Goal: Transaction & Acquisition: Purchase product/service

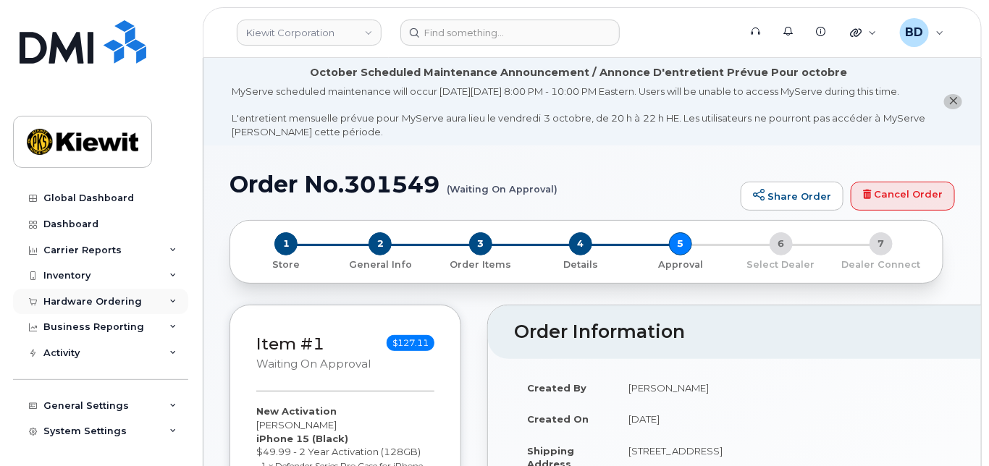
click at [169, 301] on icon at bounding box center [172, 301] width 7 height 7
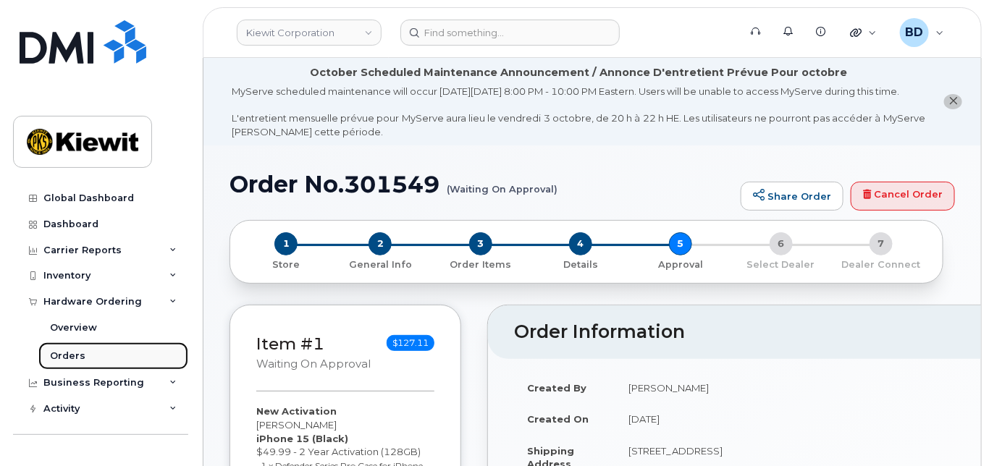
click at [81, 358] on div "Orders" at bounding box center [67, 356] width 35 height 13
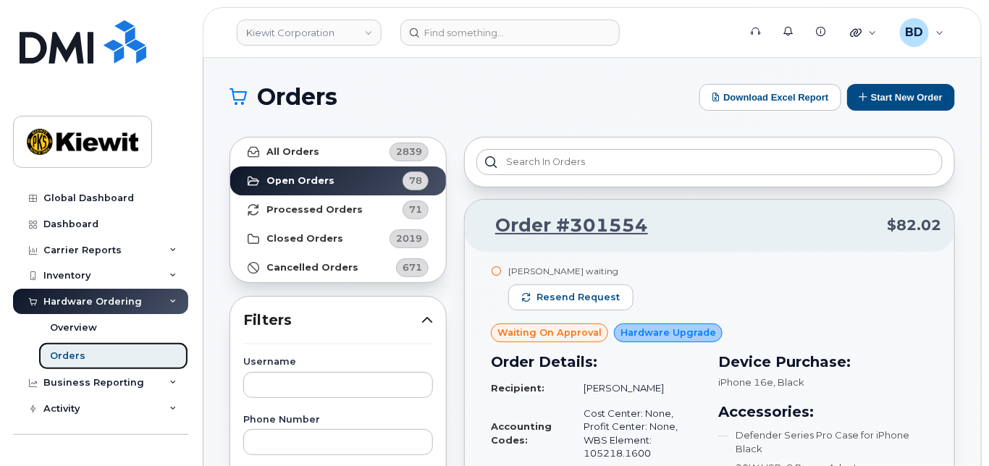
click at [144, 357] on link "Orders" at bounding box center [113, 356] width 150 height 28
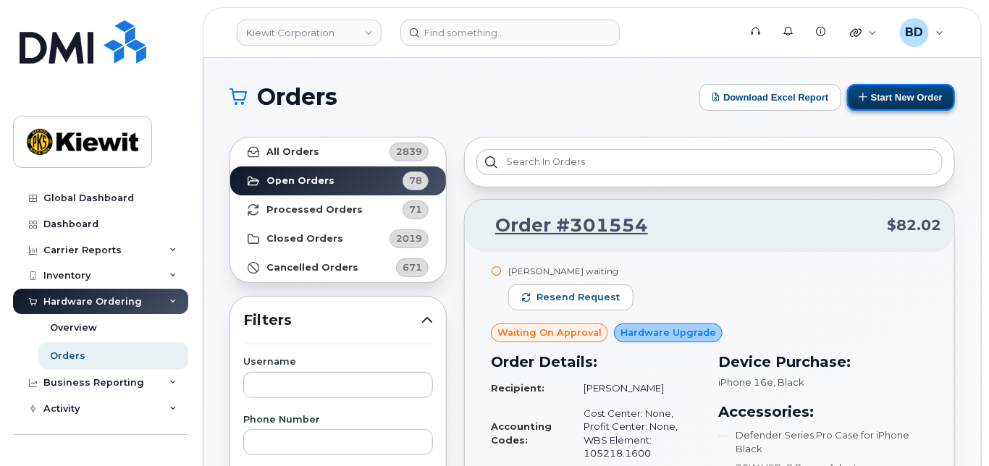
click at [886, 90] on button "Start New Order" at bounding box center [901, 97] width 108 height 27
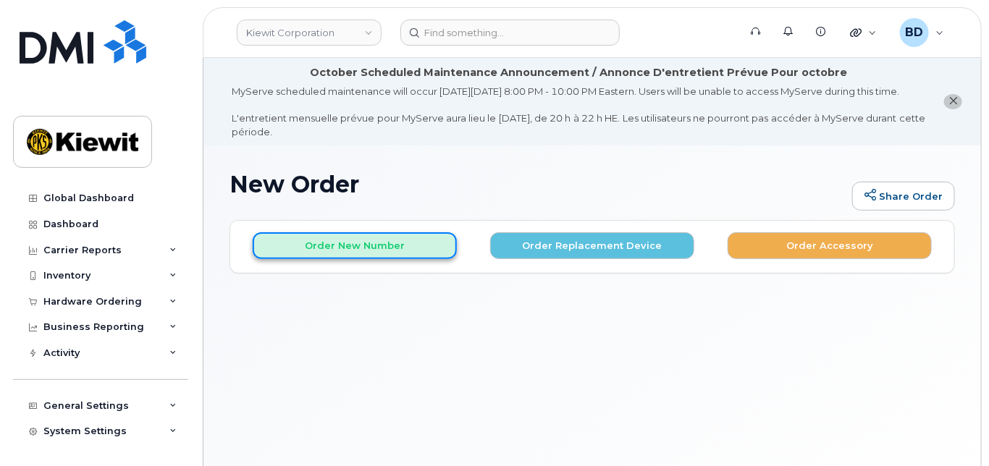
click at [343, 258] on button "Order New Number" at bounding box center [355, 245] width 204 height 27
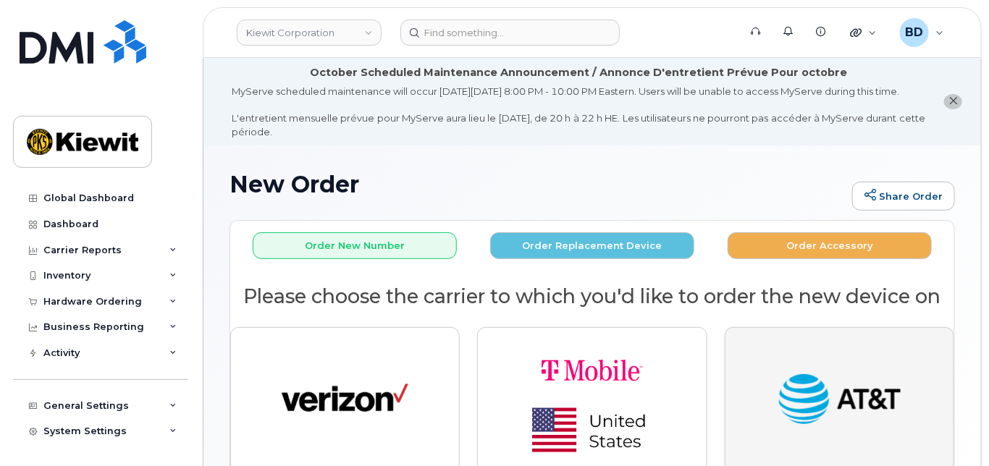
click at [832, 408] on img "button" at bounding box center [839, 400] width 127 height 65
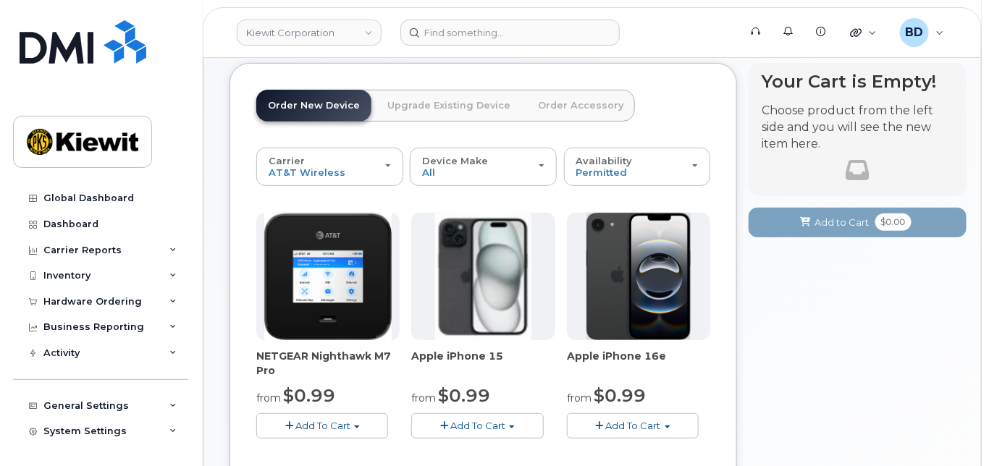
scroll to position [193, 0]
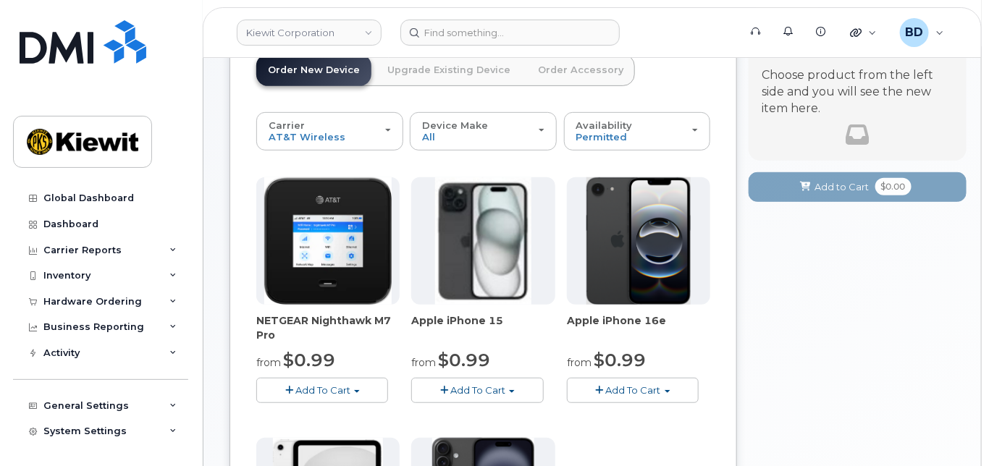
click at [489, 396] on span "Add To Cart" at bounding box center [477, 390] width 55 height 12
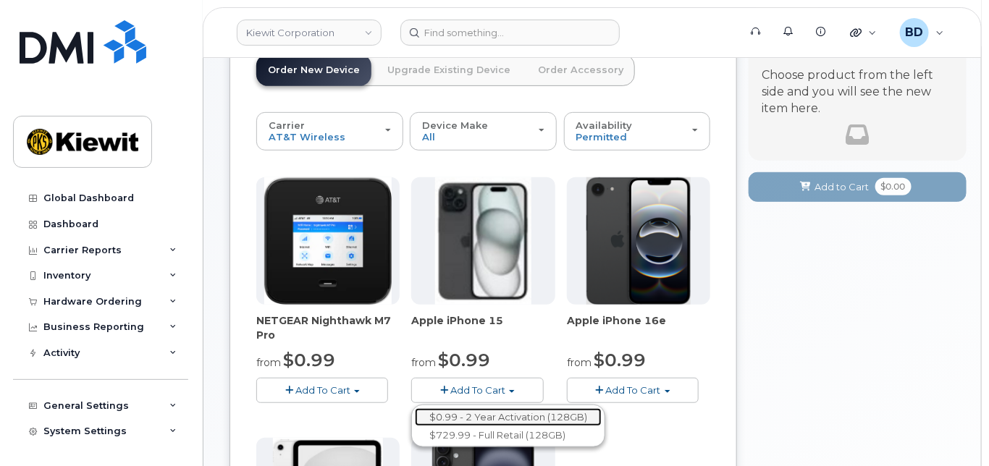
click at [473, 426] on link "$0.99 - 2 Year Activation (128GB)" at bounding box center [508, 417] width 187 height 18
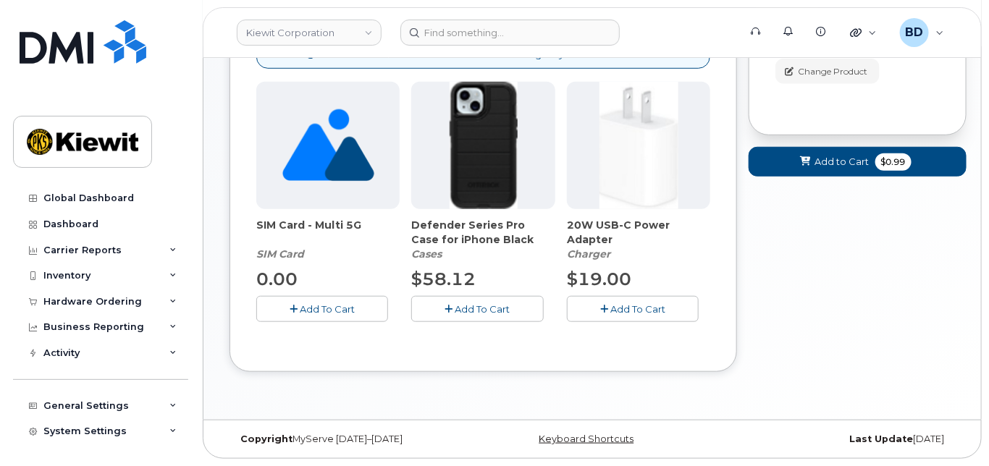
scroll to position [343, 0]
click at [445, 309] on icon "button" at bounding box center [449, 309] width 8 height 9
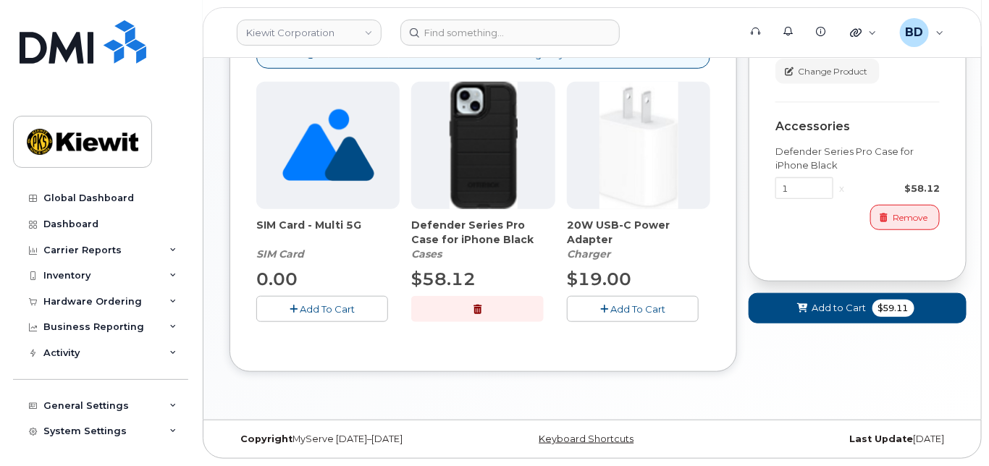
click at [623, 306] on span "Add To Cart" at bounding box center [637, 309] width 55 height 12
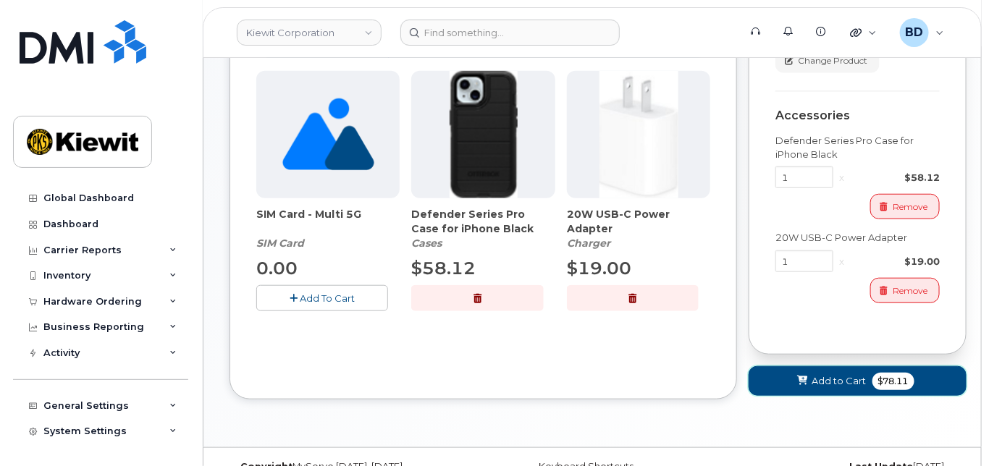
click at [827, 388] on span "Add to Cart" at bounding box center [839, 381] width 54 height 14
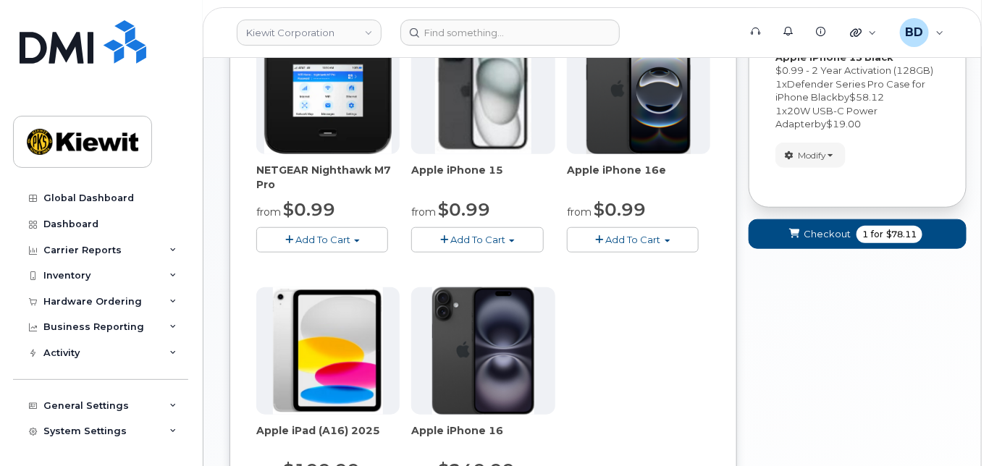
scroll to position [591, 0]
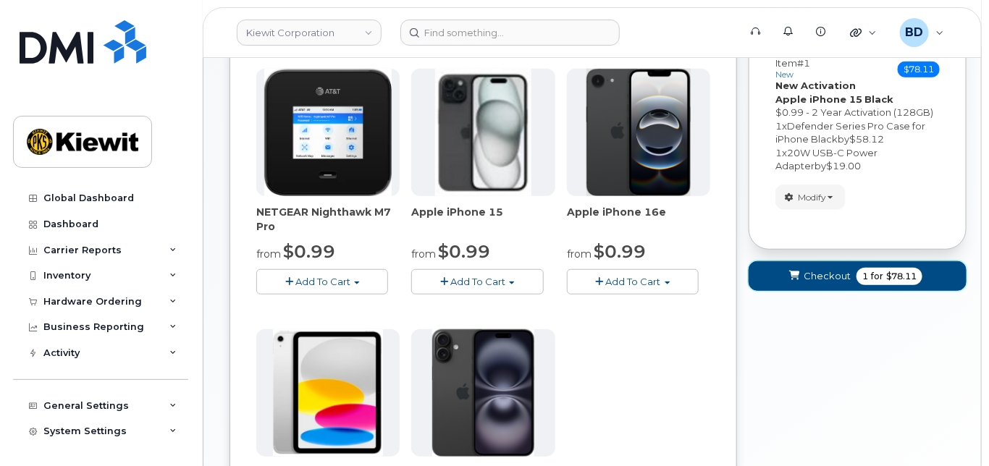
click at [816, 281] on button "Checkout 1 for $78.11" at bounding box center [858, 276] width 218 height 30
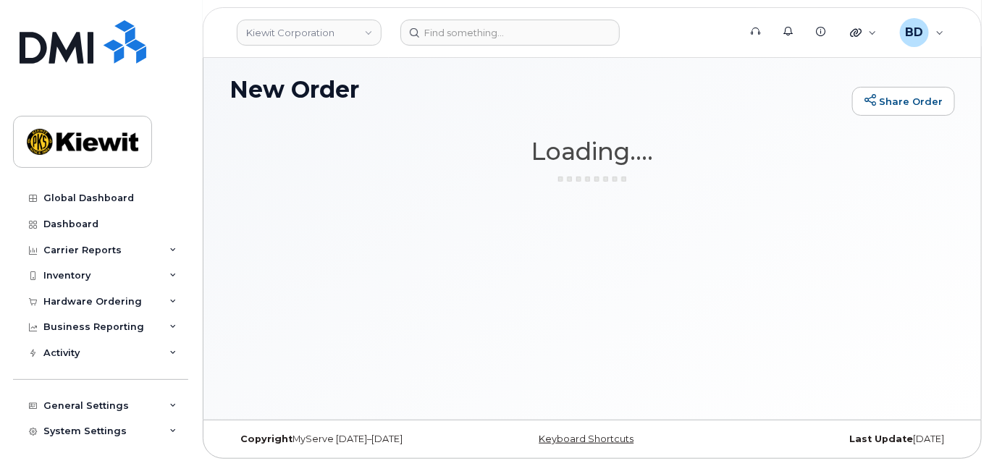
scroll to position [108, 0]
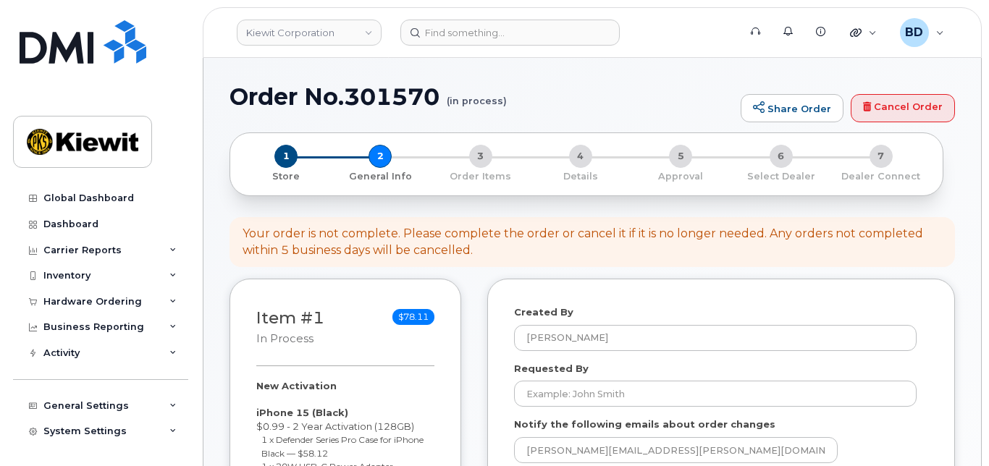
select select
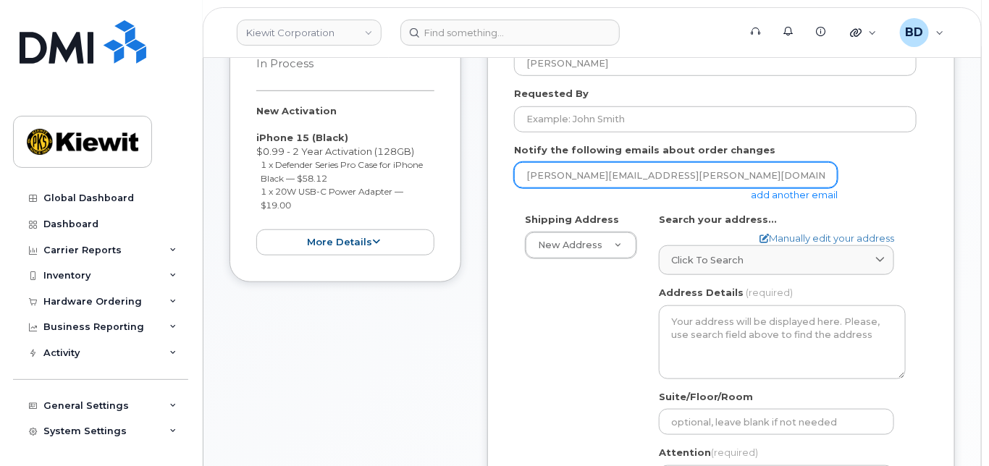
scroll to position [386, 0]
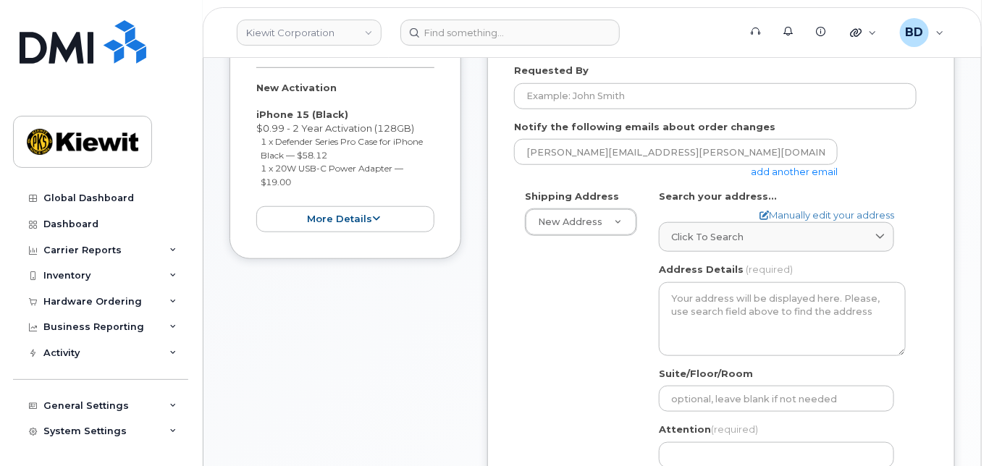
click at [794, 177] on link "add another email" at bounding box center [794, 172] width 87 height 12
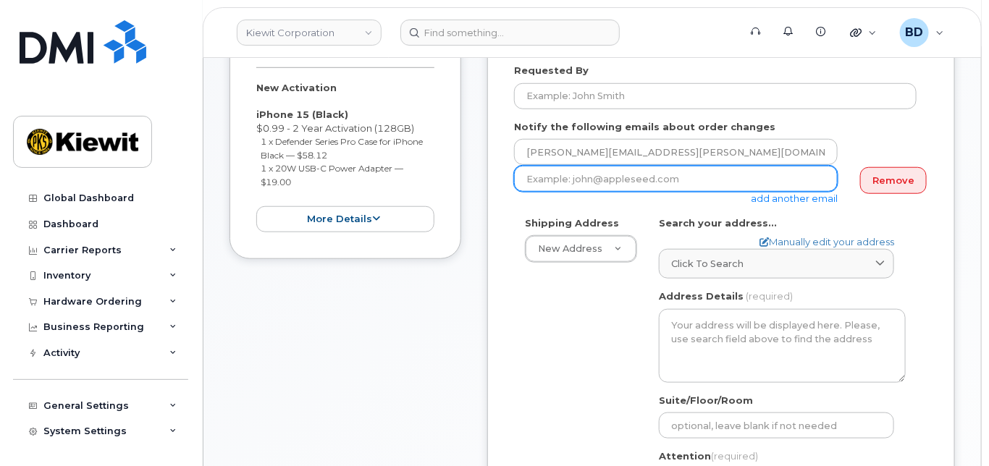
click at [566, 190] on input "email" at bounding box center [676, 179] width 324 height 26
paste input "[PERSON_NAME][EMAIL_ADDRESS][PERSON_NAME][PERSON_NAME][DOMAIN_NAME]"
type input "[PERSON_NAME][EMAIL_ADDRESS][PERSON_NAME][PERSON_NAME][DOMAIN_NAME]"
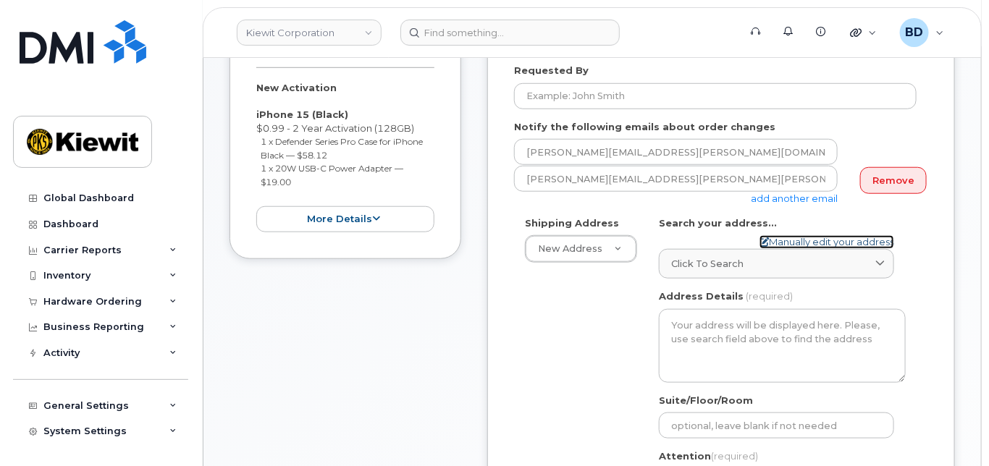
click at [793, 249] on link "Manually edit your address" at bounding box center [826, 242] width 135 height 14
select select
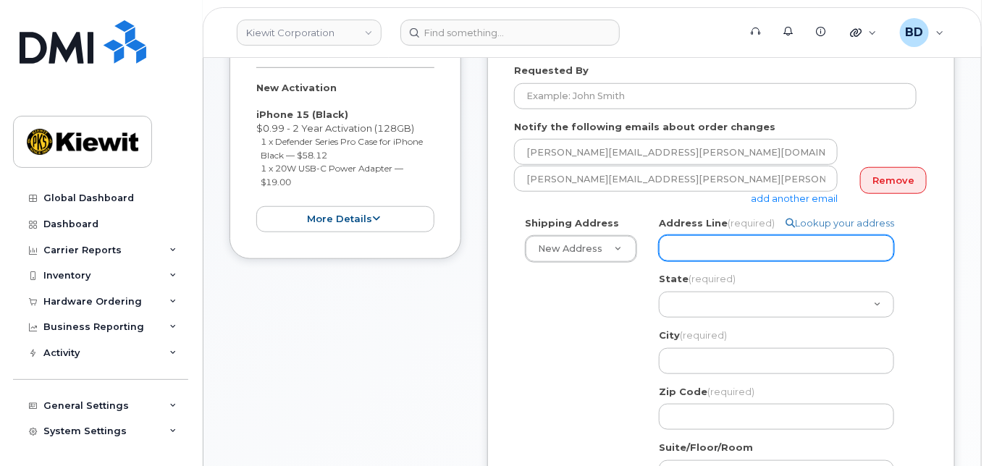
paste input "10055 Trainstation Circle"
select select
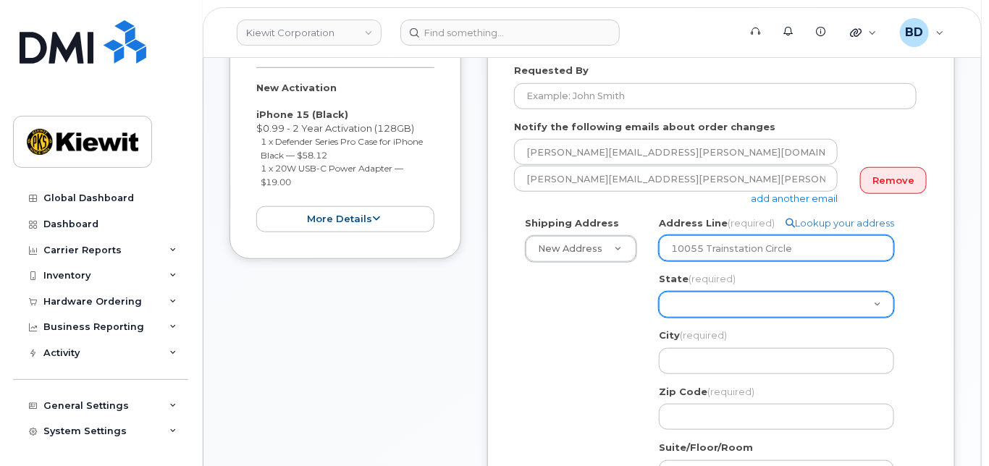
type input "10055 Trainstation Circle"
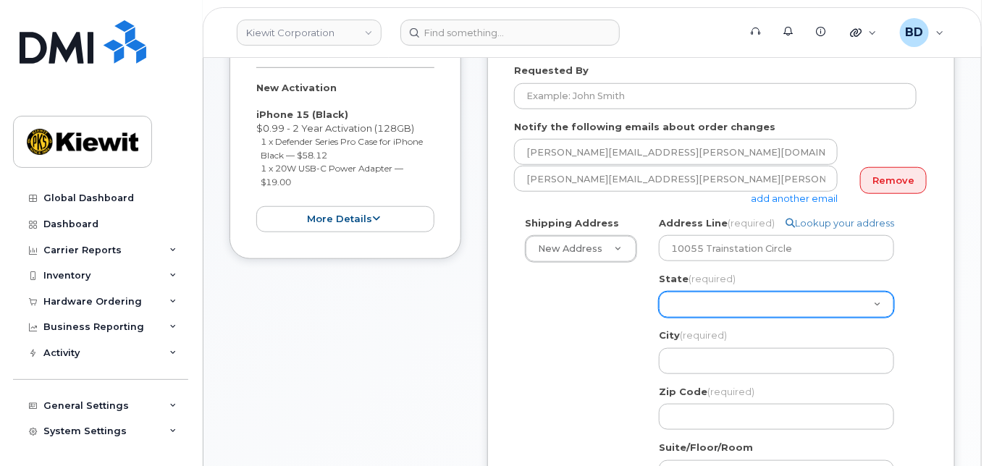
click at [691, 310] on select "[US_STATE] [US_STATE] [US_STATE] [US_STATE] [US_STATE] [US_STATE] [US_STATE] [U…" at bounding box center [776, 305] width 235 height 26
select select "CO"
click at [686, 316] on select "[US_STATE] [US_STATE] [US_STATE] [US_STATE] [US_STATE] [US_STATE] [US_STATE] [U…" at bounding box center [776, 305] width 235 height 26
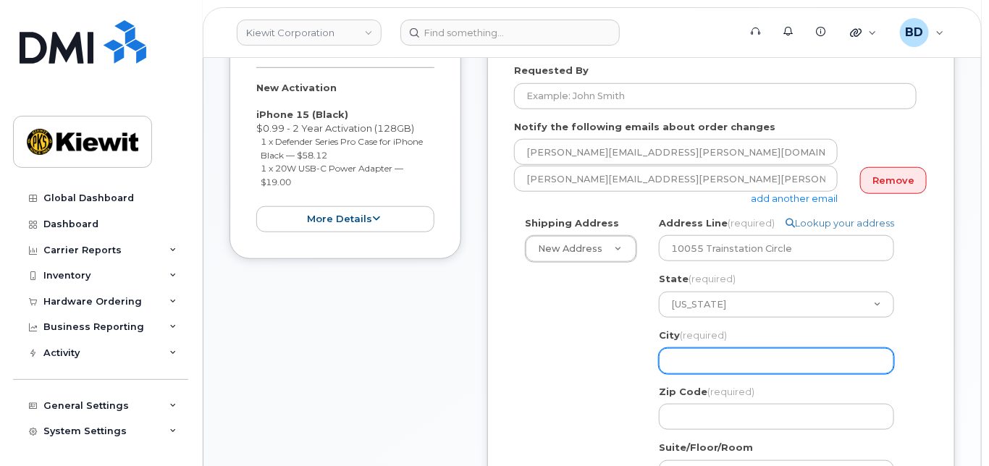
click at [698, 374] on input "City (required)" at bounding box center [776, 361] width 235 height 26
select select
type input "L"
select select
type input "Lo"
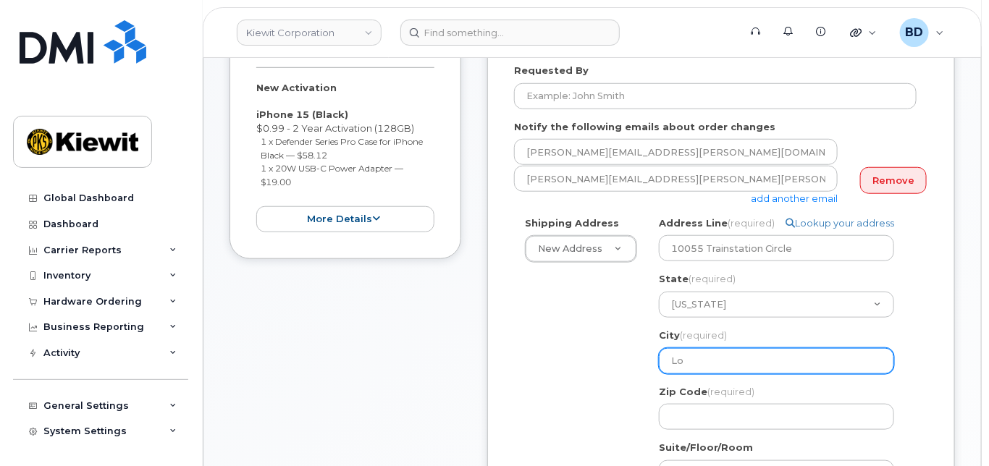
select select
type input "Lon"
select select
type input "Lone"
select select
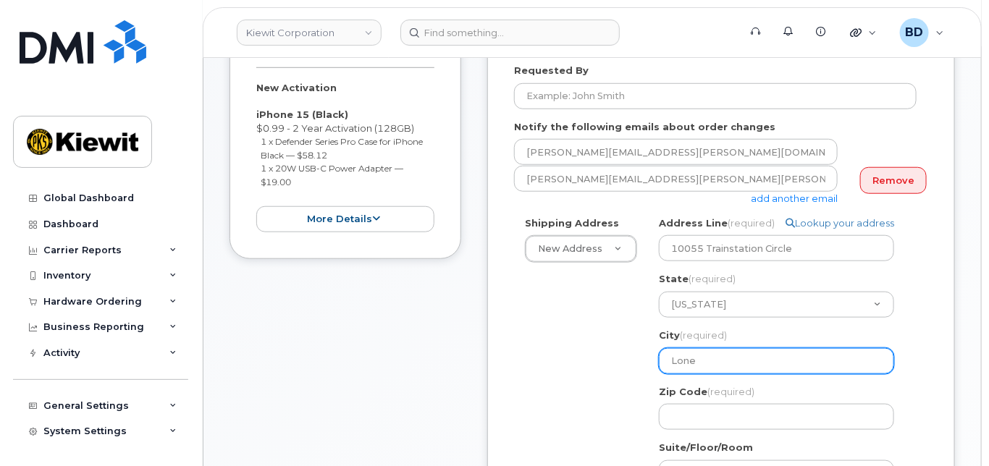
type input "Lone T"
select select
type input "Lone Tr"
select select
type input "Lone Tre"
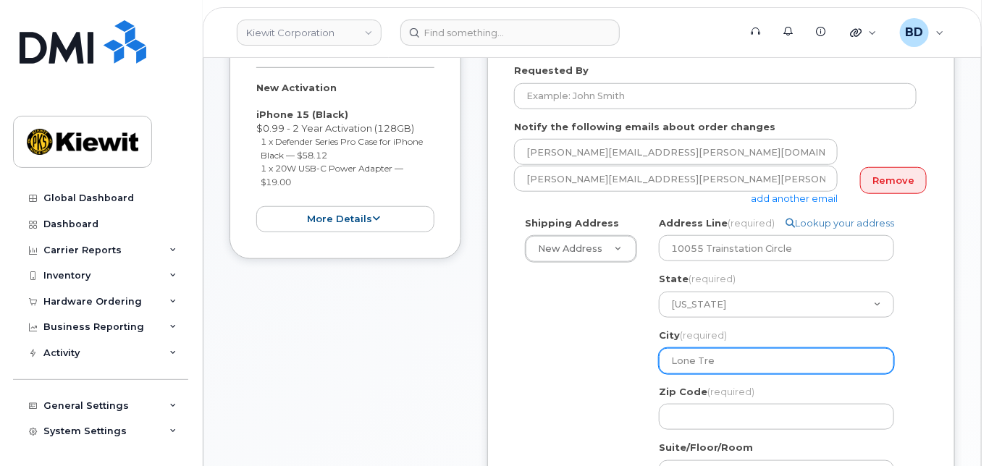
select select
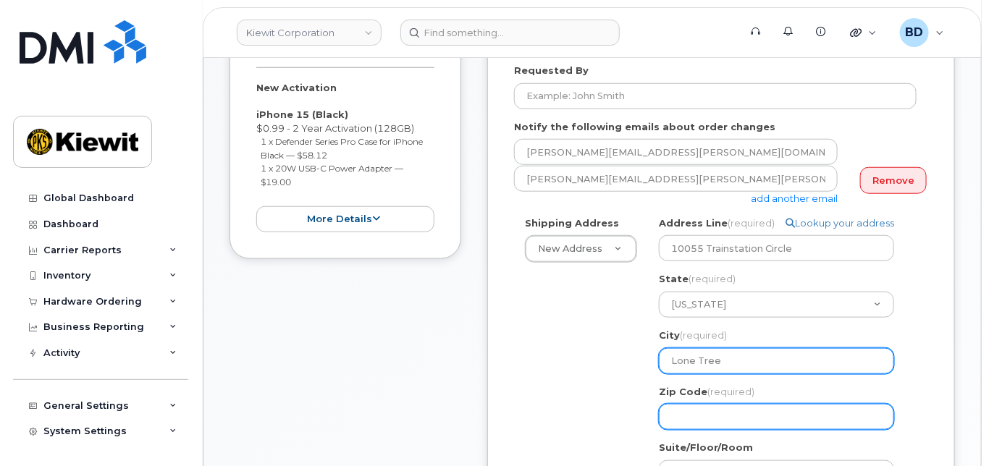
type input "Lone Tree"
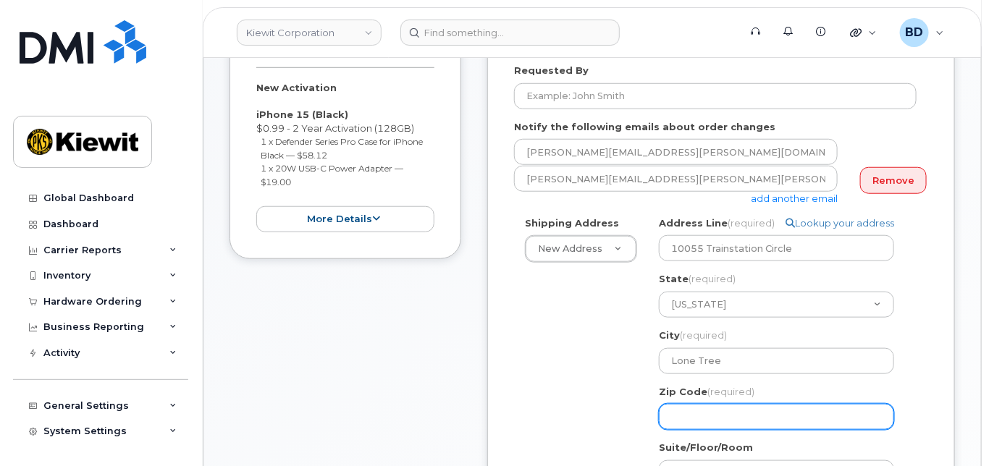
click at [695, 430] on input "Zip Code (required)" at bounding box center [776, 417] width 235 height 26
select select
type input "8"
select select
type input "80"
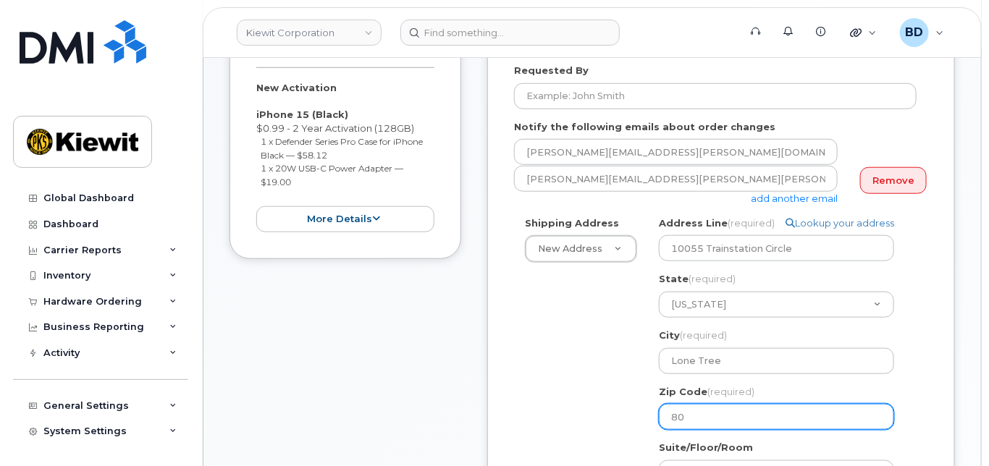
select select
type input "801"
select select
type input "8012"
select select
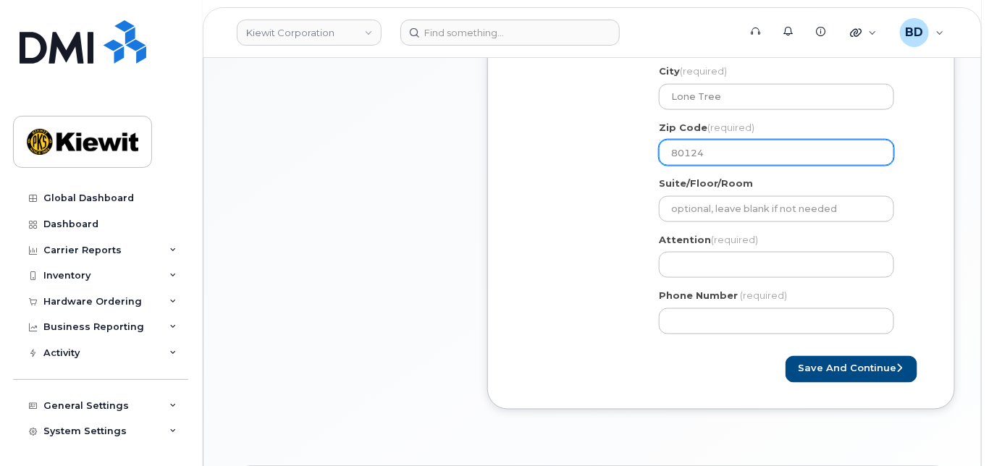
scroll to position [675, 0]
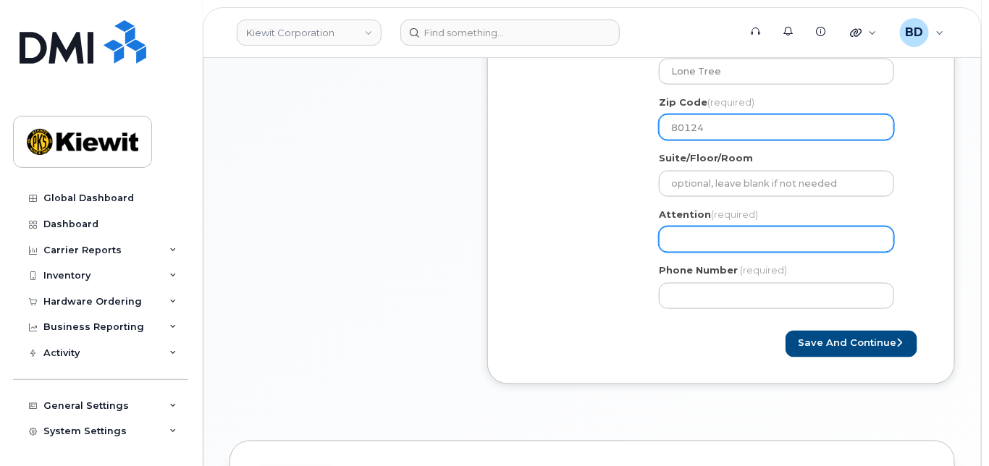
type input "80124"
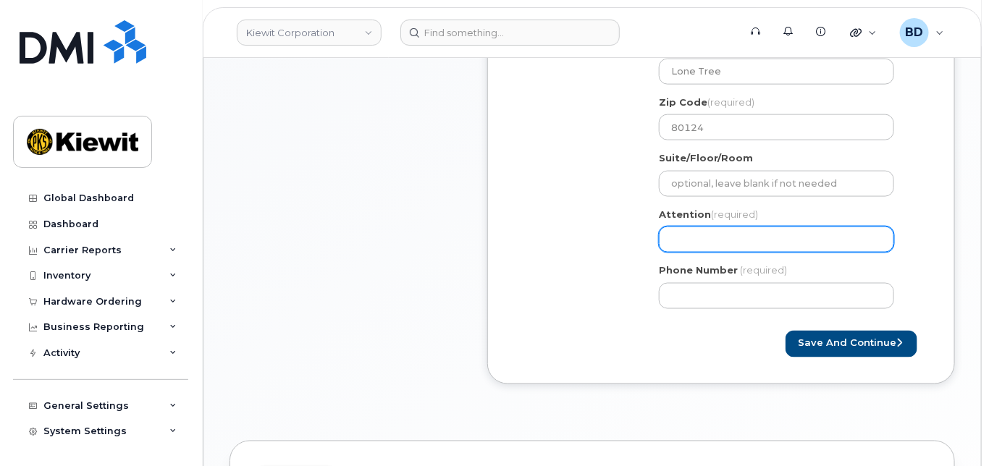
drag, startPoint x: 686, startPoint y: 246, endPoint x: 664, endPoint y: 250, distance: 22.7
click at [686, 247] on input "Attention (required)" at bounding box center [776, 240] width 235 height 26
click at [690, 253] on input "Attention (required)" at bounding box center [776, 240] width 235 height 26
paste input "Jerry.Ford"
select select
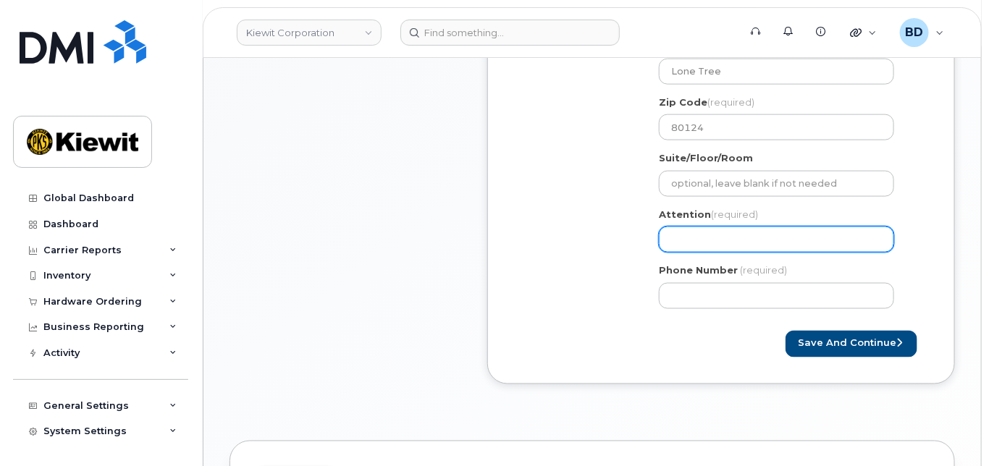
type input "Jerry.Ford"
select select
type input "Jerry.Ford/"
click at [735, 250] on input "Jerry.Ford/" at bounding box center [776, 240] width 235 height 26
paste input "[PERSON_NAME]"
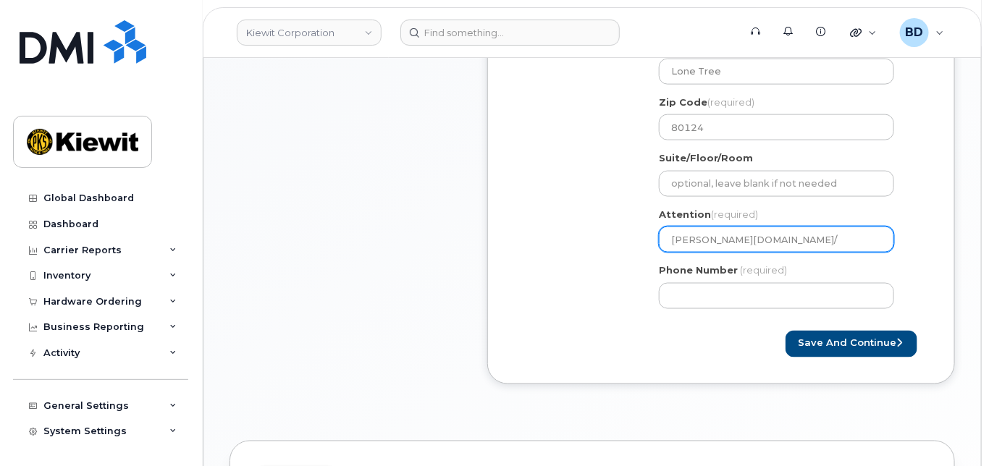
select select
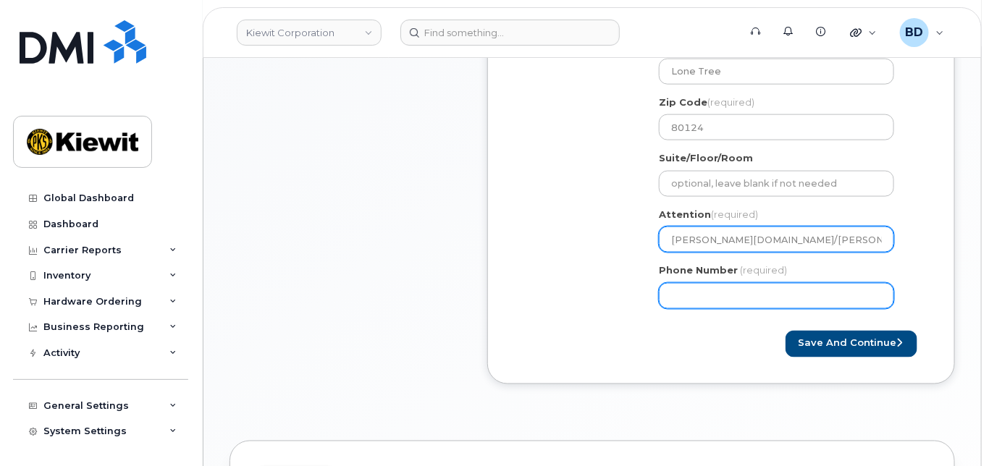
type input "[PERSON_NAME][DOMAIN_NAME]/[PERSON_NAME]"
click at [680, 308] on input "Phone Number" at bounding box center [776, 296] width 235 height 26
type input "8777727707"
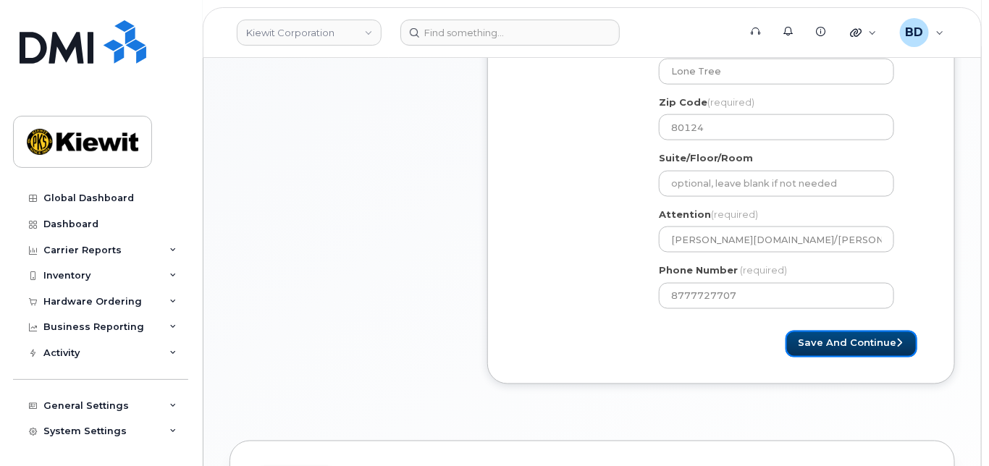
select select
click at [811, 353] on button "Save and Continue" at bounding box center [851, 344] width 132 height 27
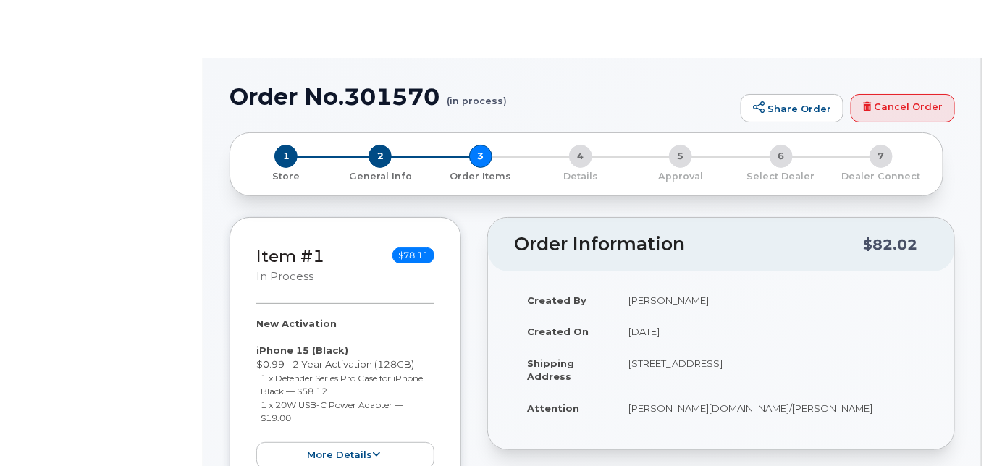
radio input "true"
select select
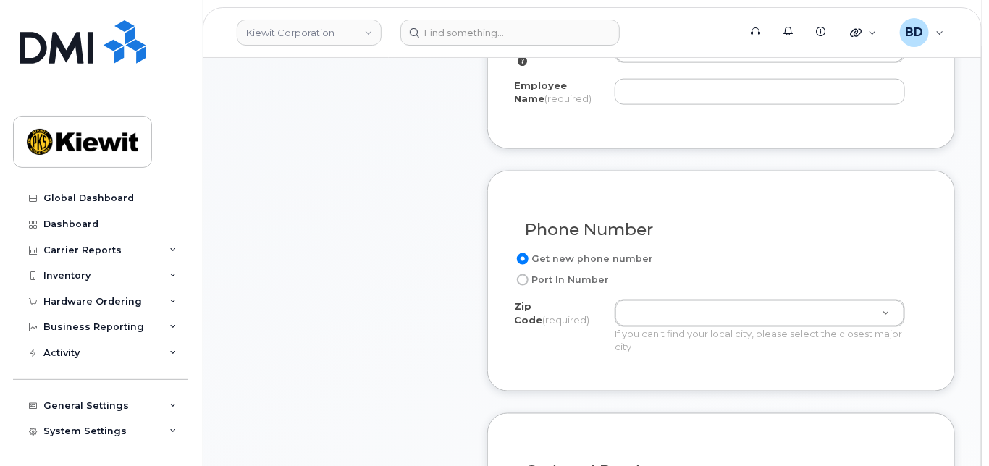
scroll to position [675, 0]
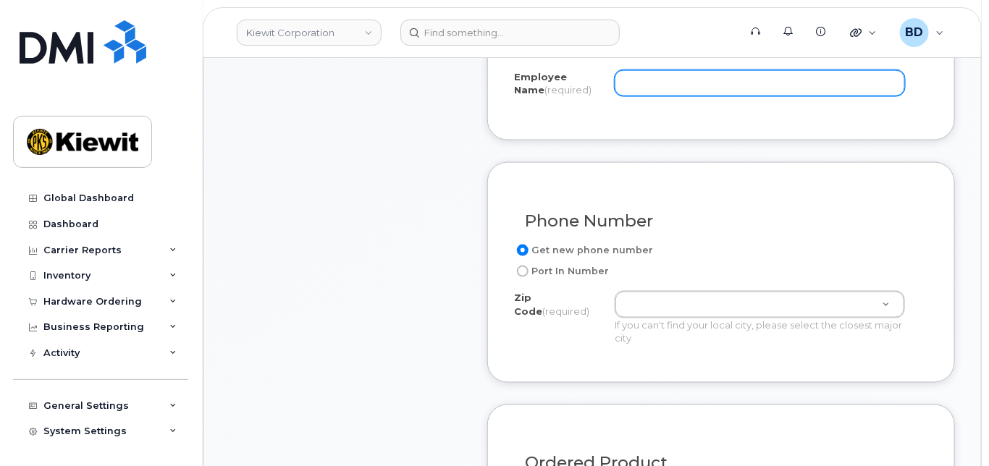
click at [651, 96] on input "Employee Name (required)" at bounding box center [760, 83] width 290 height 26
paste input "Aaron Arguello"
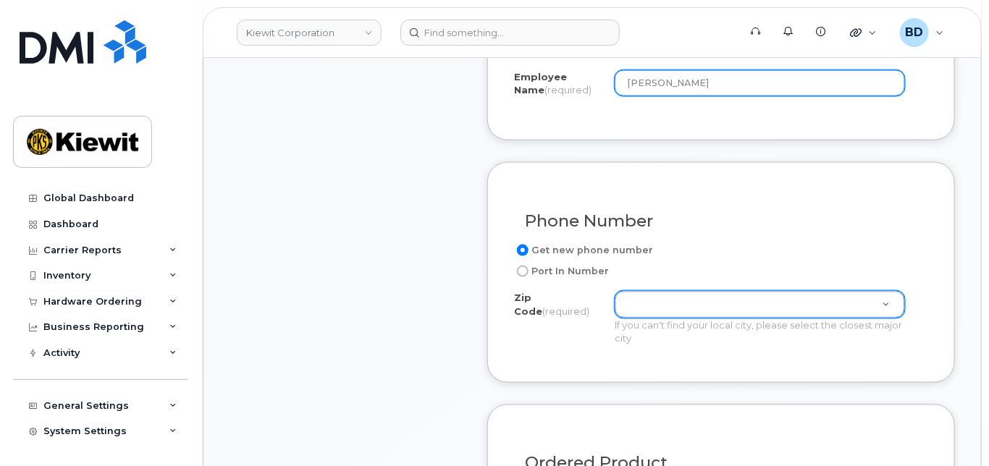
type input "[PERSON_NAME]"
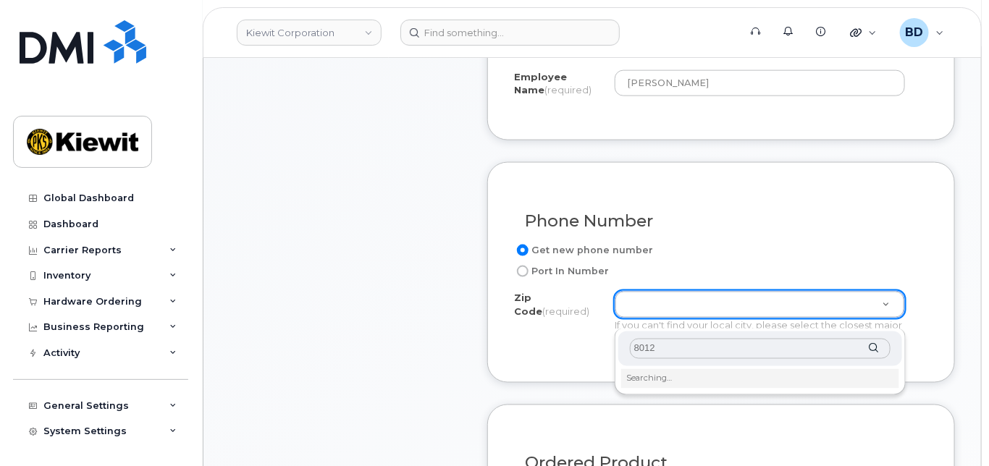
type input "80124"
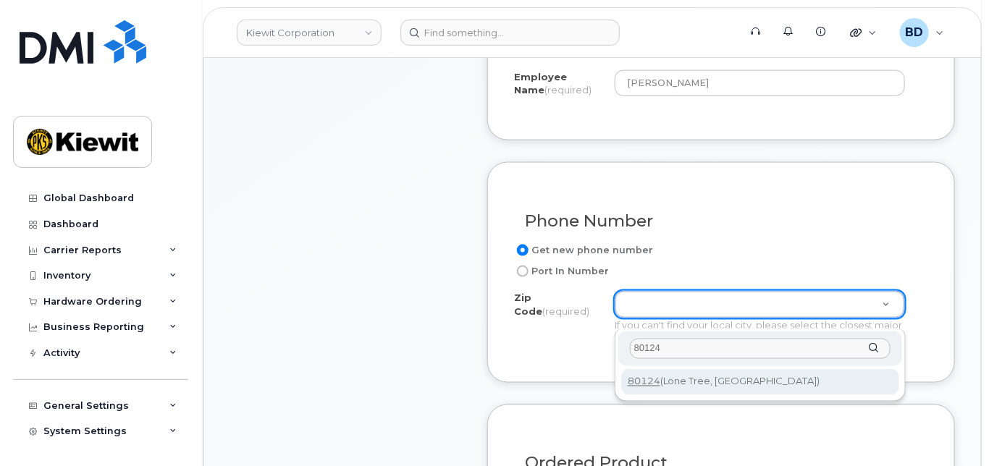
type input "80124 (Lone Tree, CO)"
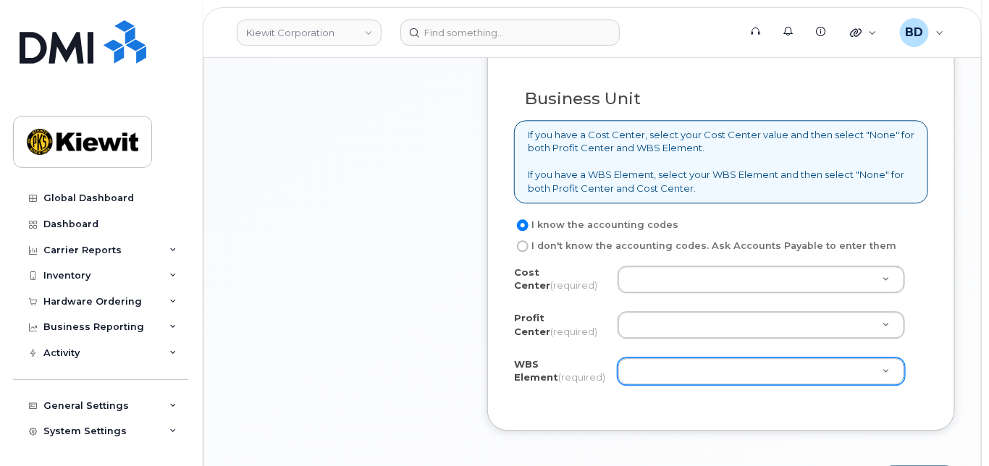
scroll to position [1255, 0]
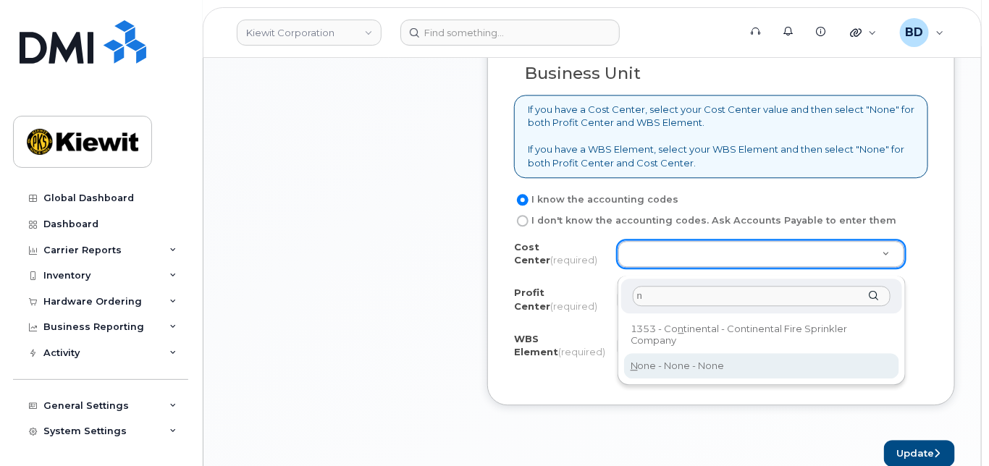
type input "n"
drag, startPoint x: 651, startPoint y: 360, endPoint x: 651, endPoint y: 337, distance: 23.9
type input "None"
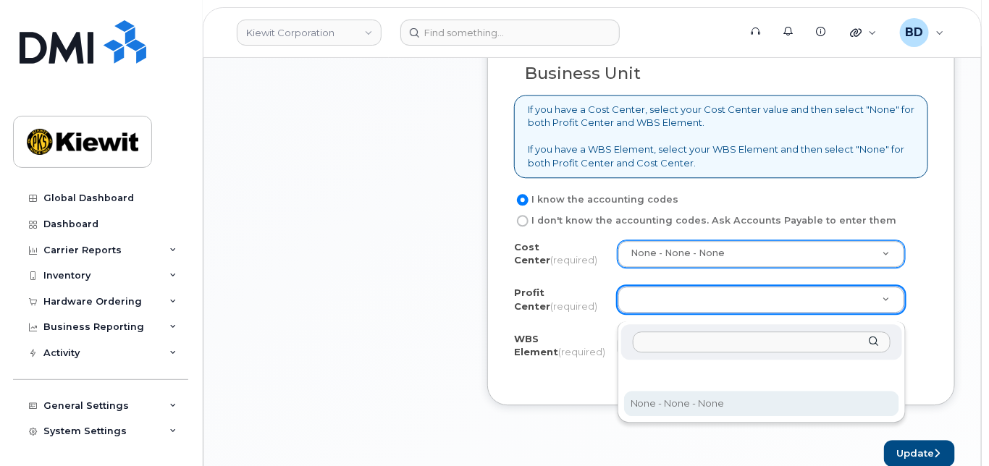
select select "None"
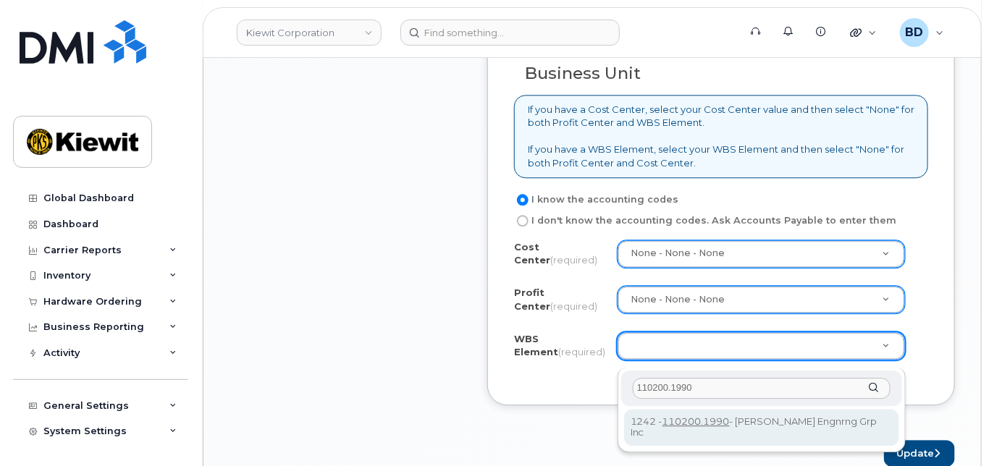
type input "110200.1990"
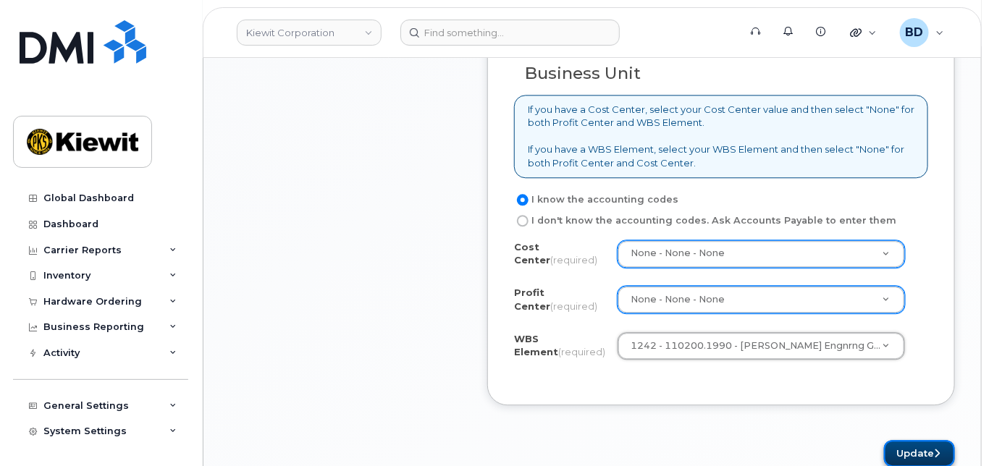
click at [919, 457] on button "Update" at bounding box center [919, 453] width 71 height 27
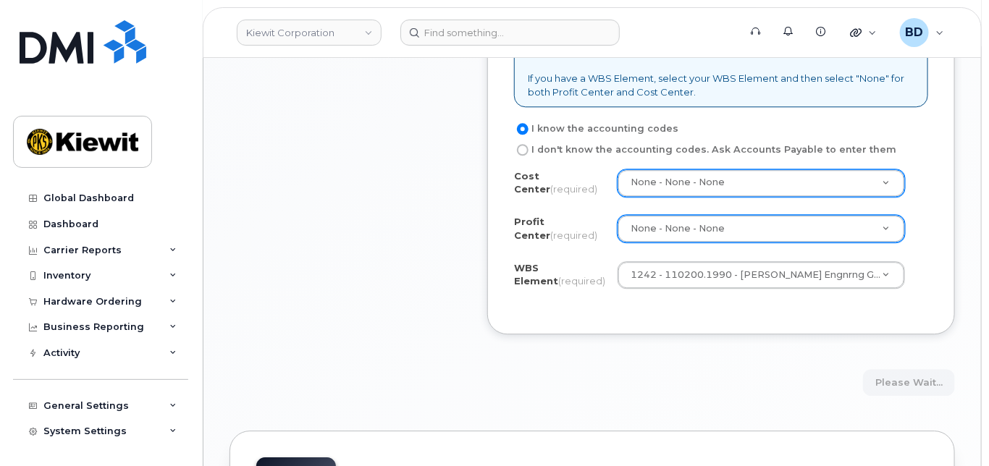
scroll to position [1351, 0]
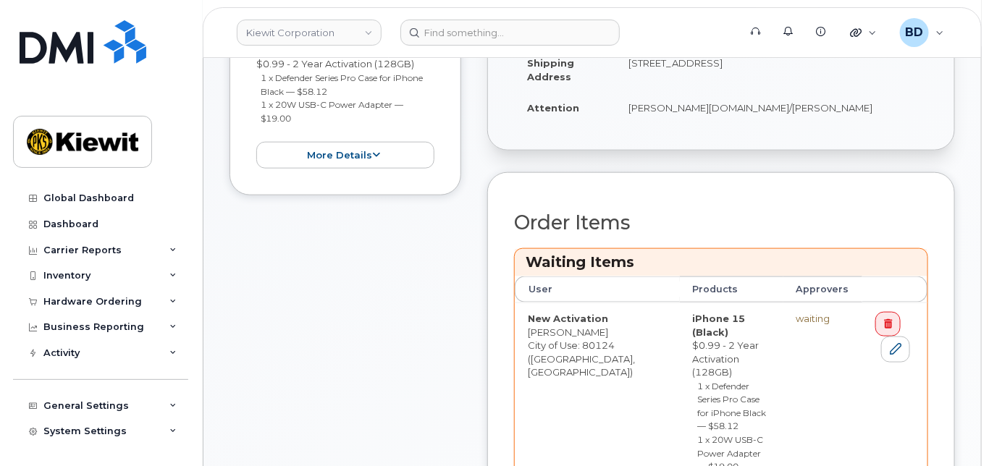
scroll to position [772, 0]
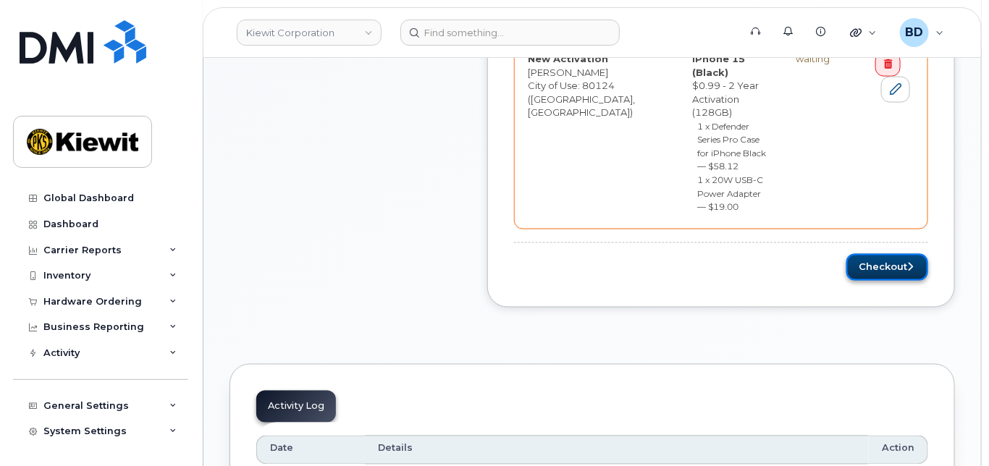
click at [894, 254] on button "Checkout" at bounding box center [887, 267] width 82 height 27
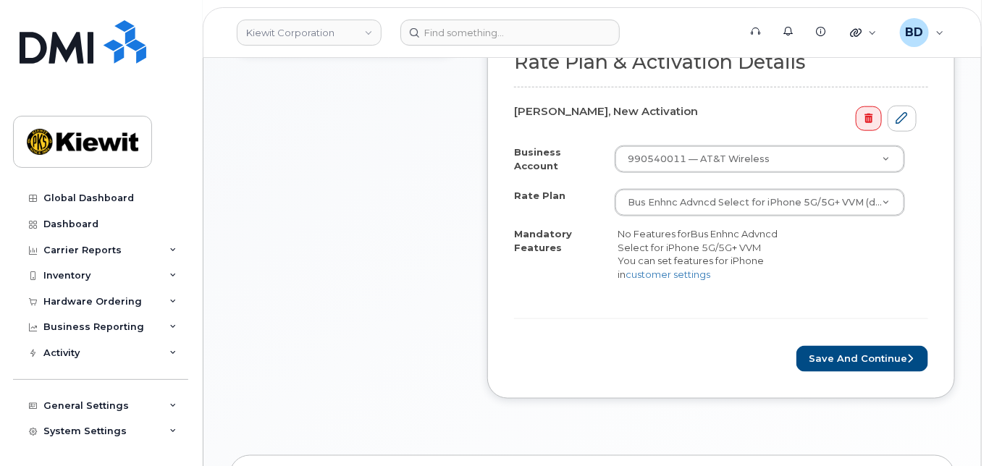
scroll to position [583, 0]
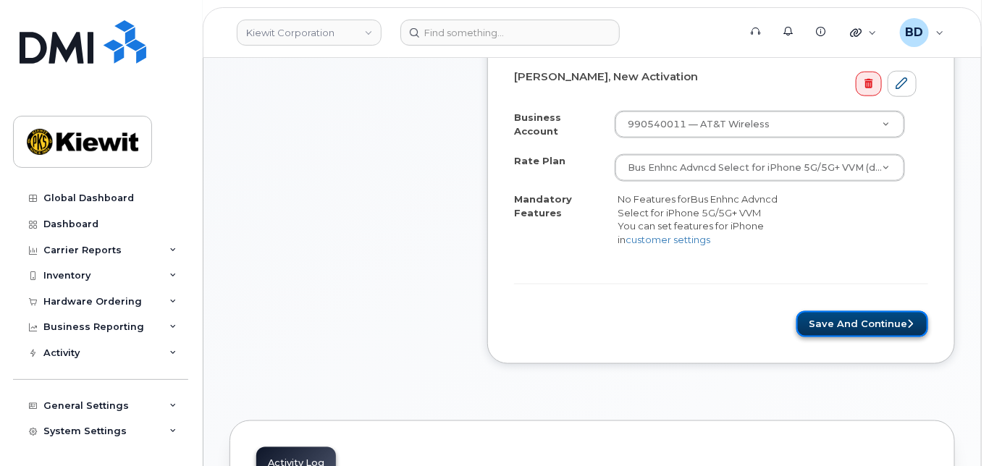
click at [862, 338] on button "Save and Continue" at bounding box center [862, 324] width 132 height 27
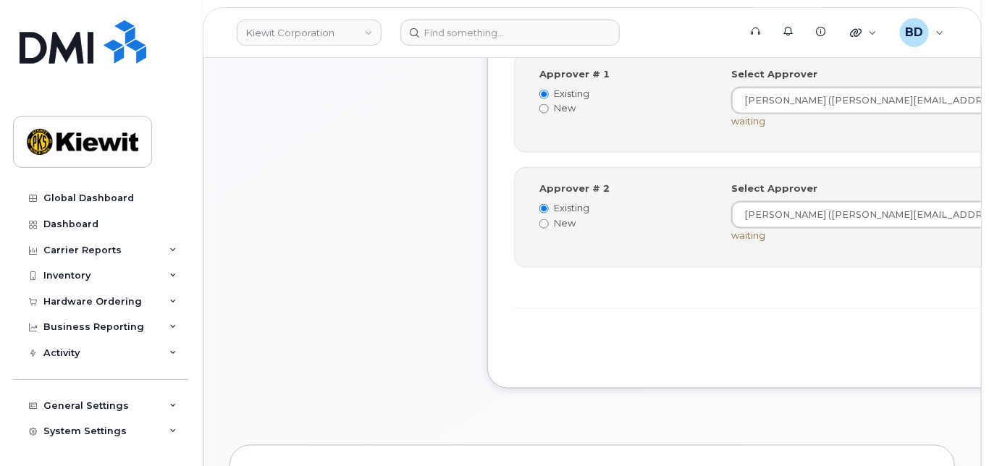
scroll to position [671, 0]
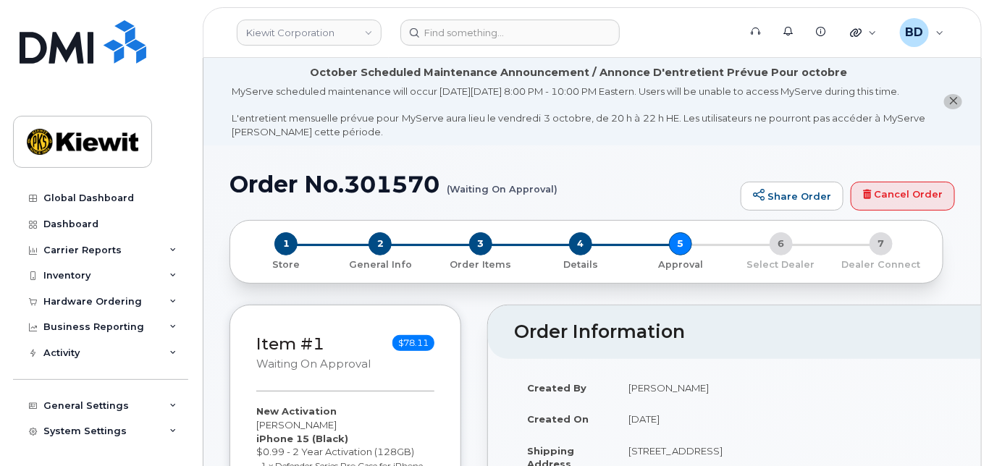
click at [381, 196] on h1 "Order No.301570 (Waiting On Approval)" at bounding box center [481, 184] width 504 height 25
copy h1 "301570"
click at [319, 35] on link "Kiewit Corporation" at bounding box center [309, 33] width 145 height 26
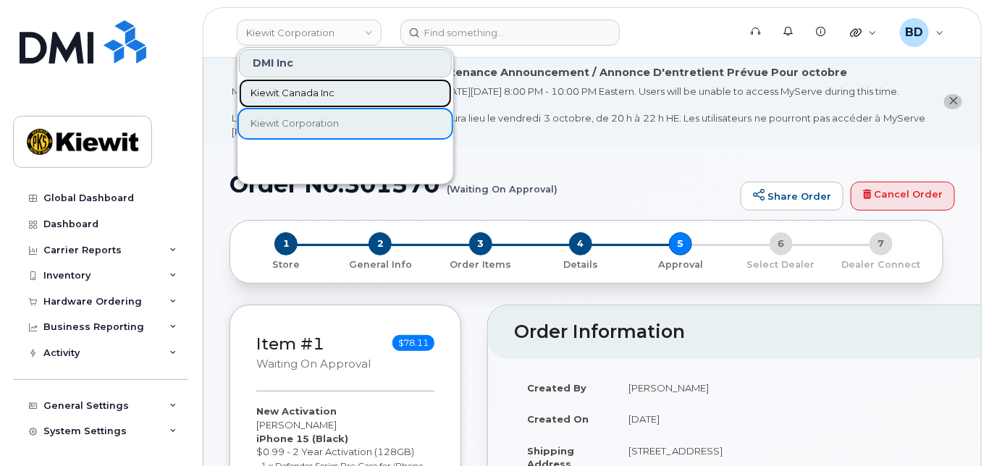
click at [289, 93] on span "Kiewit Canada Inc" at bounding box center [292, 93] width 84 height 14
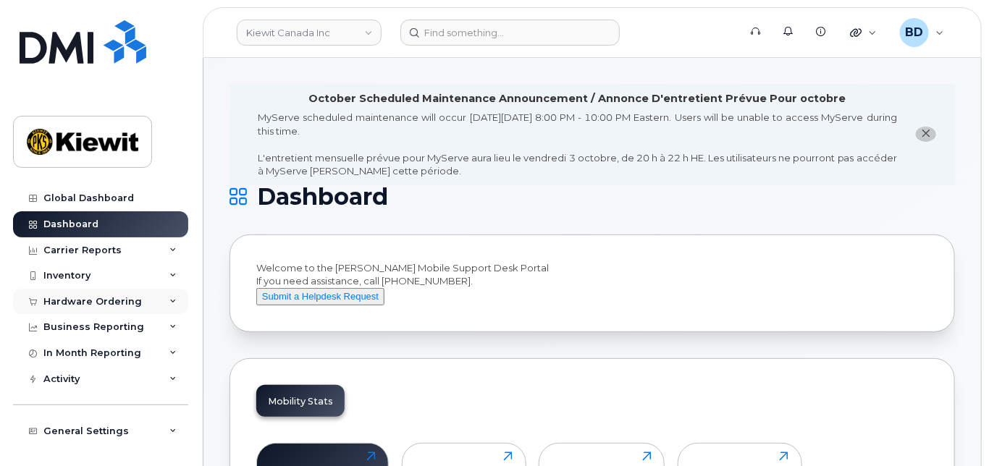
click at [169, 298] on icon at bounding box center [172, 301] width 7 height 7
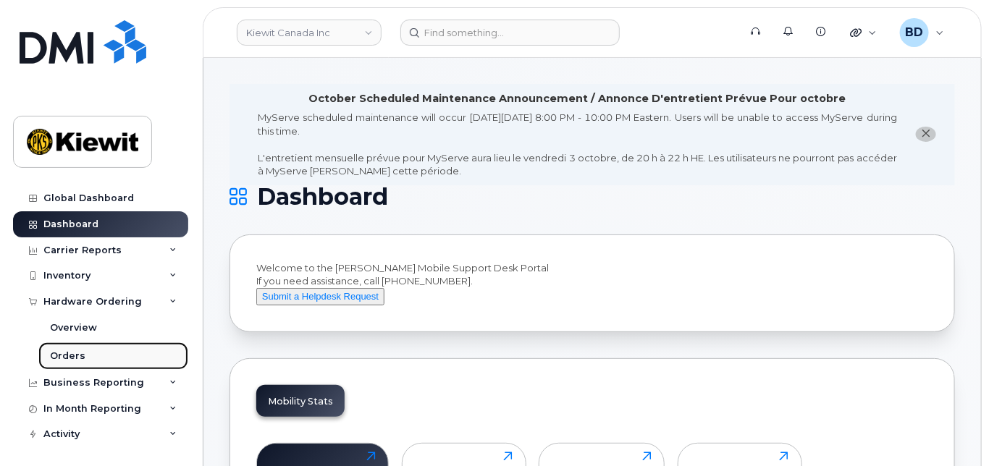
click at [62, 353] on div "Orders" at bounding box center [67, 356] width 35 height 13
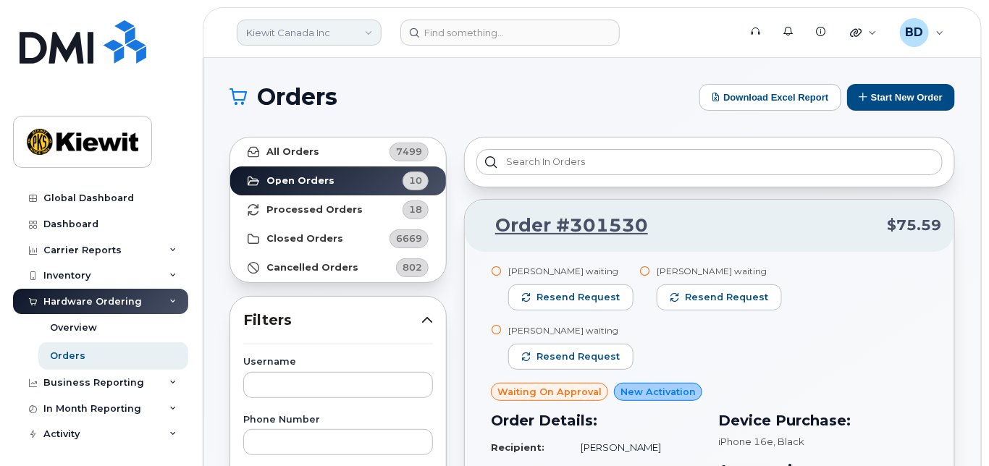
click at [319, 31] on link "Kiewit Canada Inc" at bounding box center [309, 33] width 145 height 26
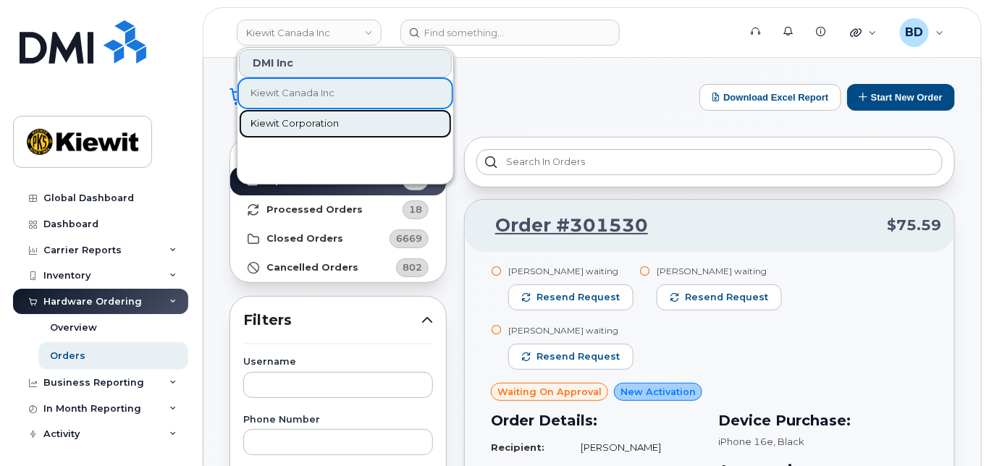
click at [292, 123] on span "Kiewit Corporation" at bounding box center [294, 124] width 88 height 14
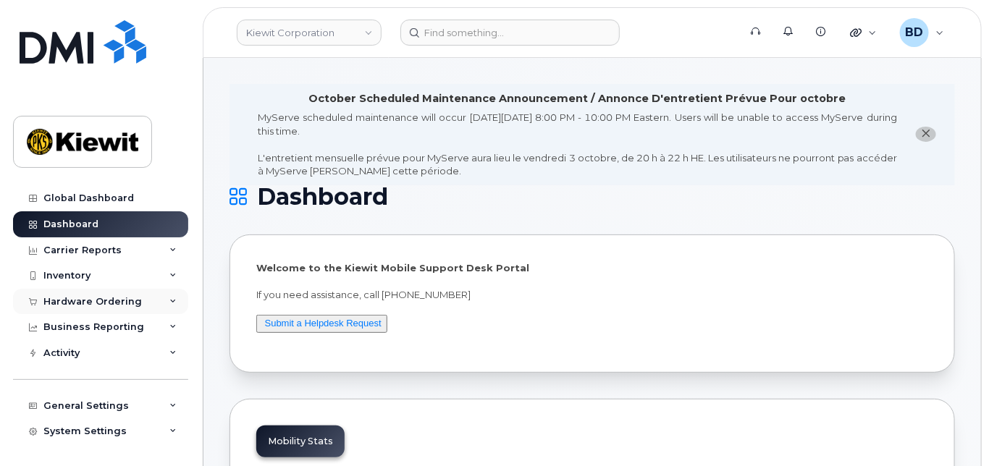
click at [151, 303] on div "Hardware Ordering" at bounding box center [100, 302] width 175 height 26
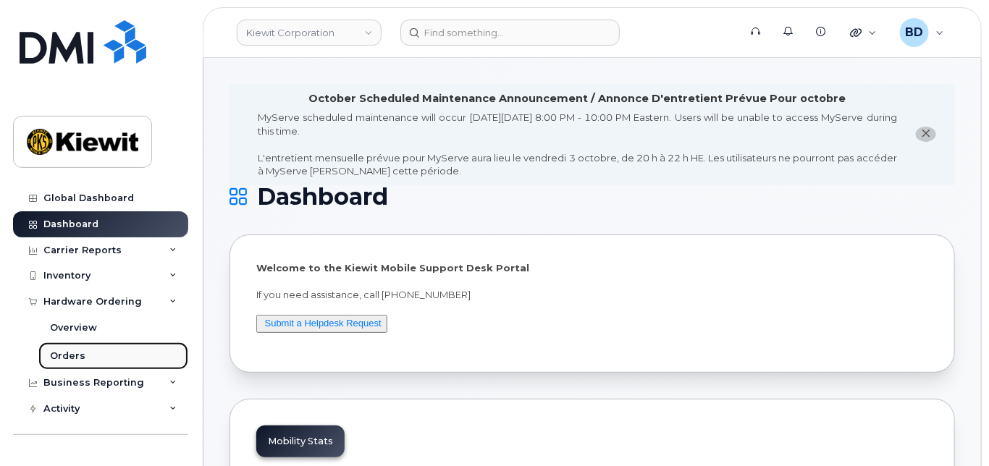
click at [117, 363] on link "Orders" at bounding box center [113, 356] width 150 height 28
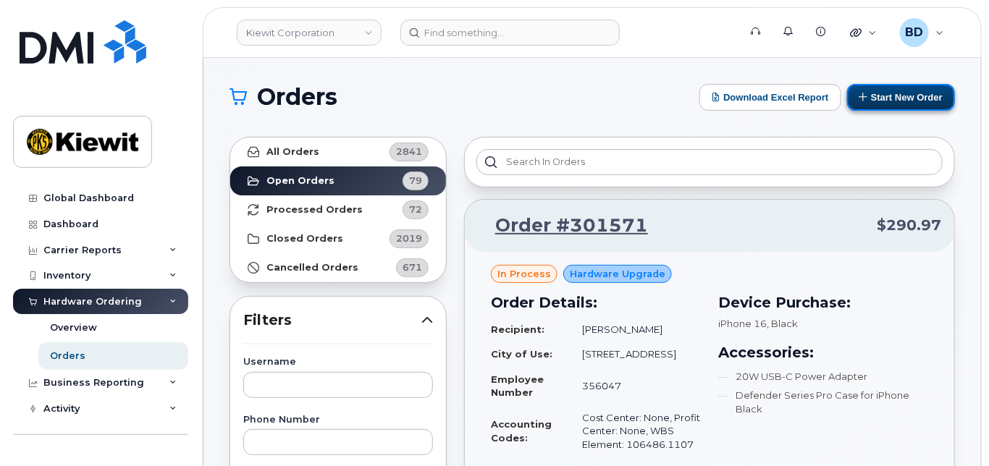
click at [898, 90] on button "Start New Order" at bounding box center [901, 97] width 108 height 27
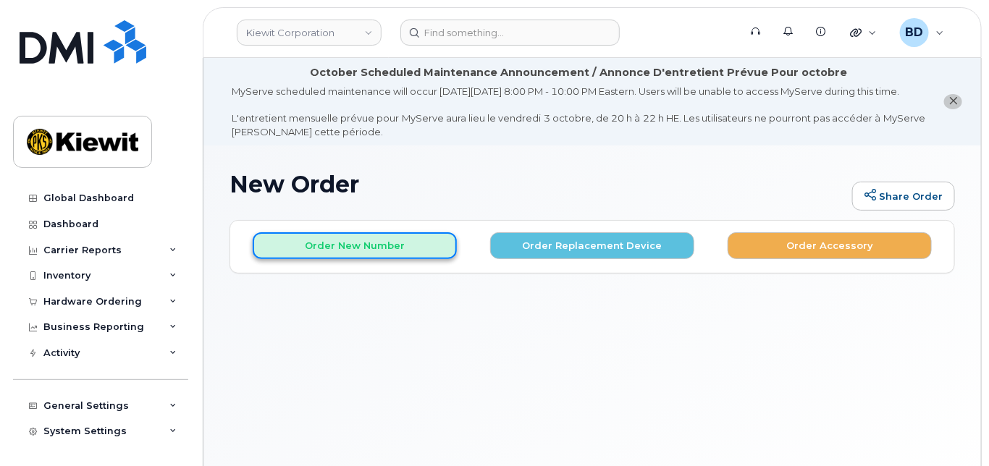
click at [334, 257] on button "Order New Number" at bounding box center [355, 245] width 204 height 27
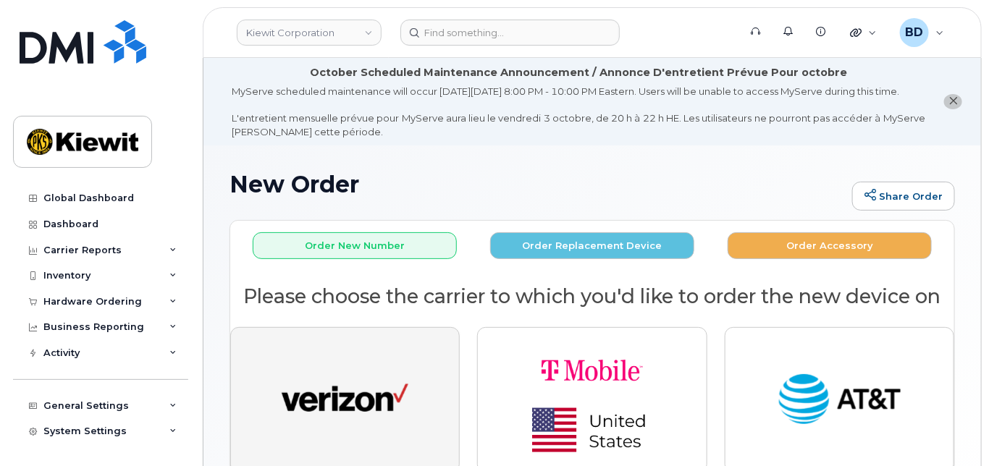
click at [332, 393] on img "button" at bounding box center [345, 400] width 127 height 65
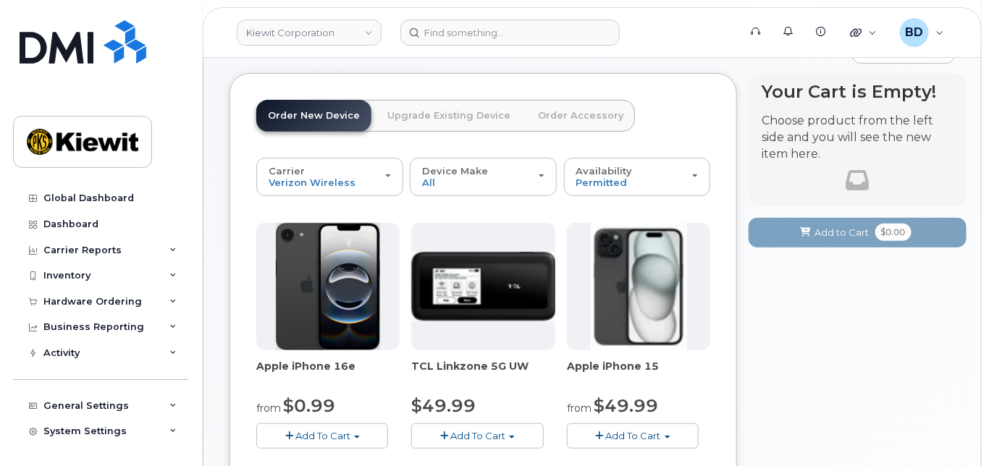
scroll to position [193, 0]
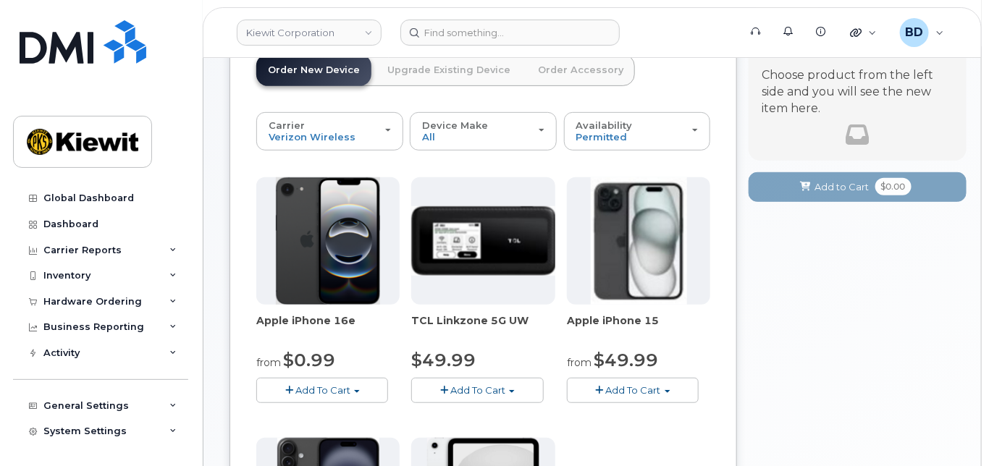
click at [654, 396] on span "Add To Cart" at bounding box center [633, 390] width 55 height 12
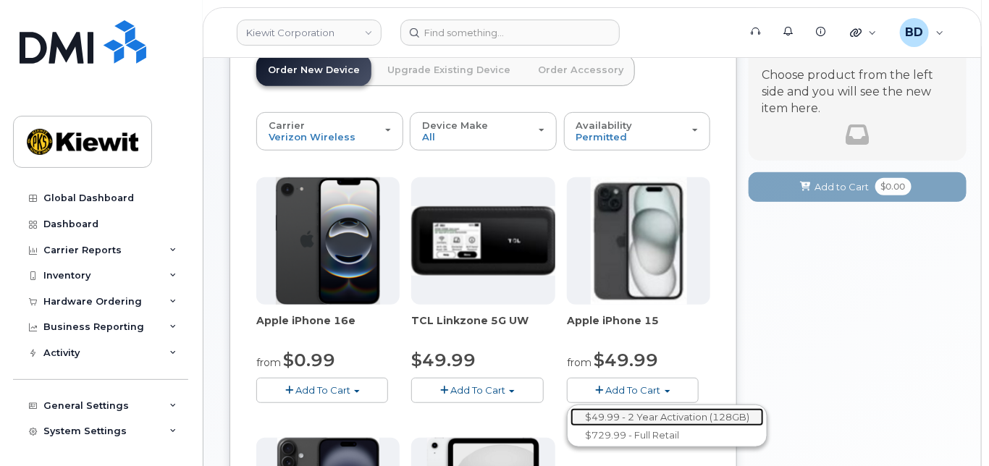
click at [641, 419] on link "$49.99 - 2 Year Activation (128GB)" at bounding box center [666, 417] width 193 height 18
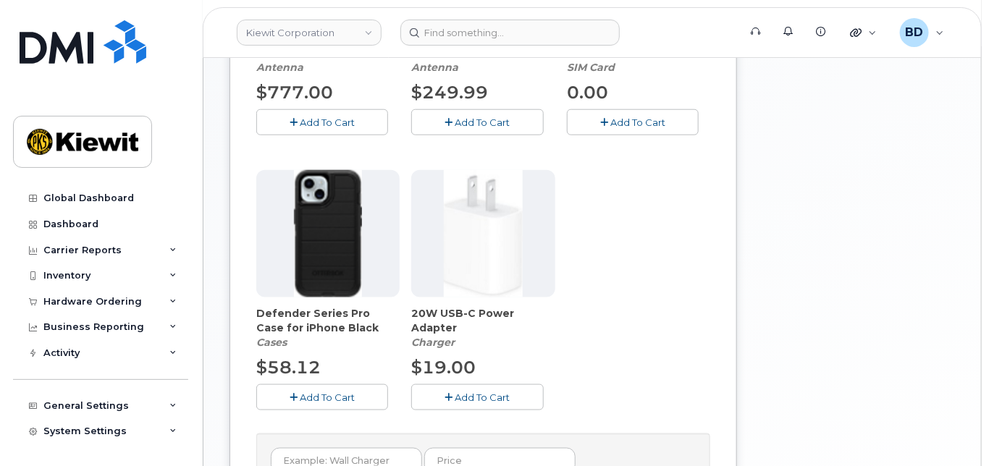
scroll to position [579, 0]
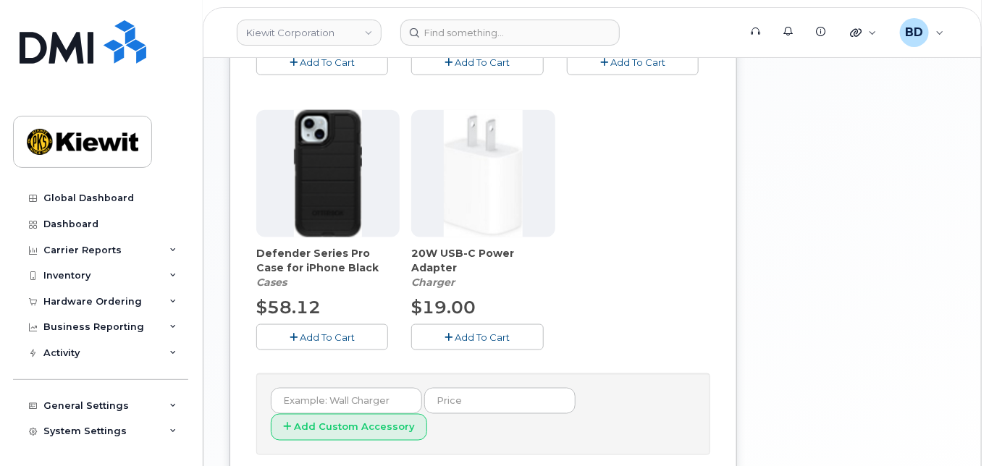
click at [347, 350] on button "Add To Cart" at bounding box center [322, 336] width 132 height 25
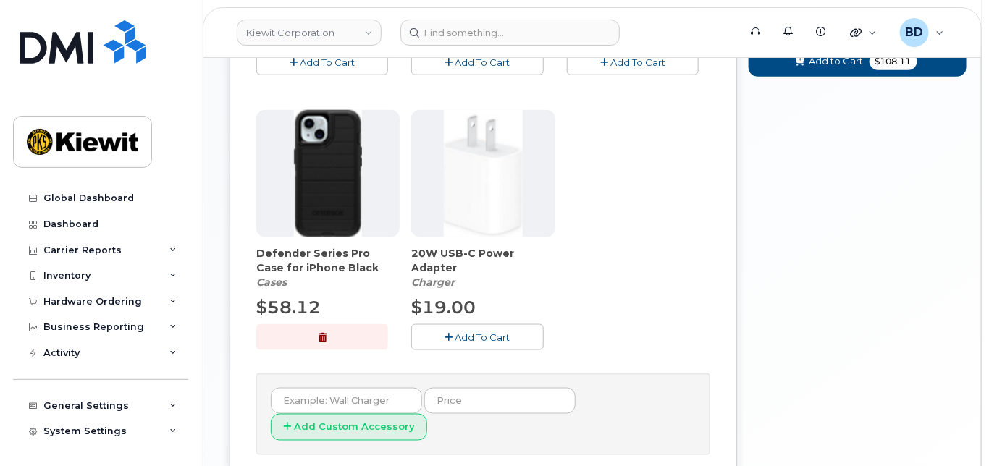
drag, startPoint x: 485, startPoint y: 345, endPoint x: 552, endPoint y: 320, distance: 71.3
click at [488, 343] on span "Add To Cart" at bounding box center [482, 338] width 55 height 12
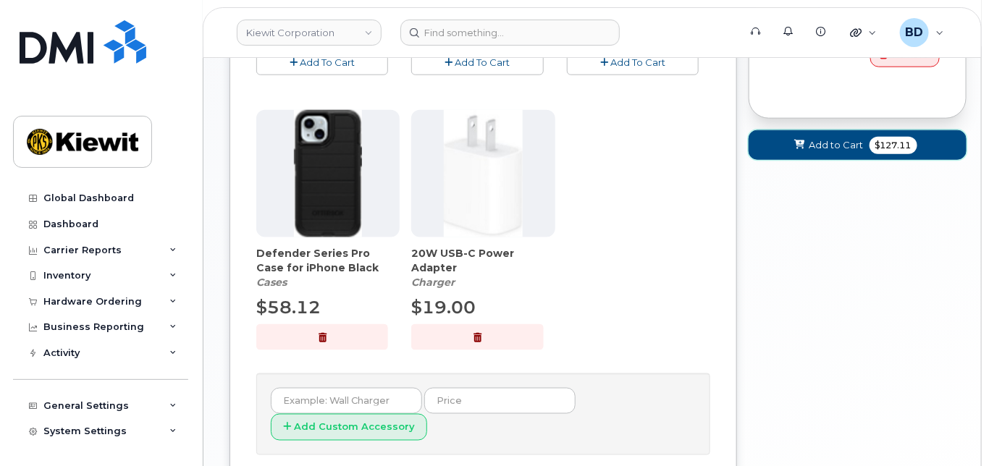
click at [825, 152] on span "Add to Cart" at bounding box center [836, 145] width 54 height 14
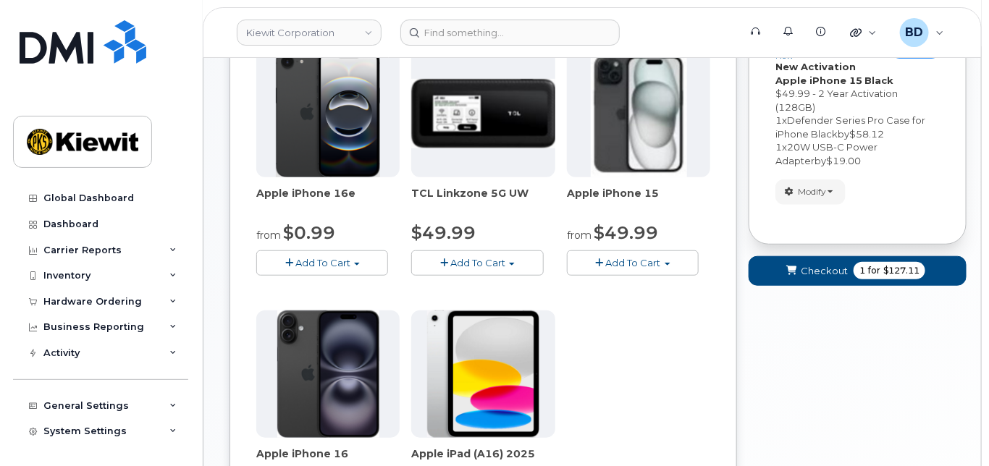
scroll to position [301, 0]
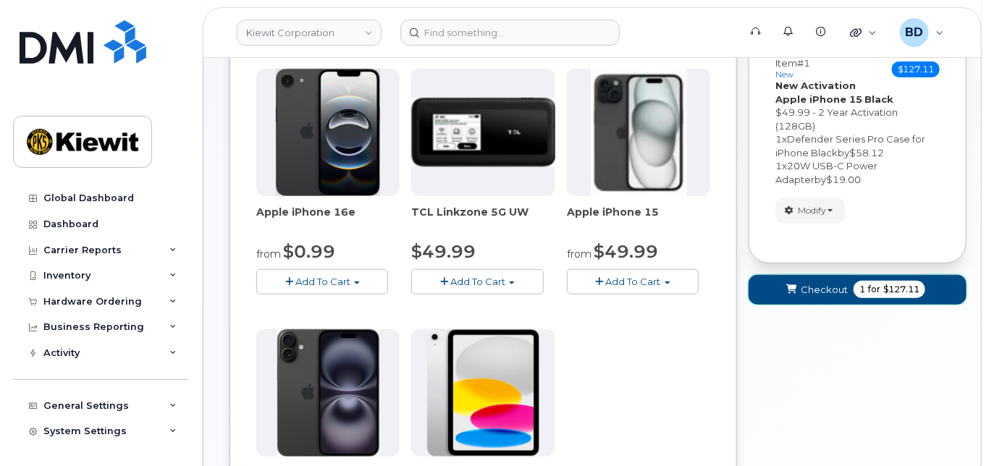
click at [809, 297] on span "Checkout" at bounding box center [824, 290] width 47 height 14
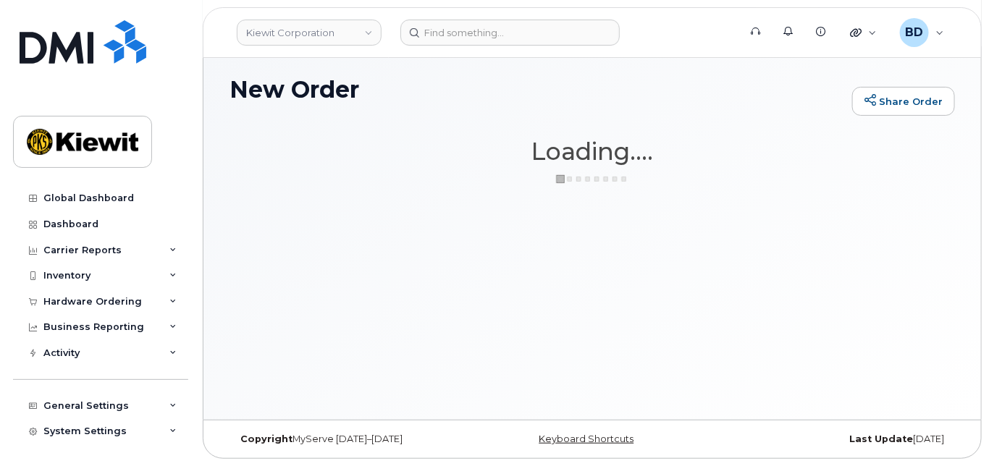
scroll to position [108, 0]
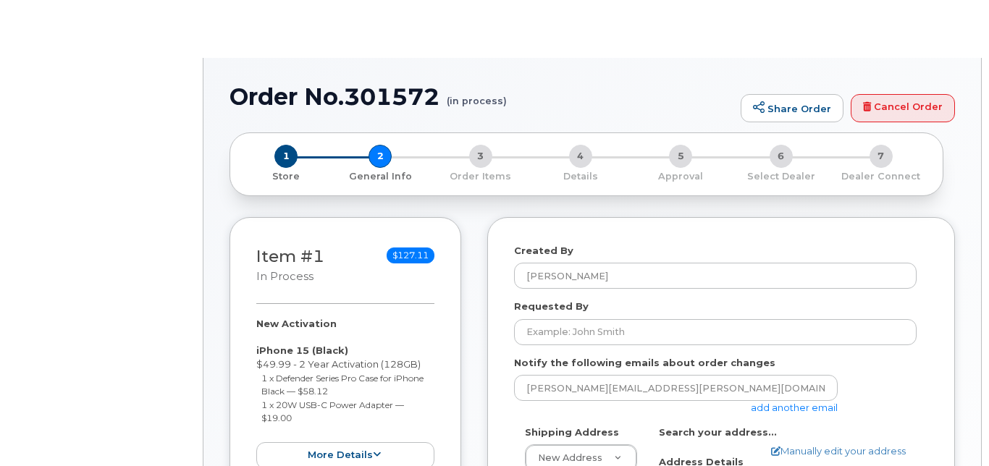
select select
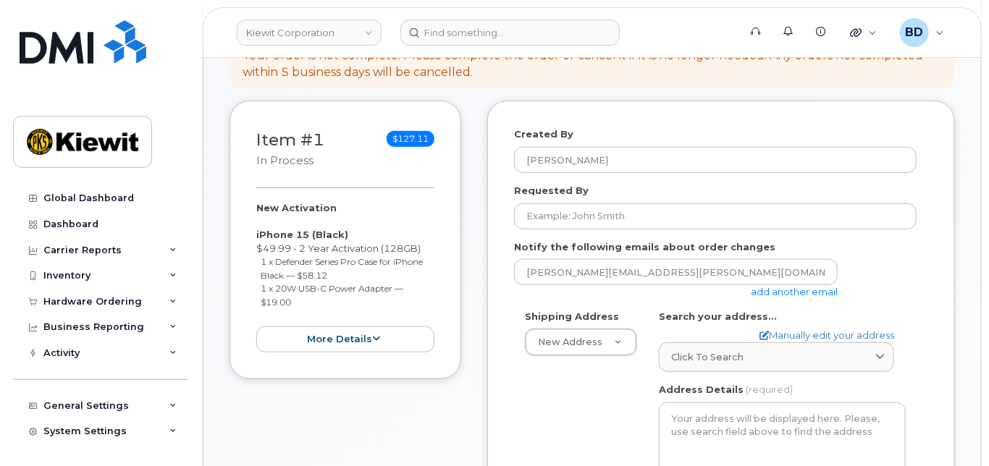
scroll to position [386, 0]
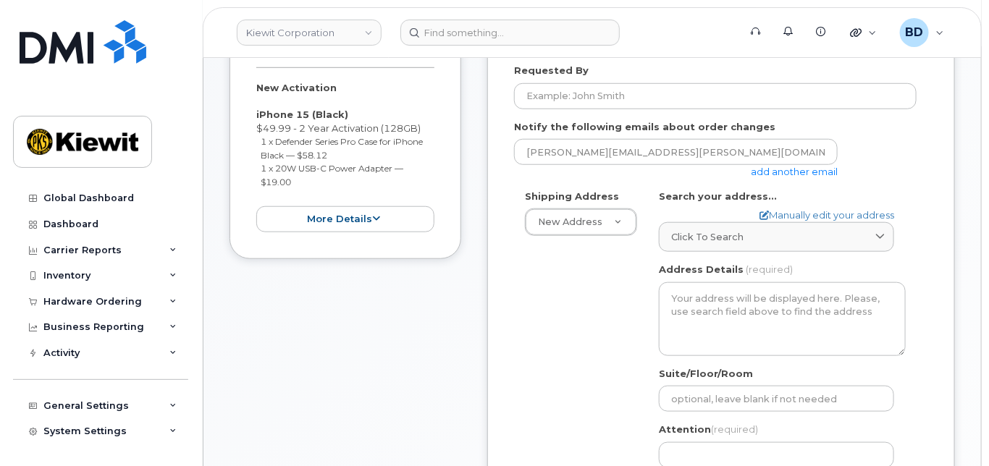
click at [765, 177] on link "add another email" at bounding box center [794, 172] width 87 height 12
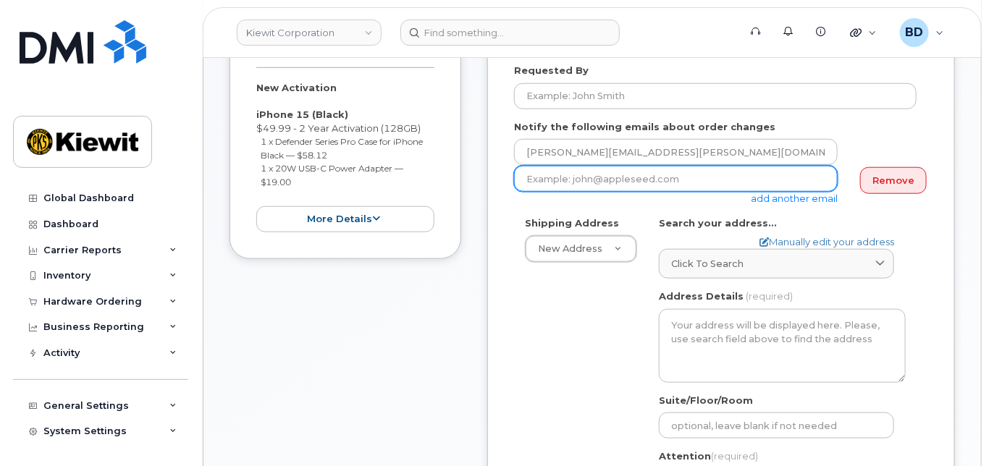
click at [549, 191] on input "email" at bounding box center [676, 179] width 324 height 26
paste input "[PERSON_NAME][EMAIL_ADDRESS][PERSON_NAME][PERSON_NAME][DOMAIN_NAME]"
type input "[PERSON_NAME][EMAIL_ADDRESS][PERSON_NAME][PERSON_NAME][DOMAIN_NAME]"
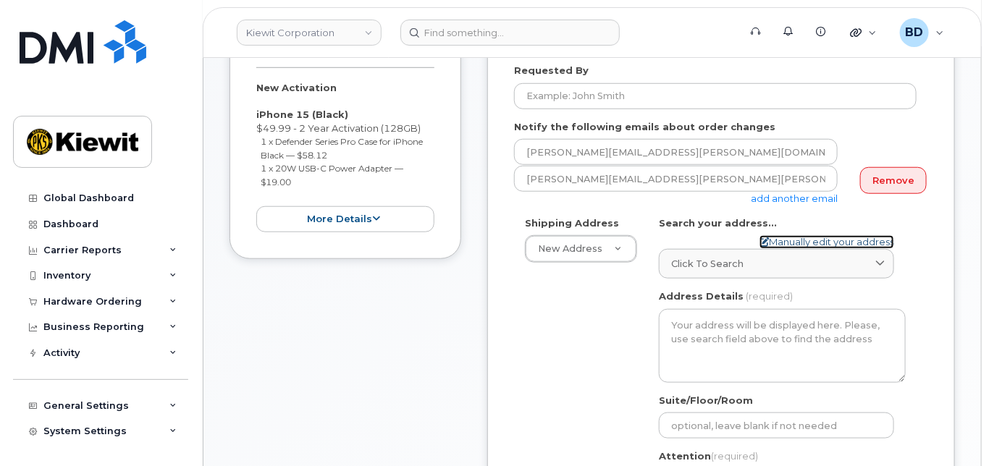
click at [789, 249] on link "Manually edit your address" at bounding box center [826, 242] width 135 height 14
select select
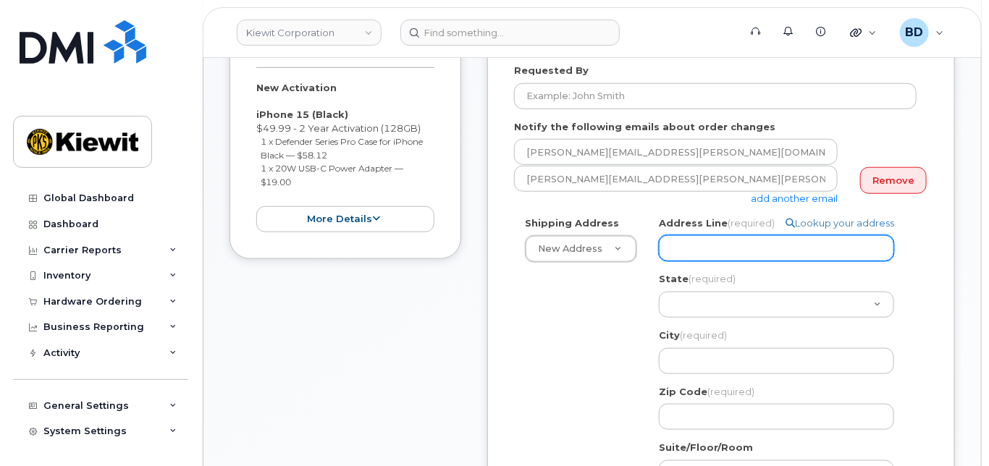
click at [691, 261] on input "Address Line (required)" at bounding box center [776, 248] width 235 height 26
paste input "[STREET_ADDRESS][PERSON_NAME]"
select select
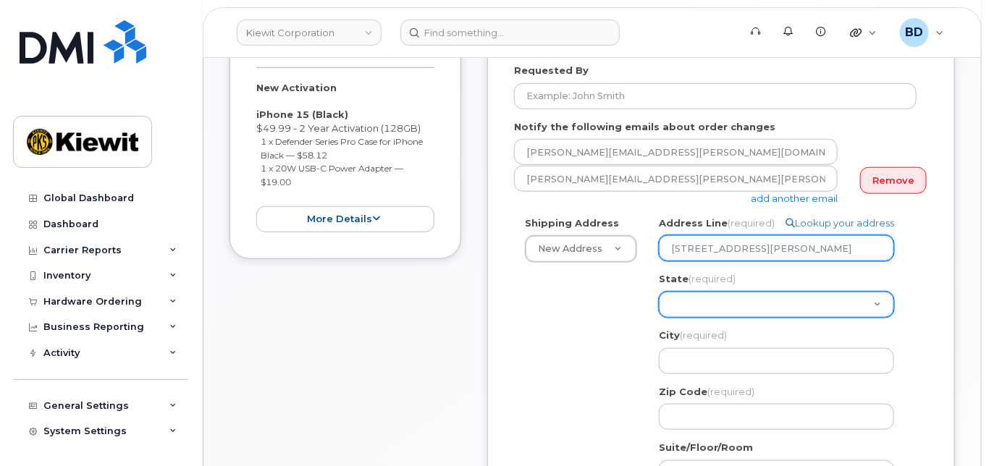
type input "[STREET_ADDRESS][PERSON_NAME]"
click at [695, 316] on select "[US_STATE] [US_STATE] [US_STATE] [US_STATE] [US_STATE] [US_STATE] [US_STATE] [U…" at bounding box center [776, 305] width 235 height 26
select select "KY"
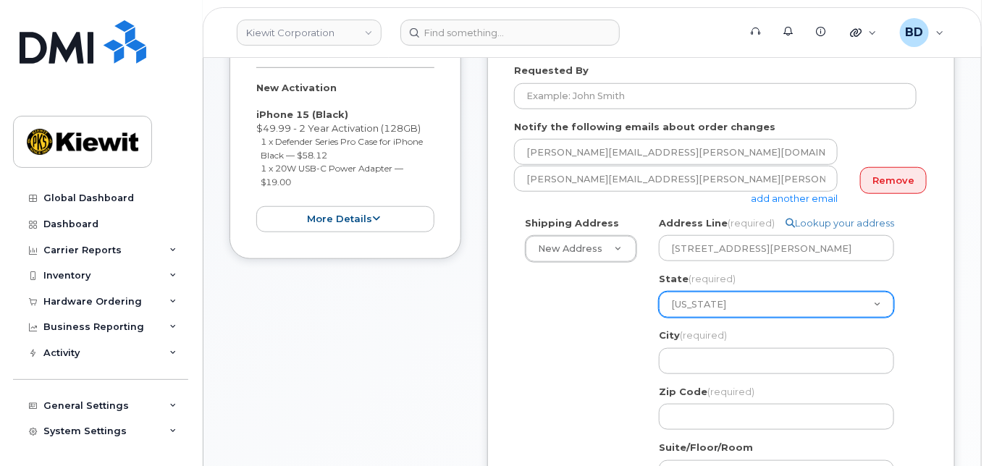
click at [659, 304] on select "[US_STATE] [US_STATE] [US_STATE] [US_STATE] [US_STATE] [US_STATE] [US_STATE] [U…" at bounding box center [776, 305] width 235 height 26
select select
click at [703, 316] on select "[US_STATE] [US_STATE] [US_STATE] [US_STATE] [US_STATE] [US_STATE] [US_STATE] [U…" at bounding box center [776, 305] width 235 height 26
select select "KS"
click at [659, 304] on select "[US_STATE] [US_STATE] [US_STATE] [US_STATE] [US_STATE] [US_STATE] [US_STATE] [U…" at bounding box center [776, 305] width 235 height 26
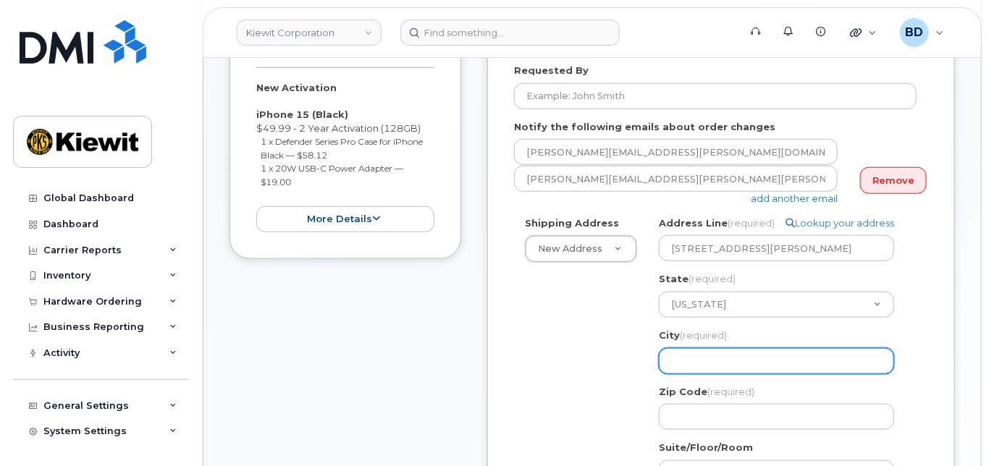
click at [686, 374] on input "City (required)" at bounding box center [776, 361] width 235 height 26
select select
type input "L"
select select
type input "Le"
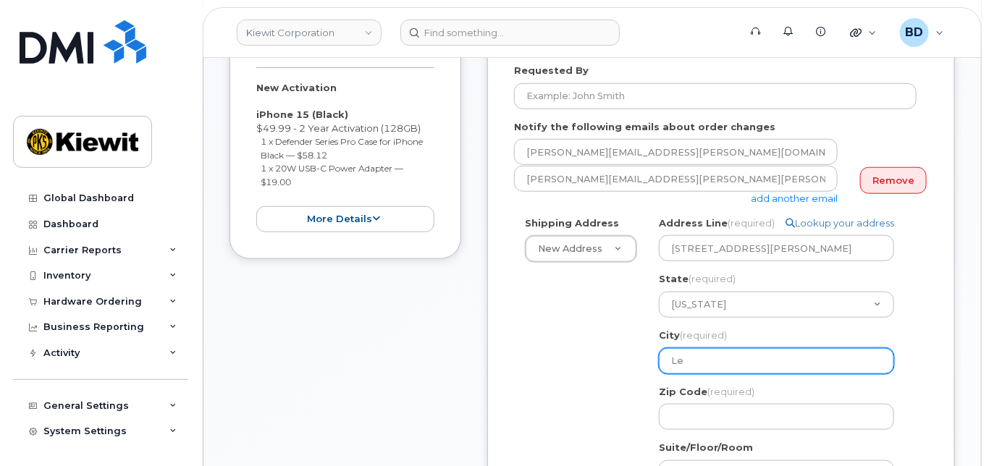
select select
type input "Len"
select select
type input "Lene"
select select
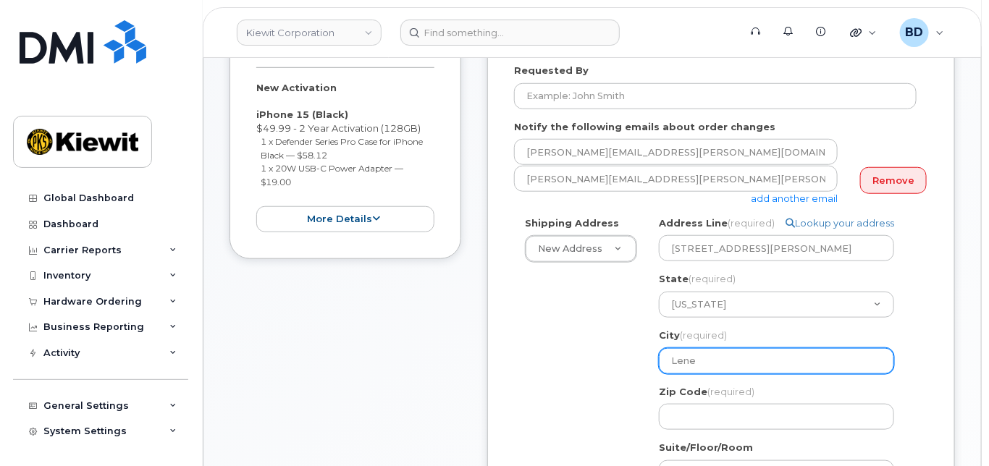
type input "Lenex"
select select
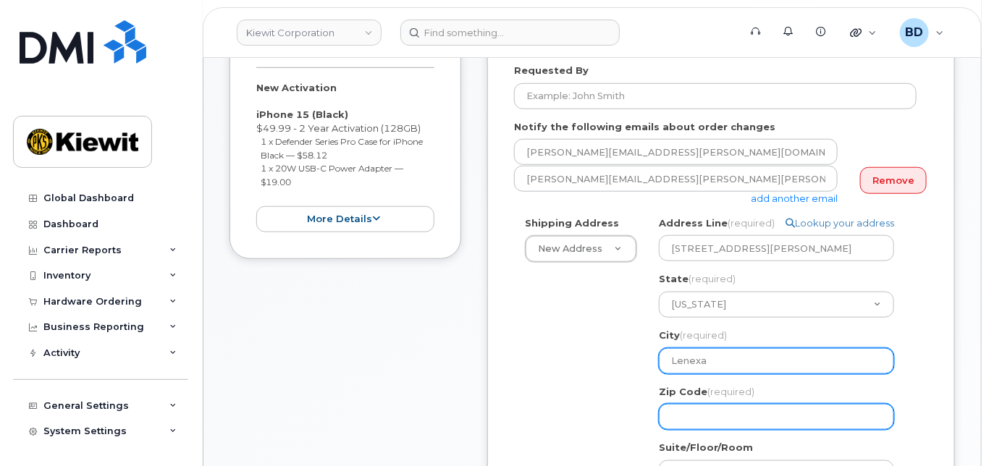
type input "Lenexa"
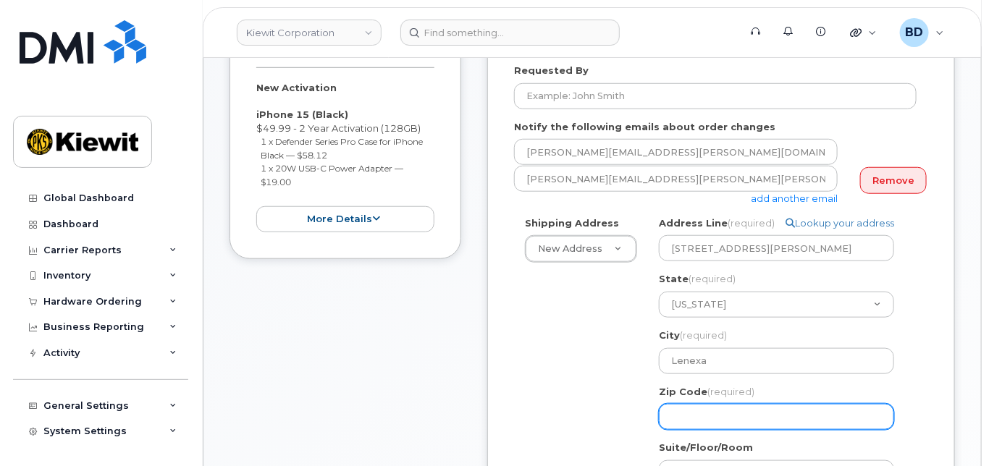
click at [695, 424] on input "Zip Code (required)" at bounding box center [776, 417] width 235 height 26
select select
type input "6"
select select
type input "66"
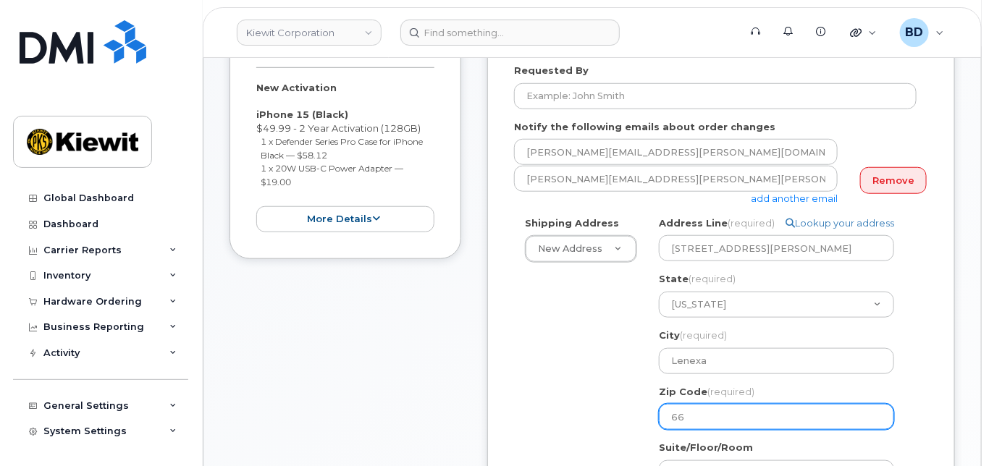
select select
type input "662"
select select
type input "6621"
select select
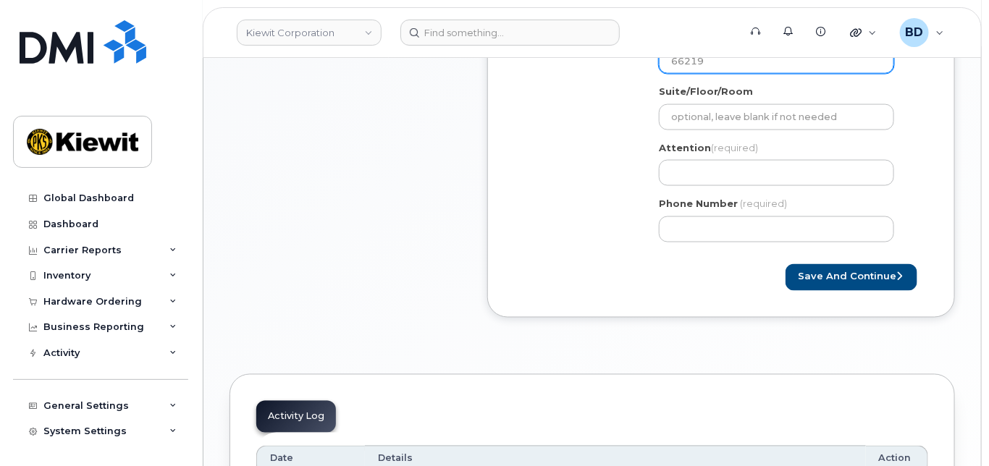
scroll to position [772, 0]
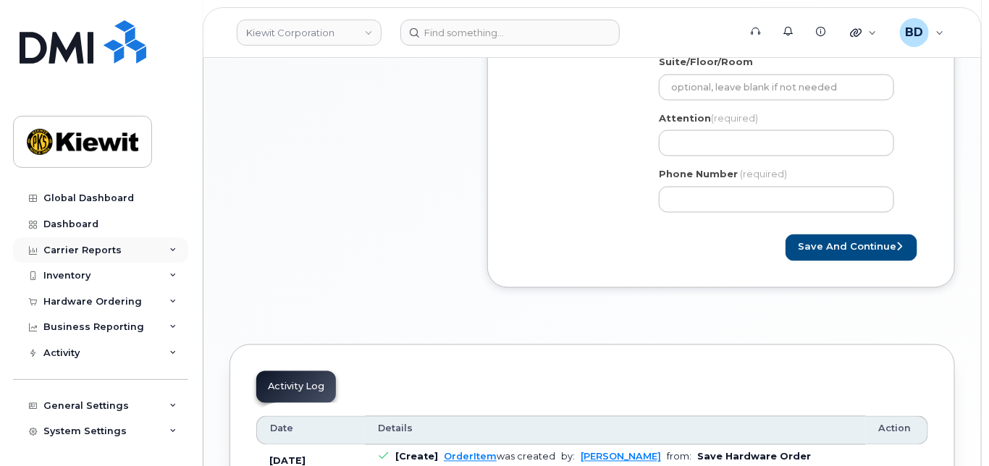
type input "66219"
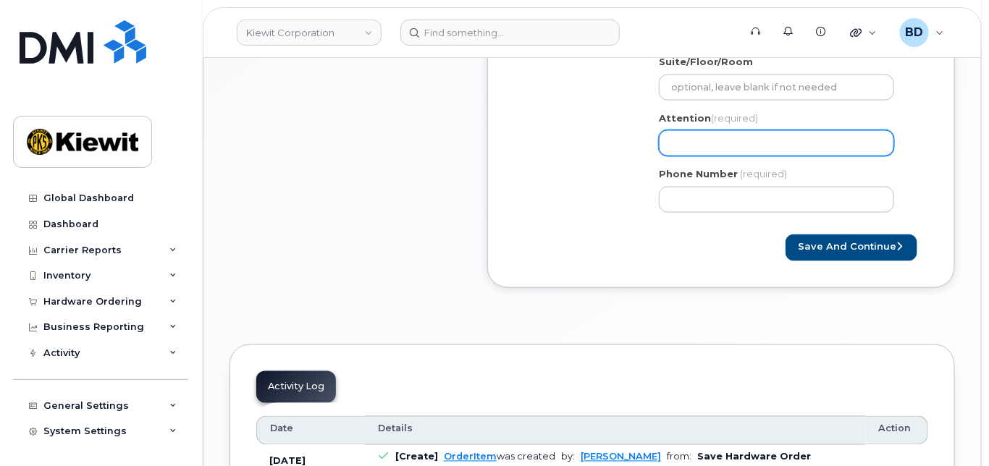
click at [681, 151] on input "Attention (required)" at bounding box center [776, 143] width 235 height 26
paste input "Matthew.Daniels"
select select
type input "Matthew.Daniels"
select select
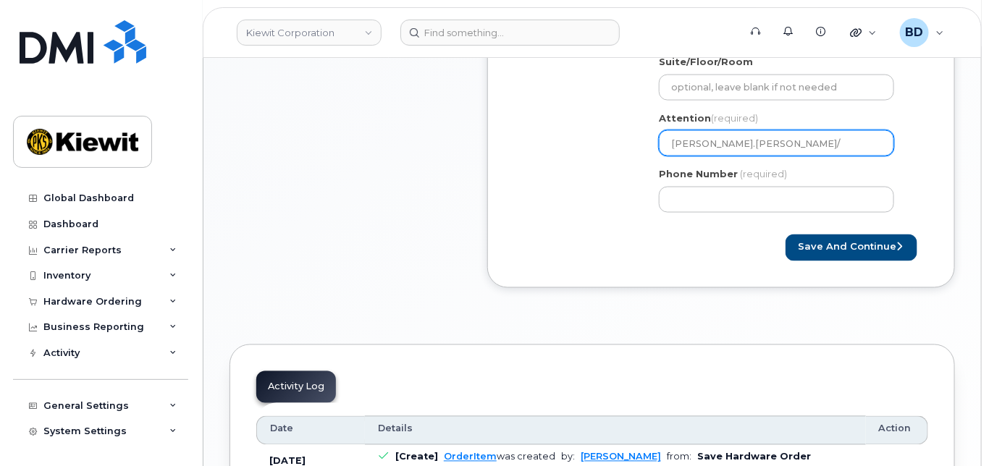
type input "Matthew.Daniels/"
click at [774, 156] on input "Matthew.Daniels/" at bounding box center [776, 143] width 235 height 26
paste input "[PERSON_NAME]"
select select
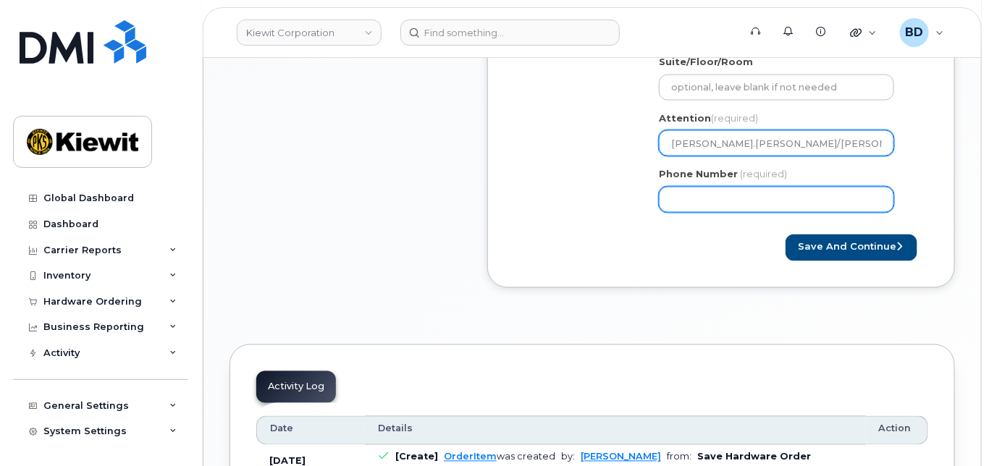
type input "[PERSON_NAME].[PERSON_NAME]/[PERSON_NAME]"
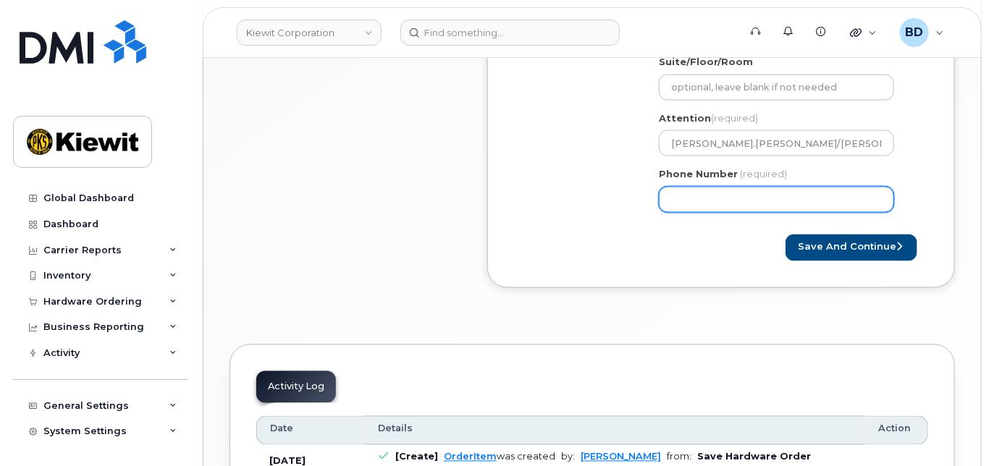
click at [704, 213] on input "Phone Number" at bounding box center [776, 200] width 235 height 26
type input "8777727707"
select select
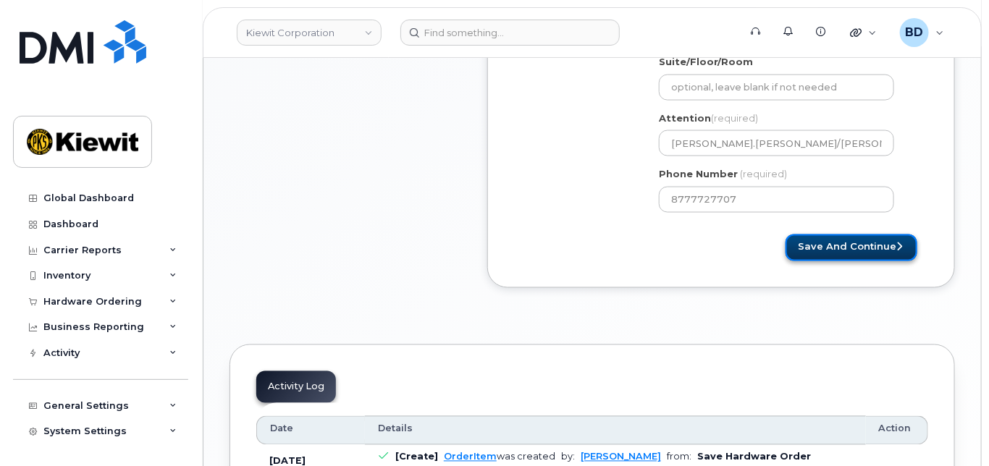
click at [847, 255] on button "Save and Continue" at bounding box center [851, 248] width 132 height 27
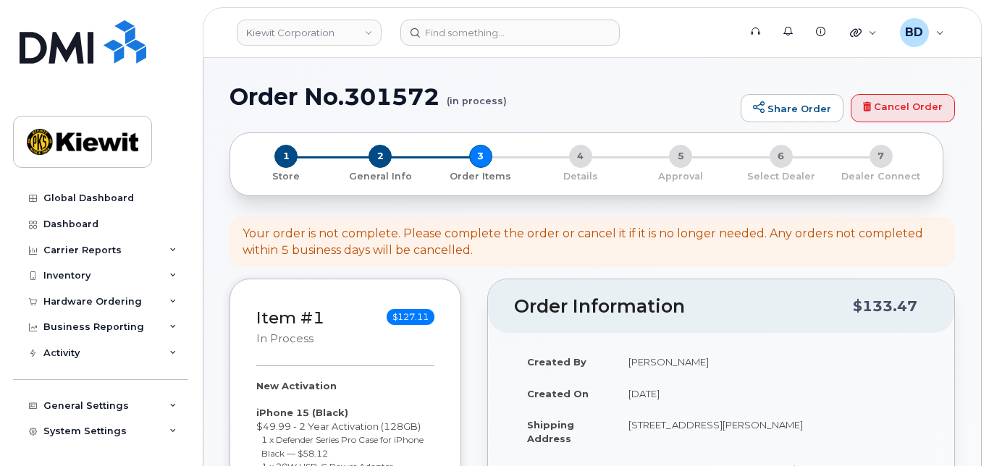
select select
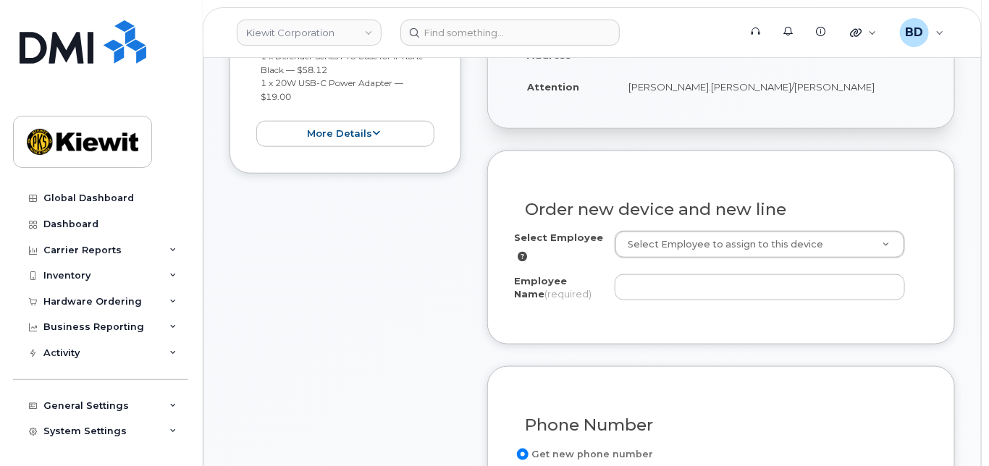
scroll to position [482, 0]
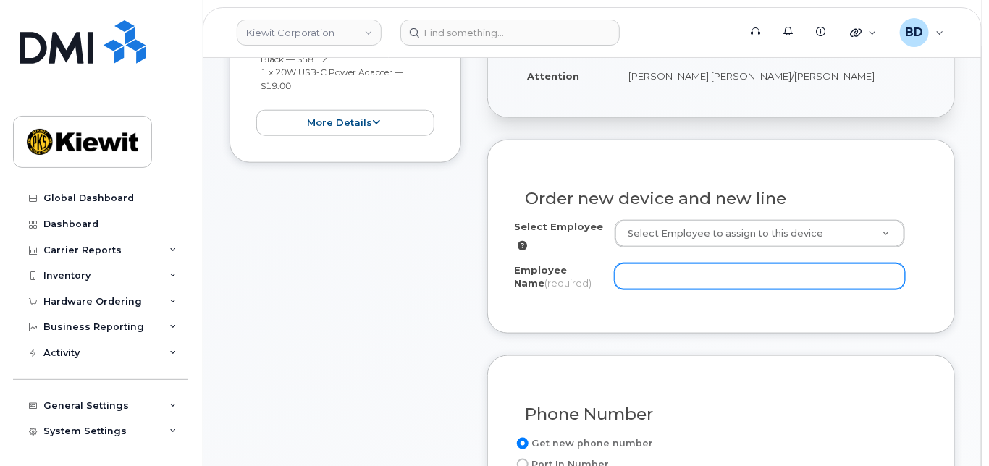
click at [687, 284] on input "Employee Name (required)" at bounding box center [760, 276] width 290 height 26
paste input "[PERSON_NAME]"
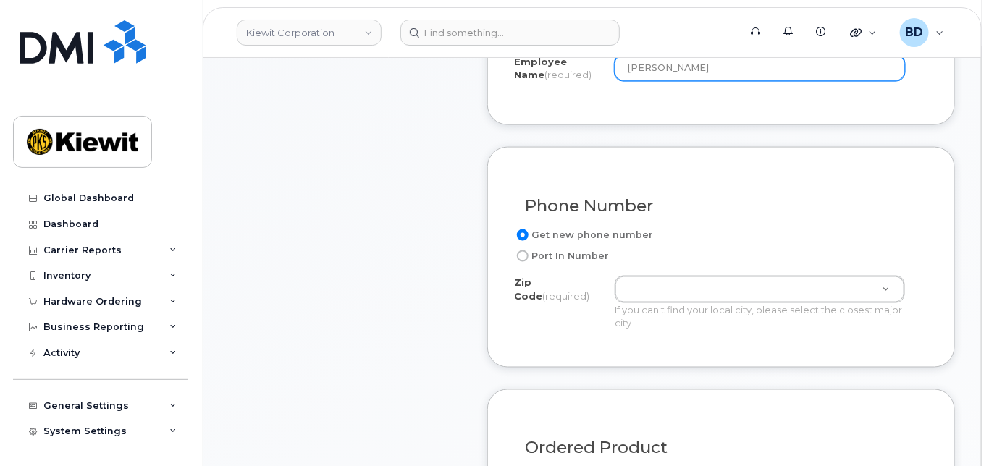
scroll to position [772, 0]
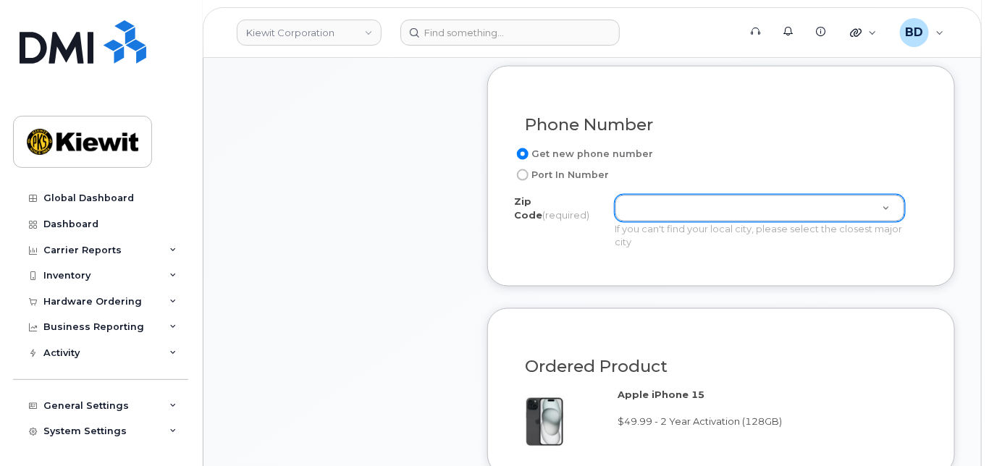
type input "[PERSON_NAME]"
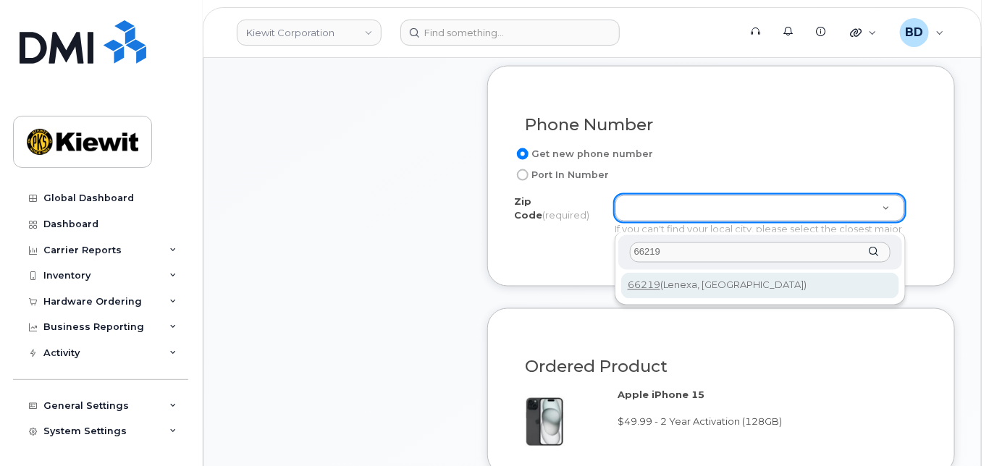
type input "66219"
type input "66219 (Lenexa, KS)"
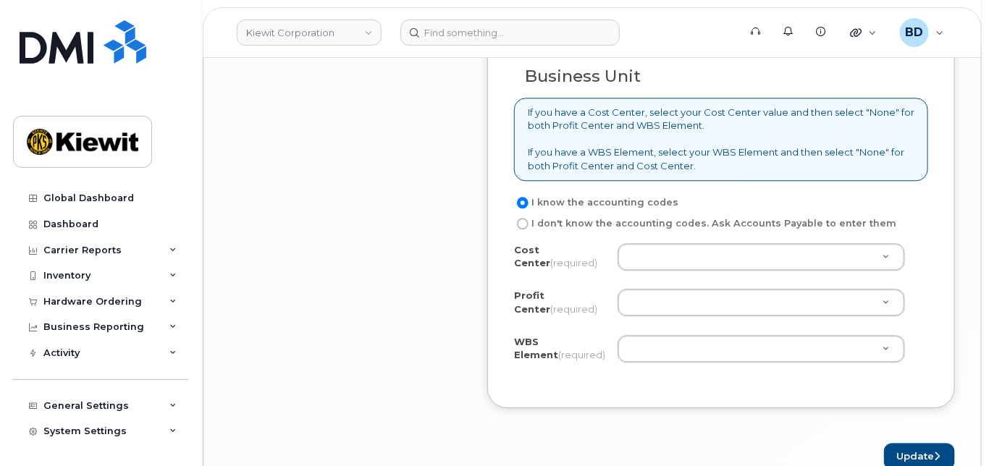
scroll to position [1255, 0]
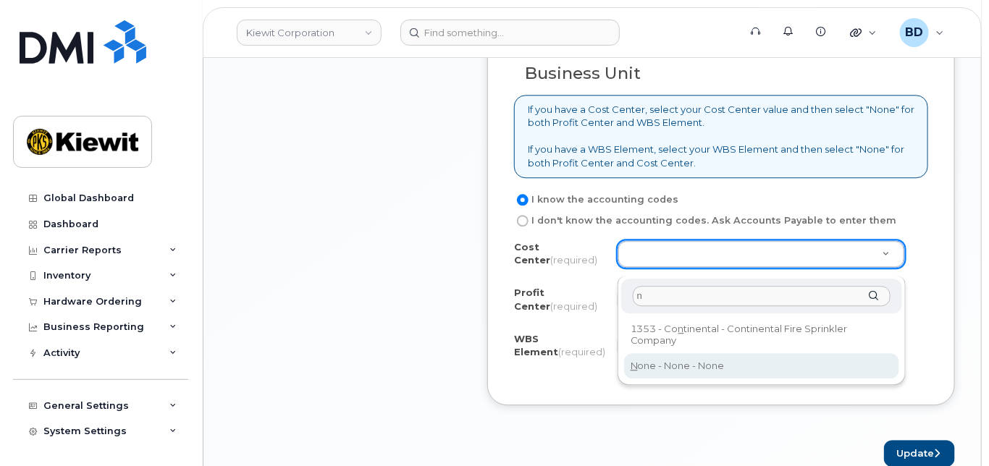
type input "n"
type input "None"
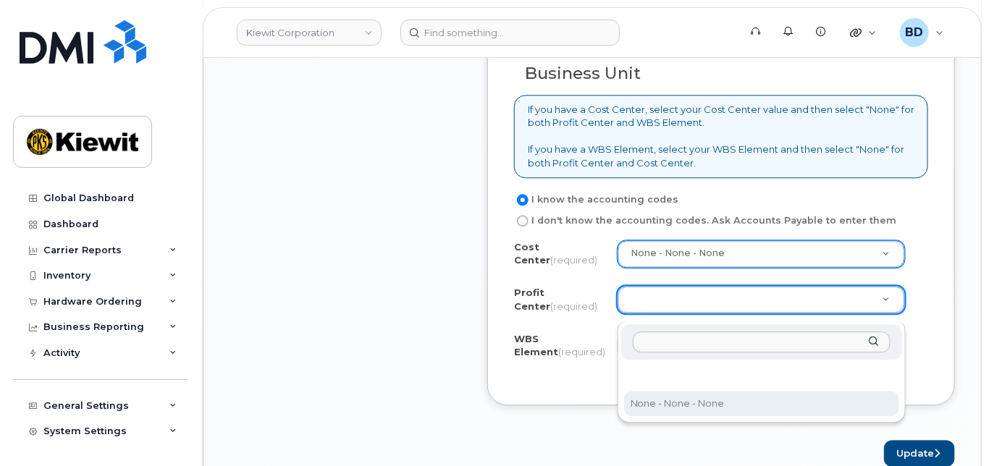
select select "None"
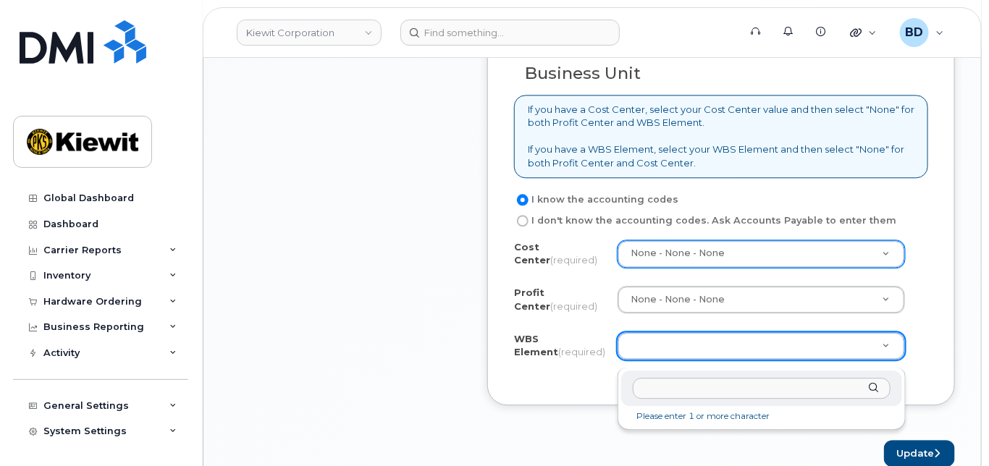
click at [659, 389] on input "text" at bounding box center [762, 388] width 258 height 21
paste input "106495.6612"
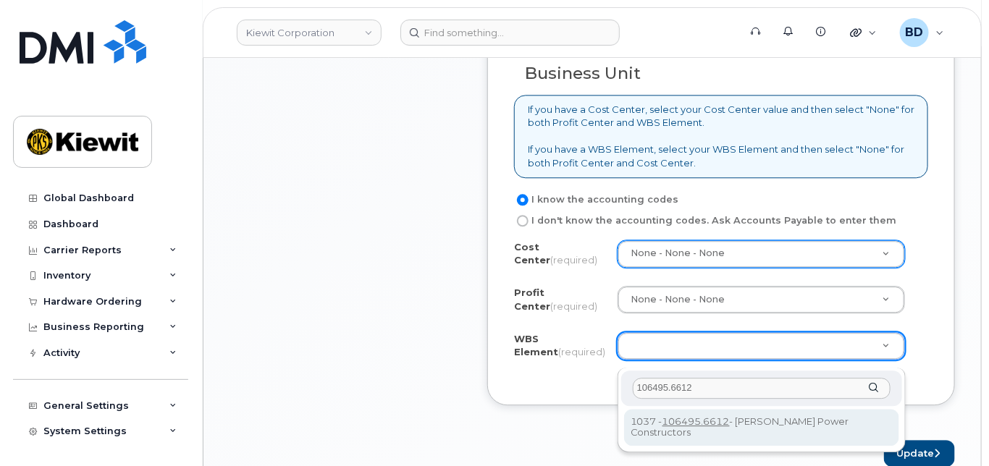
type input "106495.6612"
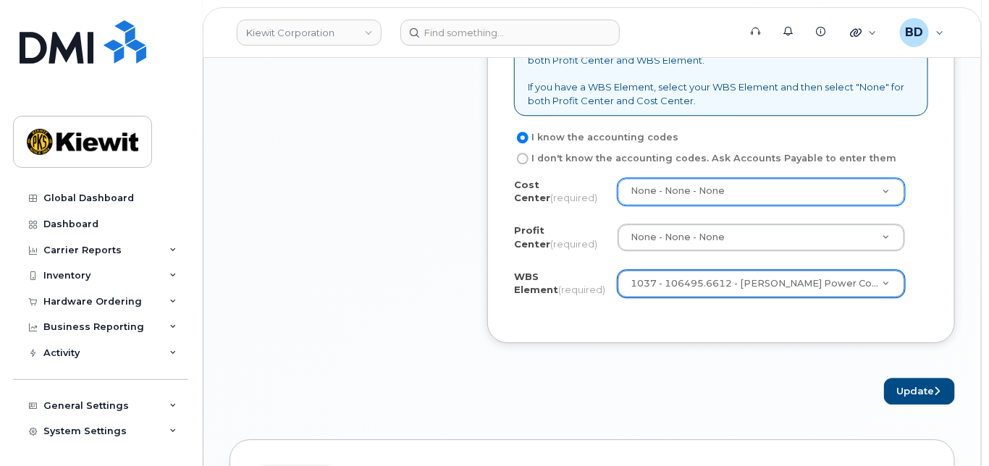
scroll to position [1351, 0]
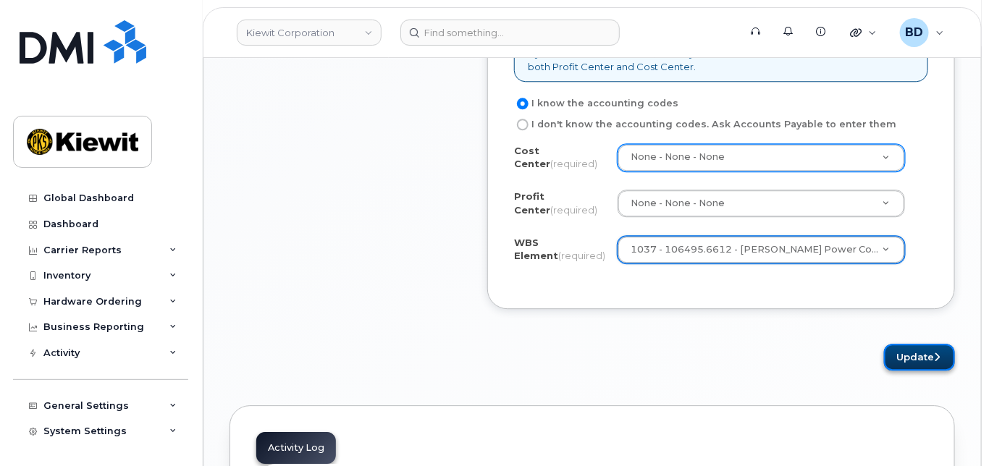
click at [918, 361] on button "Update" at bounding box center [919, 357] width 71 height 27
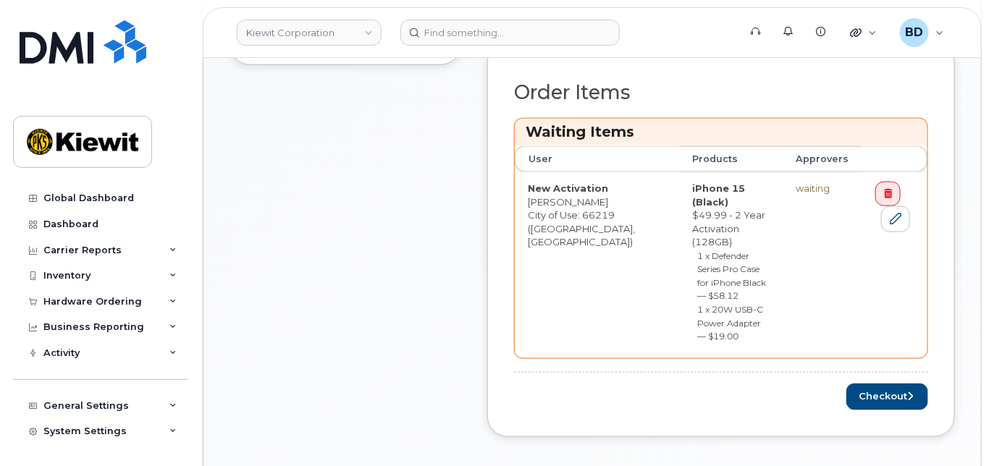
scroll to position [675, 0]
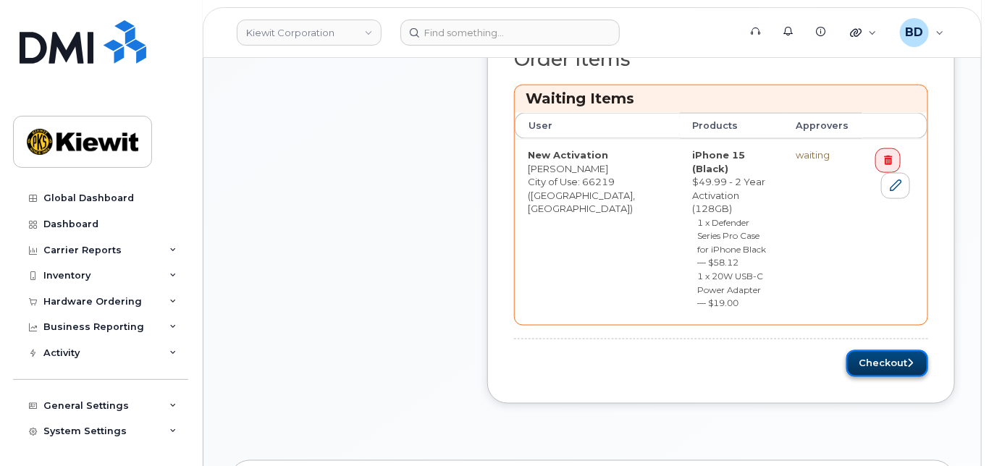
click at [888, 350] on button "Checkout" at bounding box center [887, 363] width 82 height 27
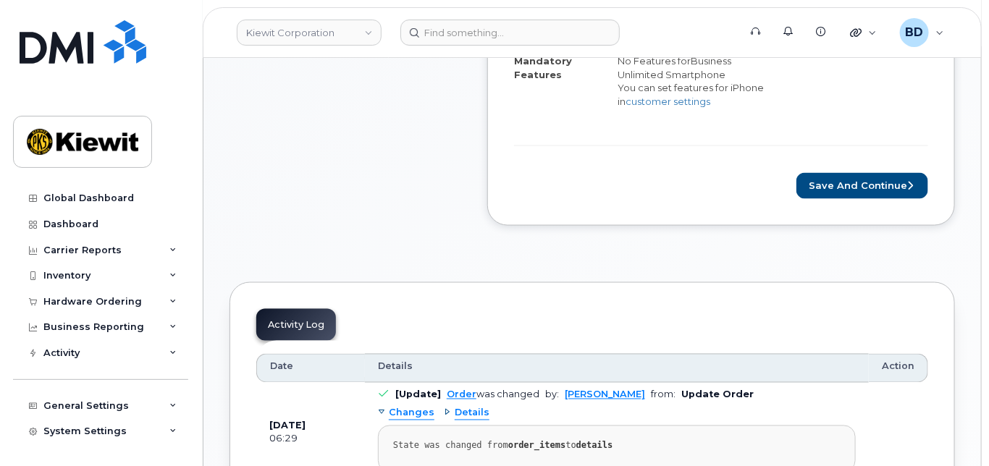
scroll to position [772, 0]
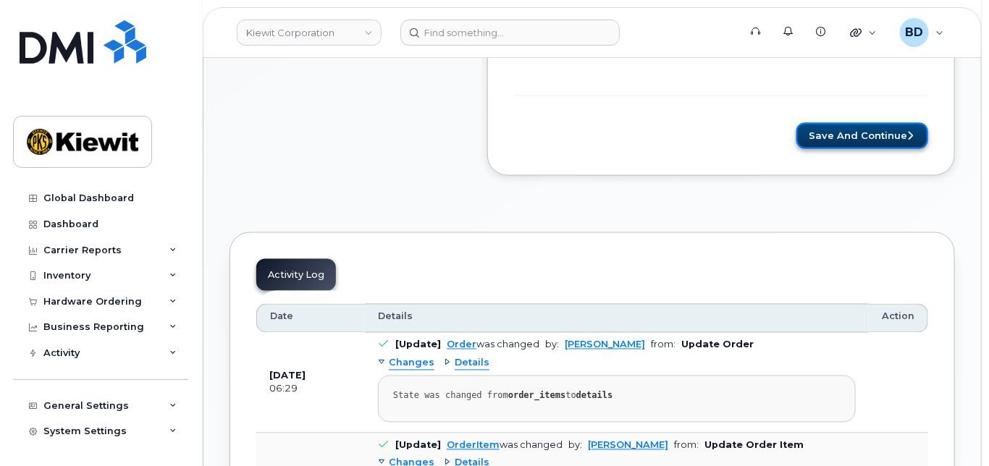
click at [877, 140] on button "Save and Continue" at bounding box center [862, 136] width 132 height 27
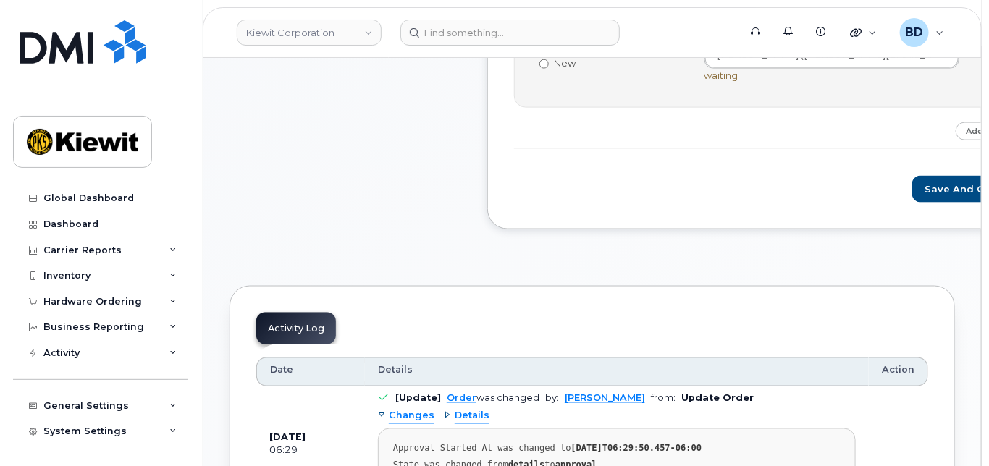
scroll to position [675, 0]
click at [912, 198] on button "Save and Continue" at bounding box center [973, 188] width 123 height 27
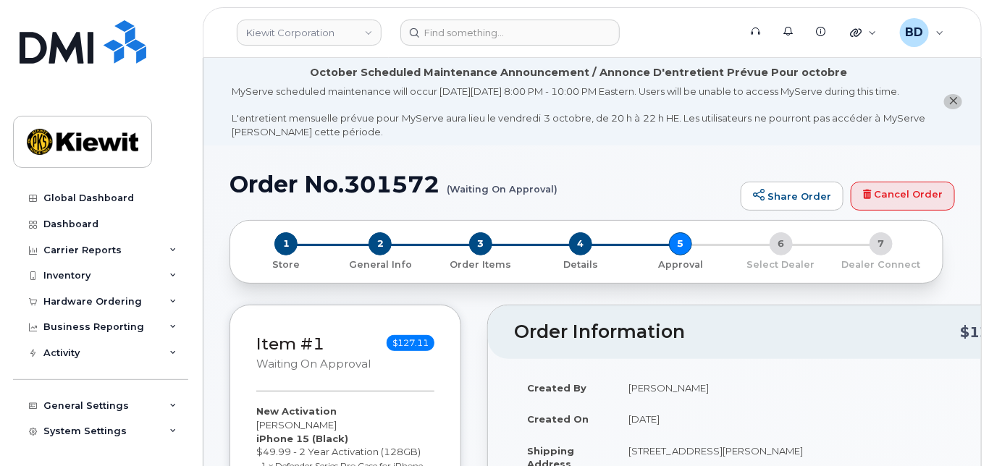
click at [371, 192] on h1 "Order No.301572 (Waiting On Approval)" at bounding box center [481, 184] width 504 height 25
copy h1 "301572"
click at [164, 300] on div "Hardware Ordering" at bounding box center [100, 302] width 175 height 26
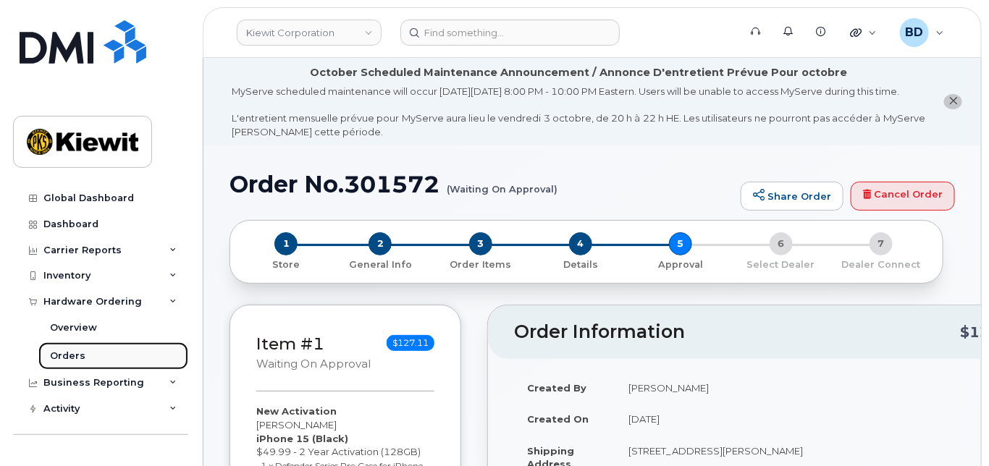
click at [81, 353] on div "Orders" at bounding box center [67, 356] width 35 height 13
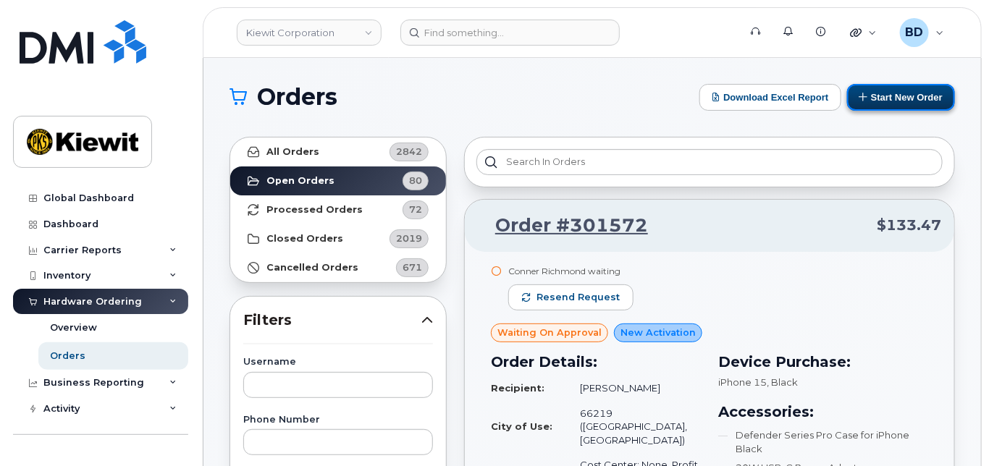
click at [867, 95] on button "Start New Order" at bounding box center [901, 97] width 108 height 27
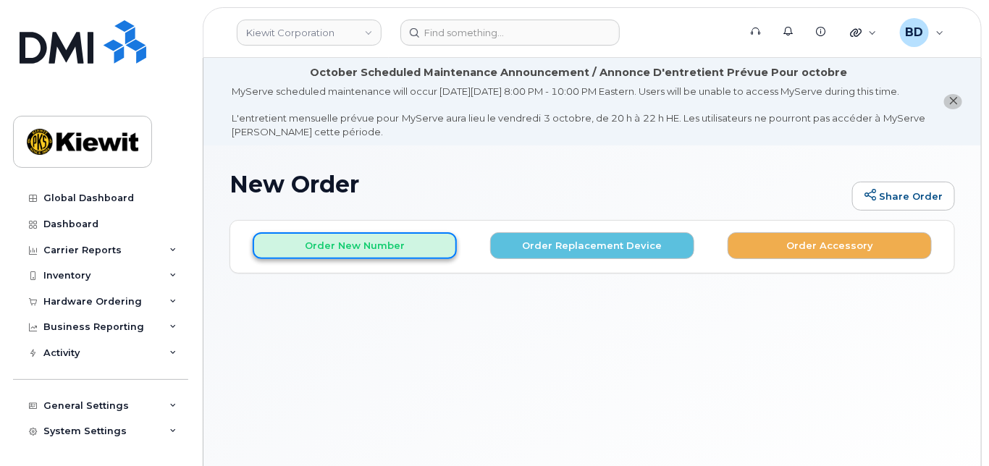
click at [358, 259] on button "Order New Number" at bounding box center [355, 245] width 204 height 27
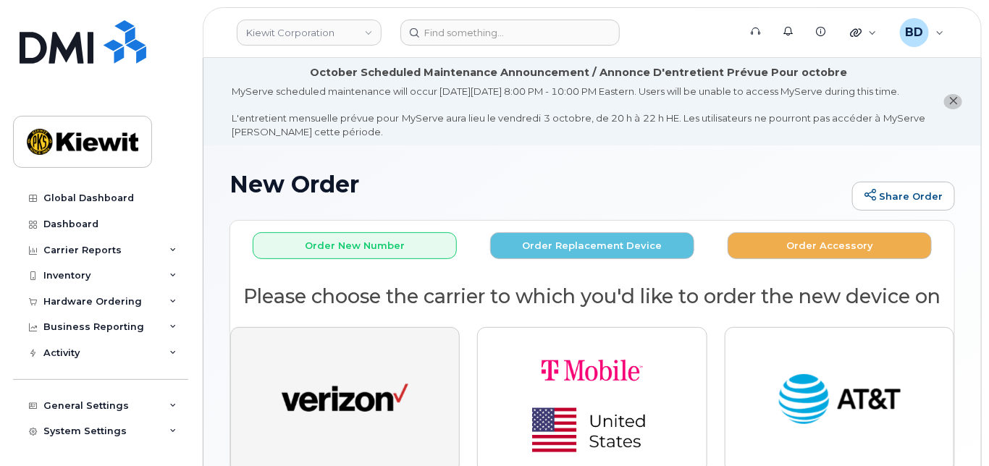
click at [340, 395] on img "button" at bounding box center [345, 400] width 127 height 65
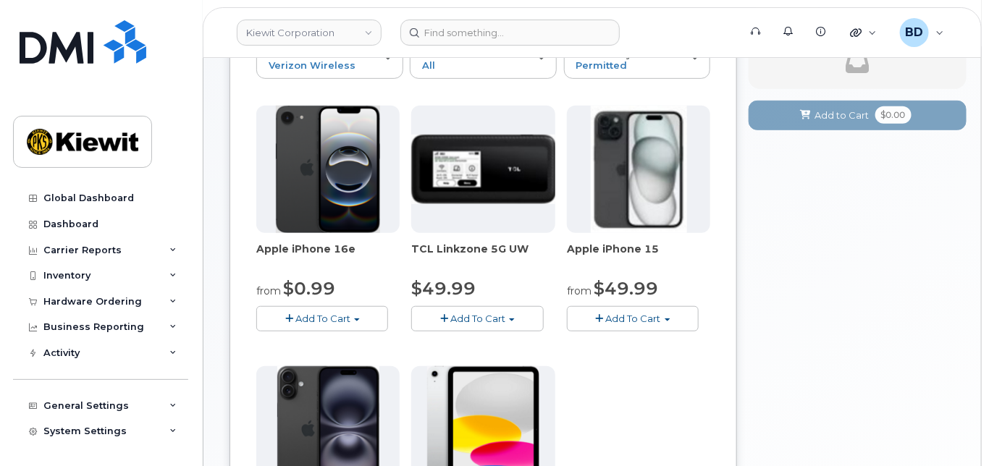
scroll to position [290, 0]
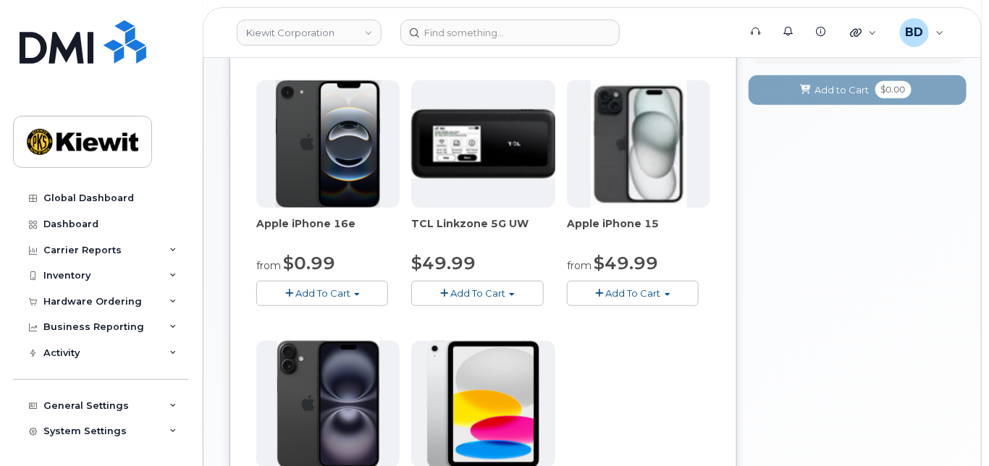
click at [636, 299] on span "Add To Cart" at bounding box center [633, 293] width 55 height 12
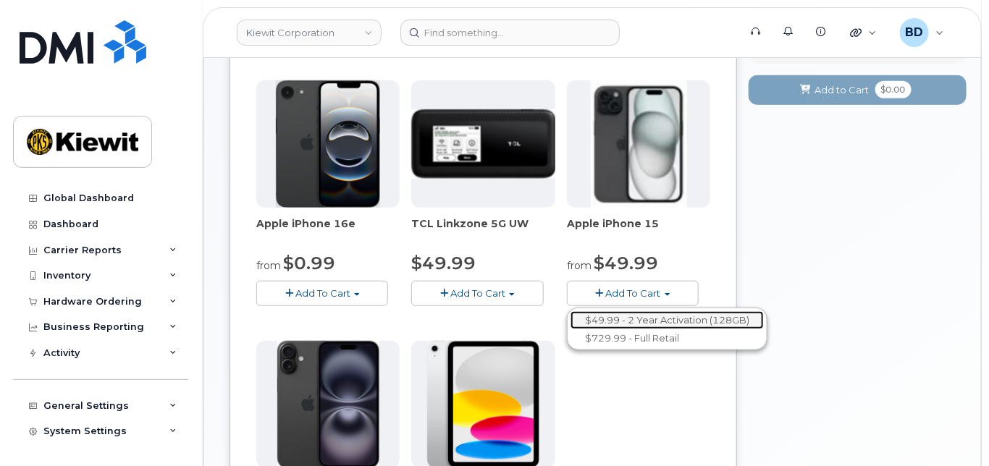
click at [636, 329] on link "$49.99 - 2 Year Activation (128GB)" at bounding box center [666, 320] width 193 height 18
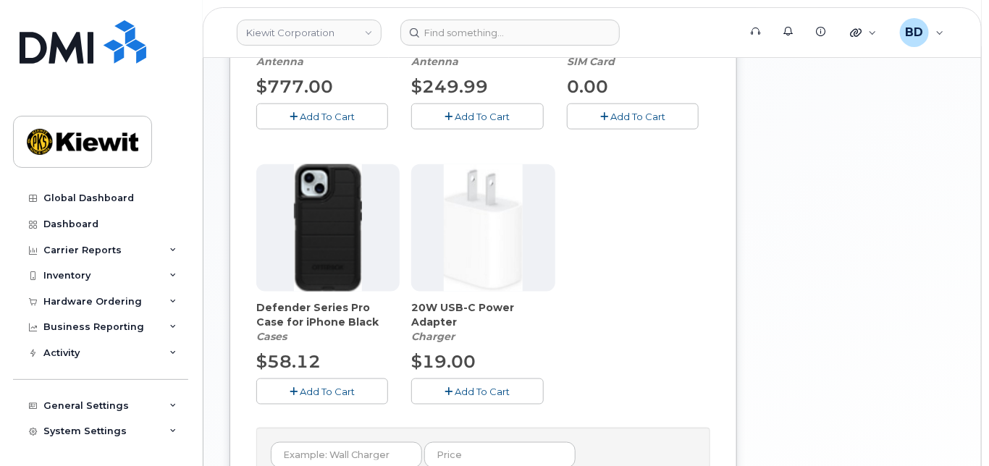
scroll to position [675, 0]
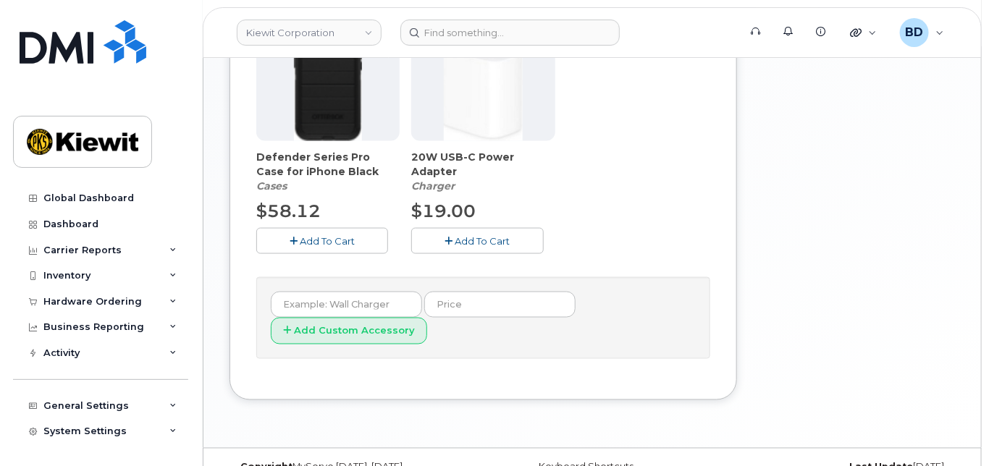
click at [342, 253] on button "Add To Cart" at bounding box center [322, 240] width 132 height 25
click at [431, 251] on button "Add To Cart" at bounding box center [477, 240] width 132 height 25
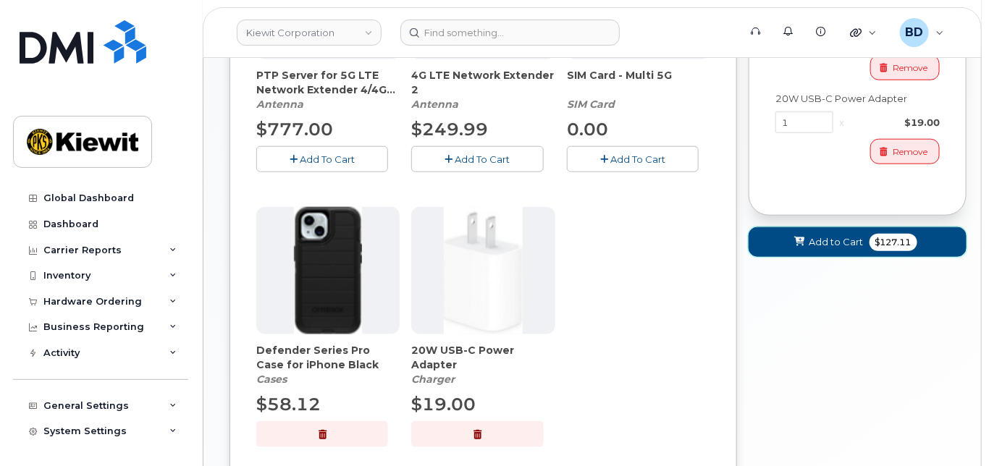
click at [815, 249] on span "Add to Cart" at bounding box center [836, 242] width 54 height 14
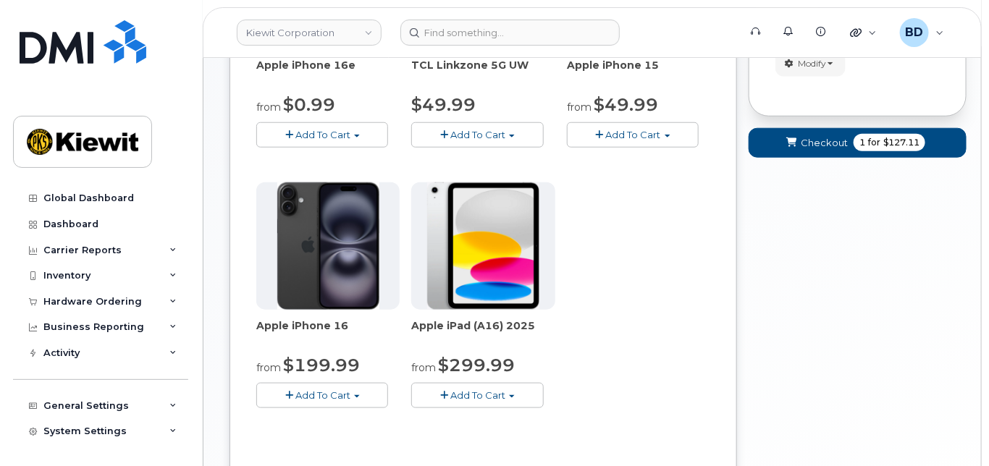
scroll to position [397, 0]
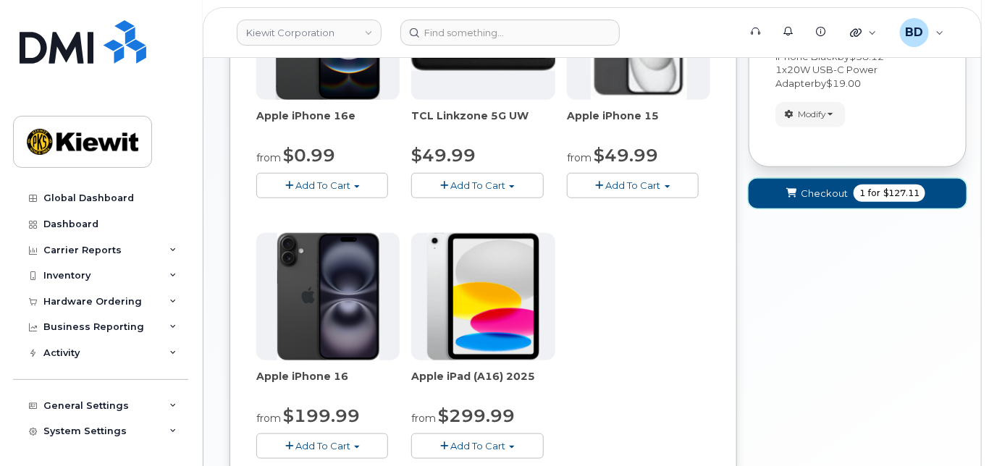
click at [815, 201] on span "Checkout" at bounding box center [824, 194] width 47 height 14
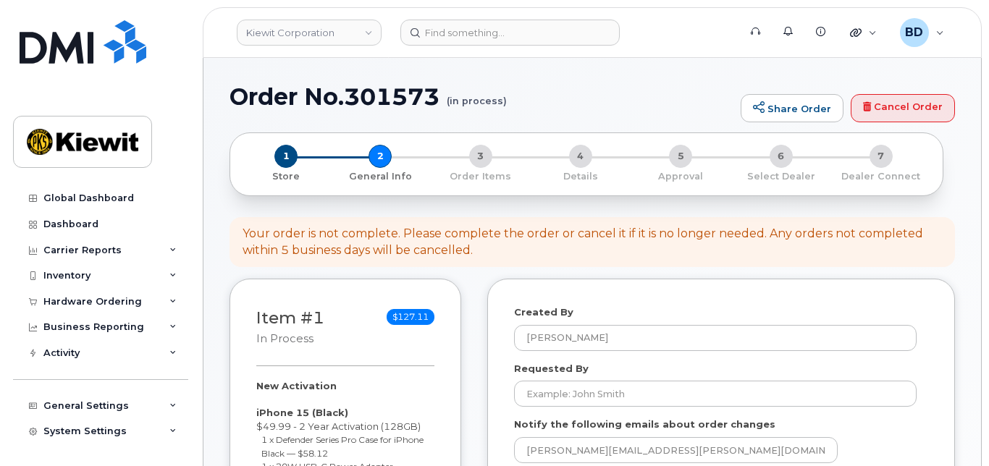
select select
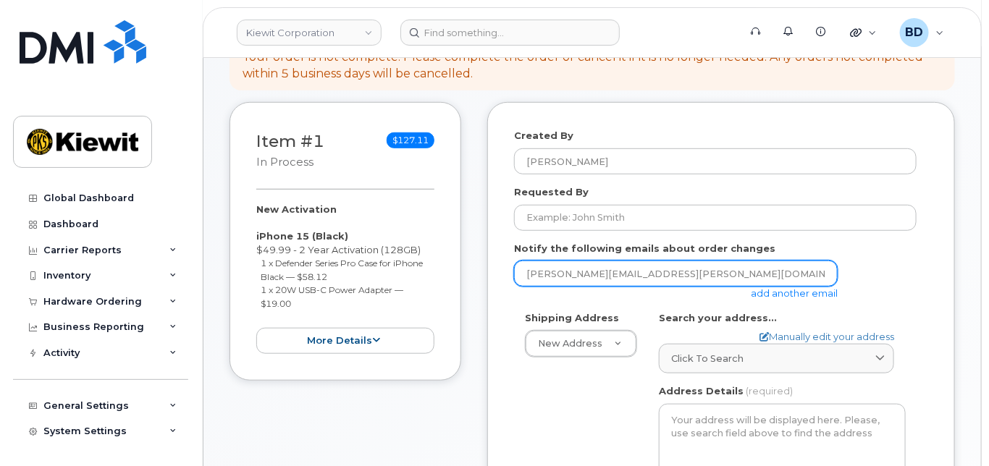
scroll to position [290, 0]
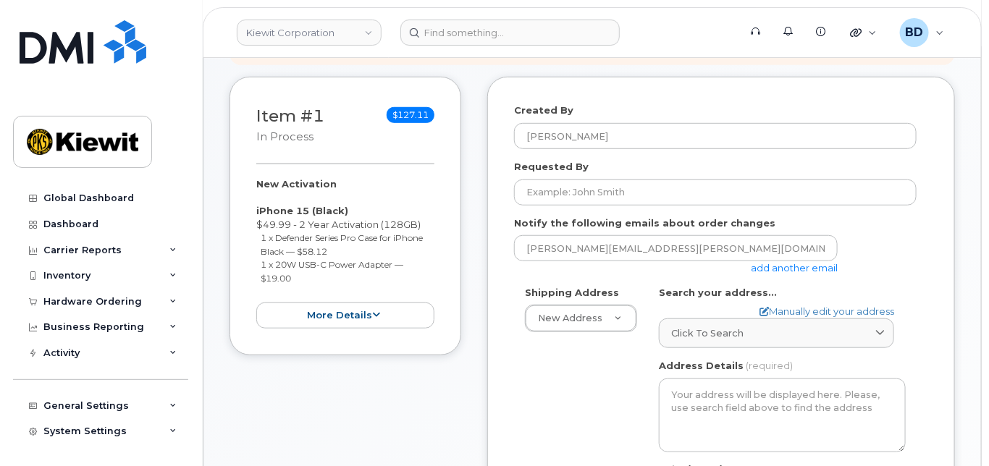
click at [769, 274] on link "add another email" at bounding box center [794, 268] width 87 height 12
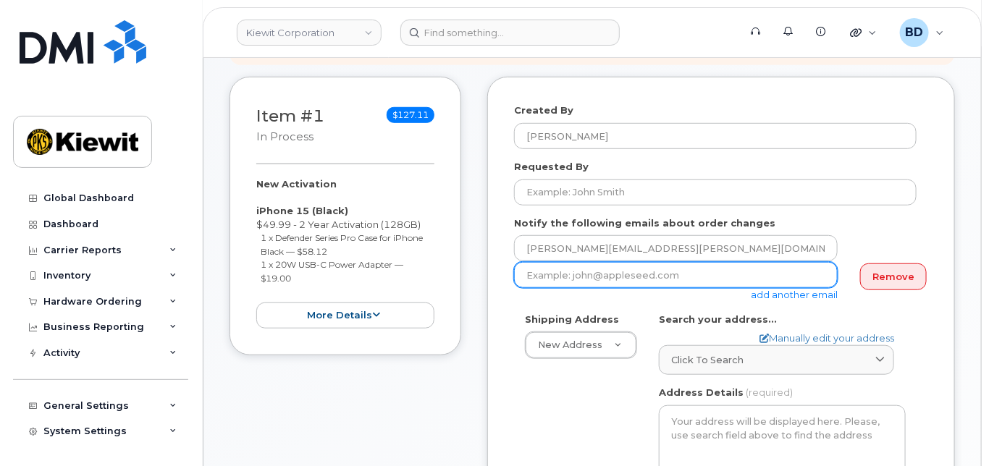
click at [563, 280] on input "email" at bounding box center [676, 275] width 324 height 26
paste input "[PERSON_NAME][EMAIL_ADDRESS][PERSON_NAME][PERSON_NAME][DOMAIN_NAME]"
type input "[PERSON_NAME][EMAIL_ADDRESS][PERSON_NAME][PERSON_NAME][DOMAIN_NAME]"
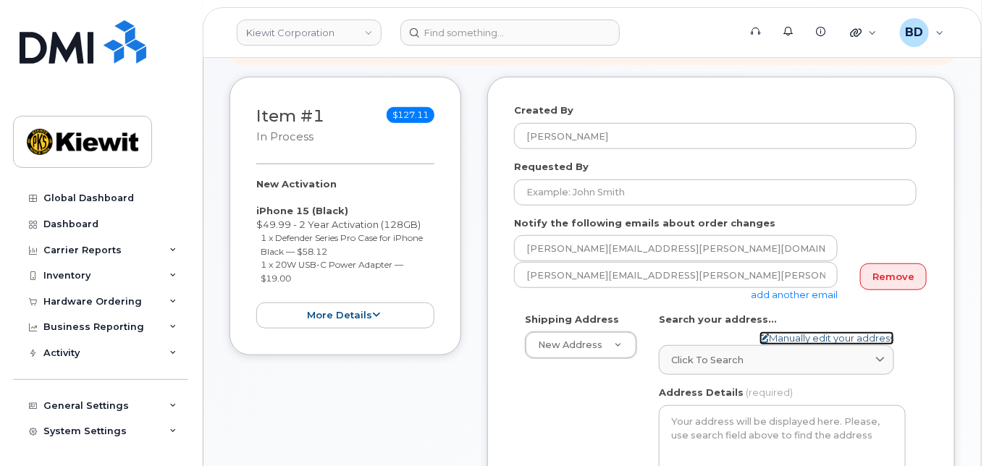
click at [798, 345] on link "Manually edit your address" at bounding box center [826, 339] width 135 height 14
select select
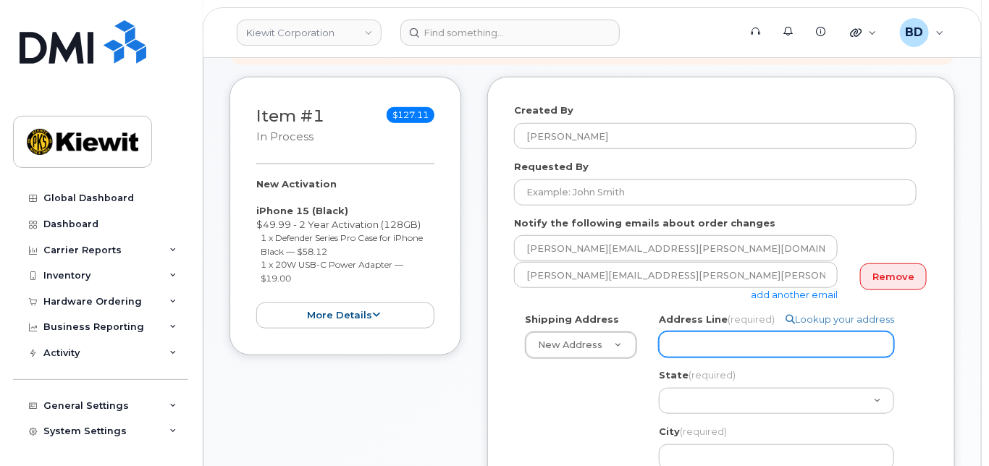
click at [709, 358] on input "Address Line (required)" at bounding box center [776, 345] width 235 height 26
paste input "2050 Roanoke Road"
select select
type input "2050 Roanoke Road"
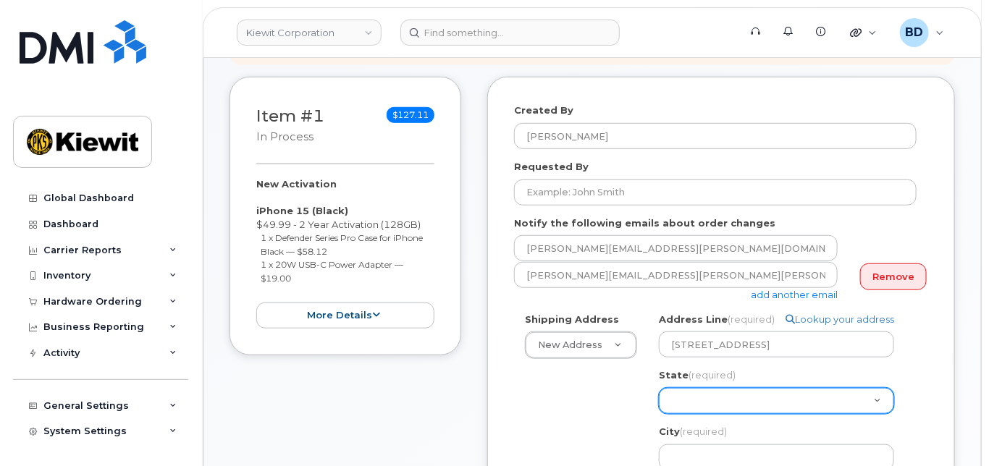
drag, startPoint x: 709, startPoint y: 358, endPoint x: 693, endPoint y: 410, distance: 55.0
click at [693, 410] on select "Alabama Alaska American Samoa Arizona Arkansas California Colorado Connecticut …" at bounding box center [776, 401] width 235 height 26
select select "UT"
click at [659, 400] on select "Alabama Alaska American Samoa Arizona Arkansas California Colorado Connecticut …" at bounding box center [776, 401] width 235 height 26
select select
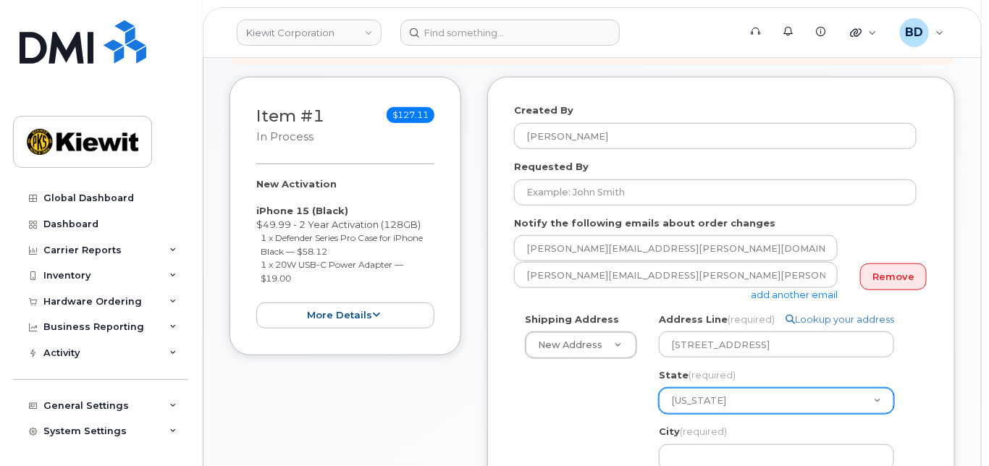
click at [683, 407] on select "Alabama Alaska American Samoa Arizona Arkansas California Colorado Connecticut …" at bounding box center [776, 401] width 235 height 26
click at [659, 400] on select "Alabama Alaska American Samoa Arizona Arkansas California Colorado Connecticut …" at bounding box center [776, 401] width 235 height 26
click at [692, 414] on select "Alabama Alaska American Samoa Arizona Arkansas California Colorado Connecticut …" at bounding box center [776, 401] width 235 height 26
select select "TX"
click at [659, 400] on select "Alabama Alaska American Samoa Arizona Arkansas California Colorado Connecticut …" at bounding box center [776, 401] width 235 height 26
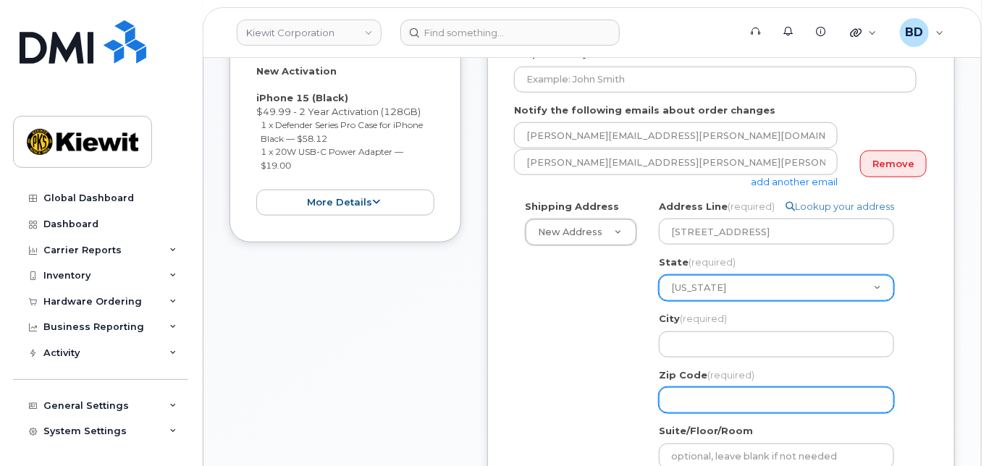
scroll to position [482, 0]
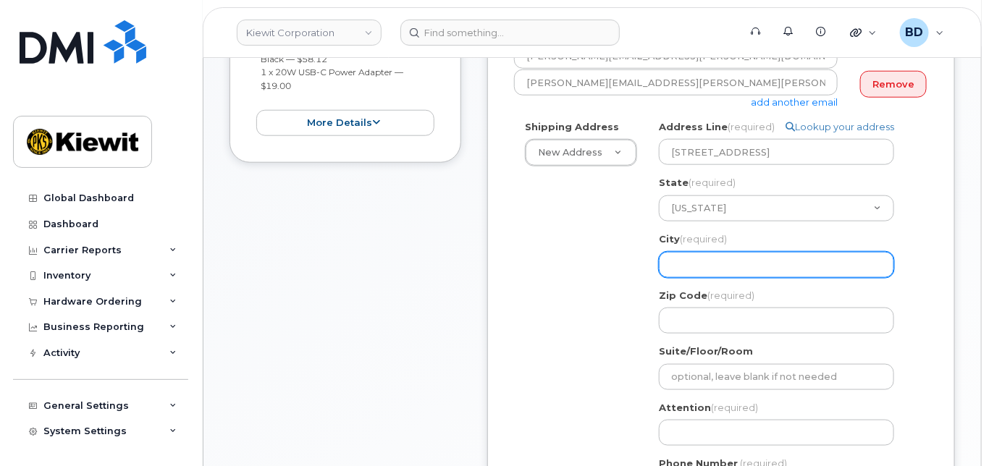
click at [670, 278] on input "City (required)" at bounding box center [776, 265] width 235 height 26
select select
type input "W"
select select
type input "We"
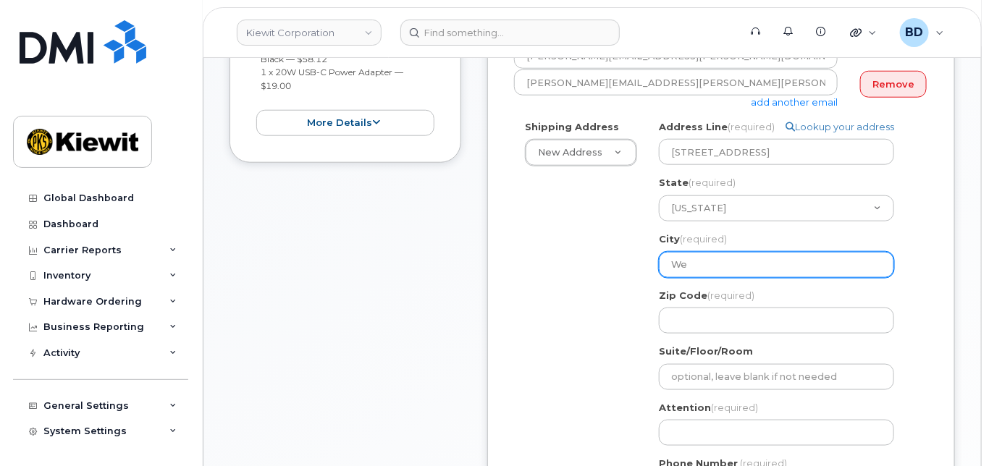
select select
type input "Wes"
select select
type input "West"
select select
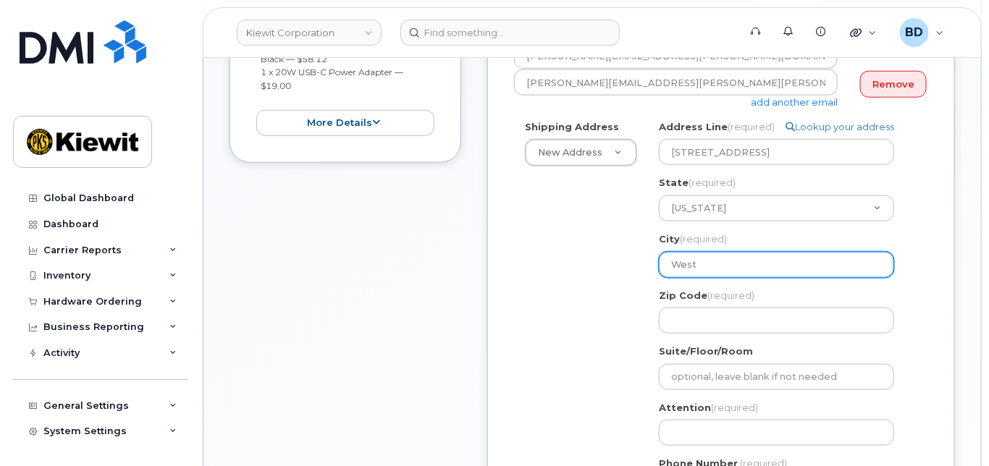
type input "Westl"
select select
type input "Westlak"
select select
type input "Westlakj"
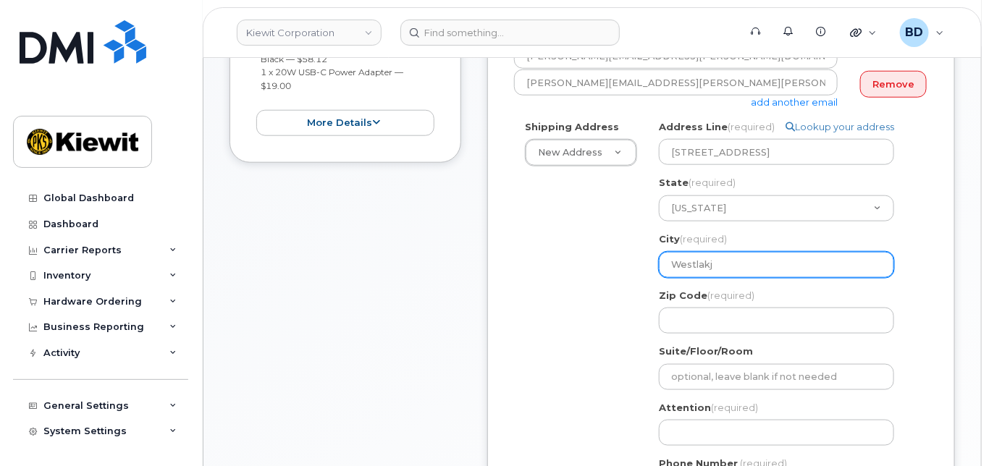
select select
type input "Westlakje"
select select
type input "Westlakj"
select select
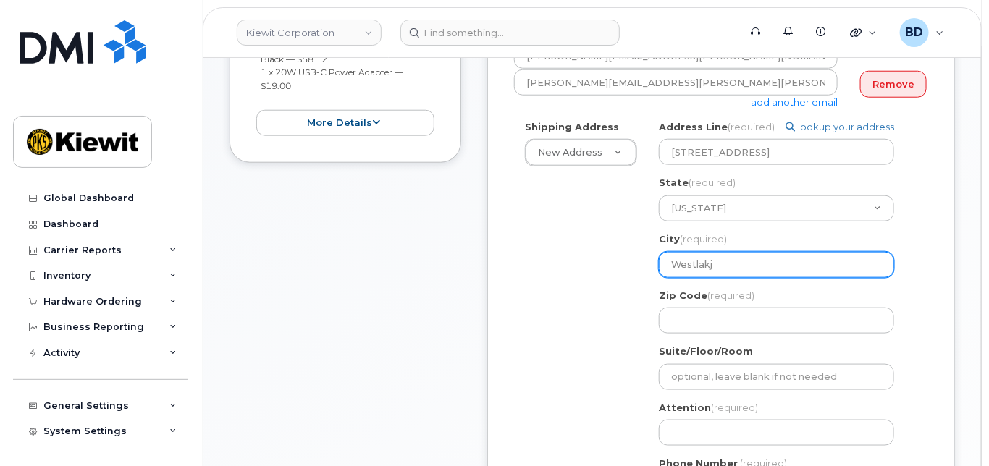
type input "Westlak"
select select
type input "Westlake"
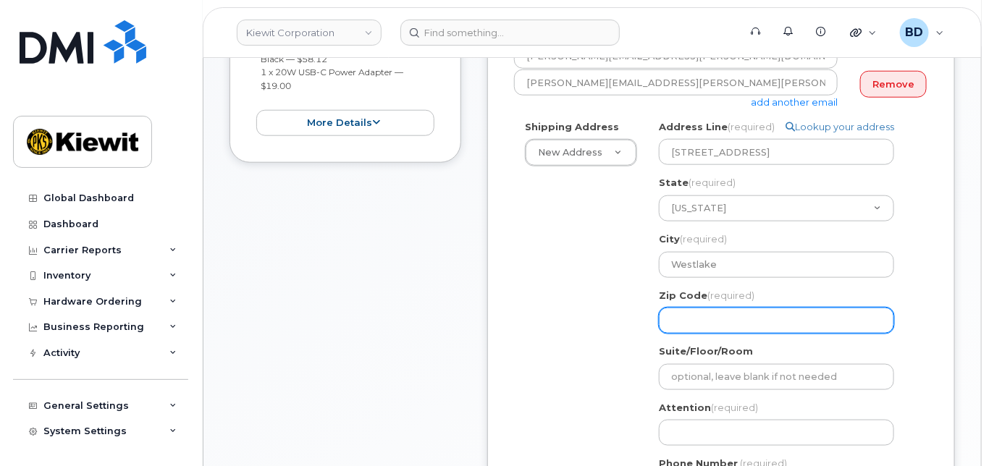
select select
type input "7"
select select
type input "76"
select select
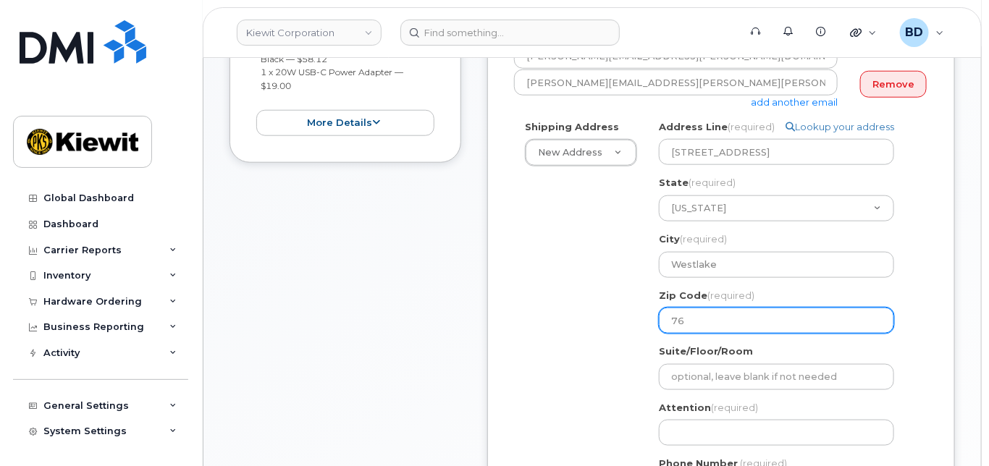
type input "762"
select select
type input "7626"
select select
type input "76262"
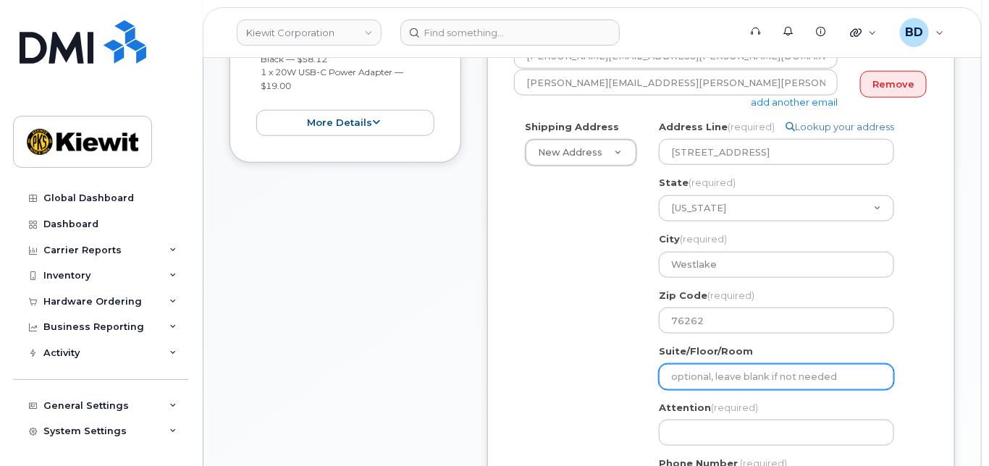
click at [671, 385] on input "Suite/Floor/Room" at bounding box center [776, 377] width 235 height 26
paste input "Suite 250"
select select
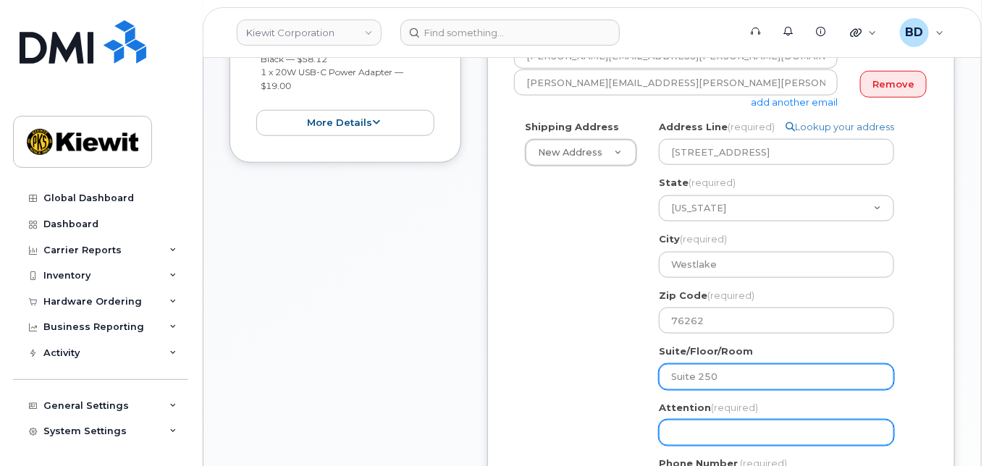
type input "Suite 250"
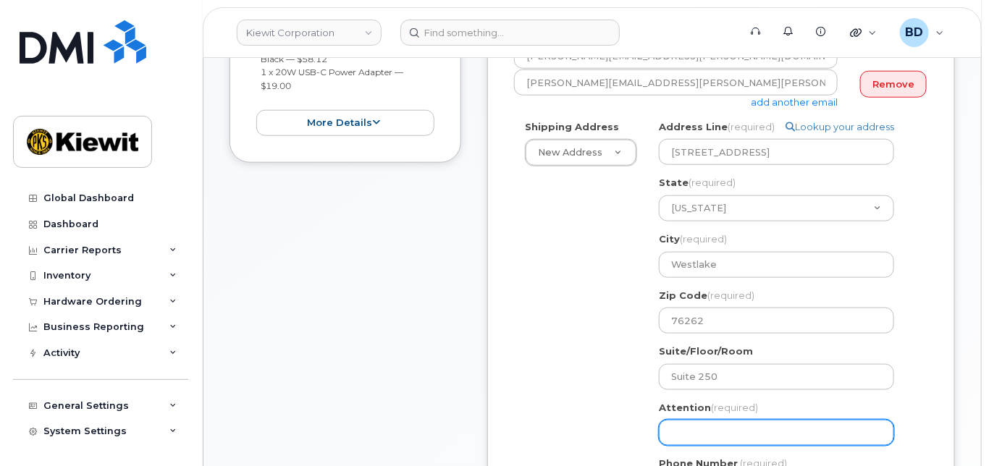
click at [709, 446] on input "Attention (required)" at bounding box center [776, 433] width 235 height 26
drag, startPoint x: 661, startPoint y: 435, endPoint x: 667, endPoint y: 446, distance: 12.7
click at [665, 443] on input "Attention (required)" at bounding box center [776, 433] width 235 height 26
paste input "JacobR.Taylor"
select select
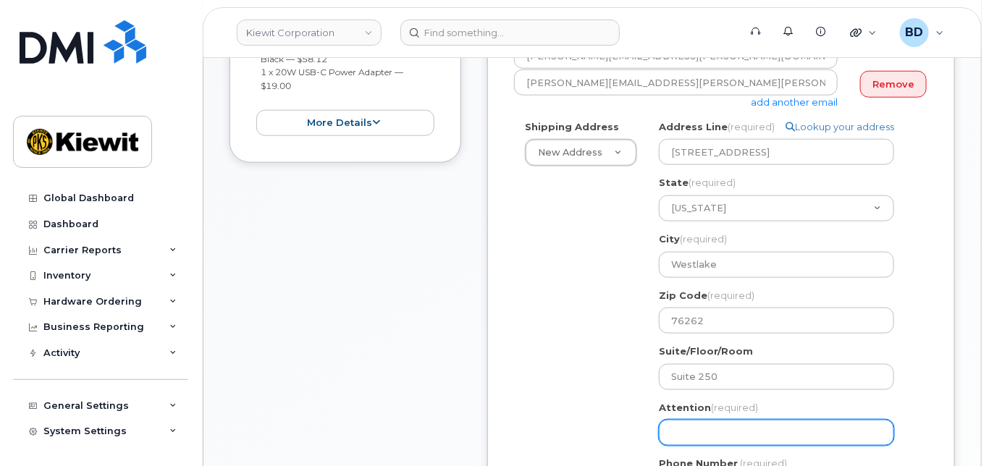
type input "JacobR.Taylor"
select select
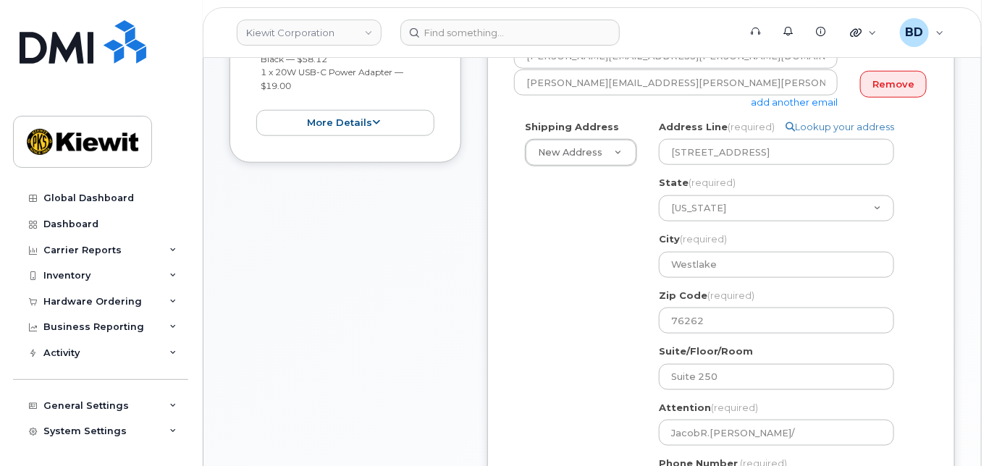
scroll to position [579, 0]
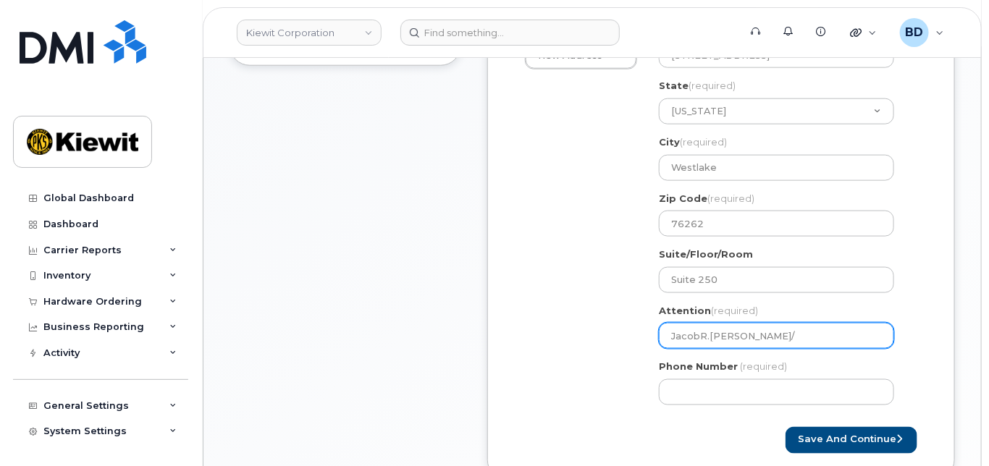
click at [746, 345] on input "JacobR.Taylor/" at bounding box center [776, 336] width 235 height 26
click at [746, 349] on input "JacobR.Taylor/" at bounding box center [776, 336] width 235 height 26
paste input "[PERSON_NAME]"
type input "JacobR.[PERSON_NAME]/[PERSON_NAME]"
select select
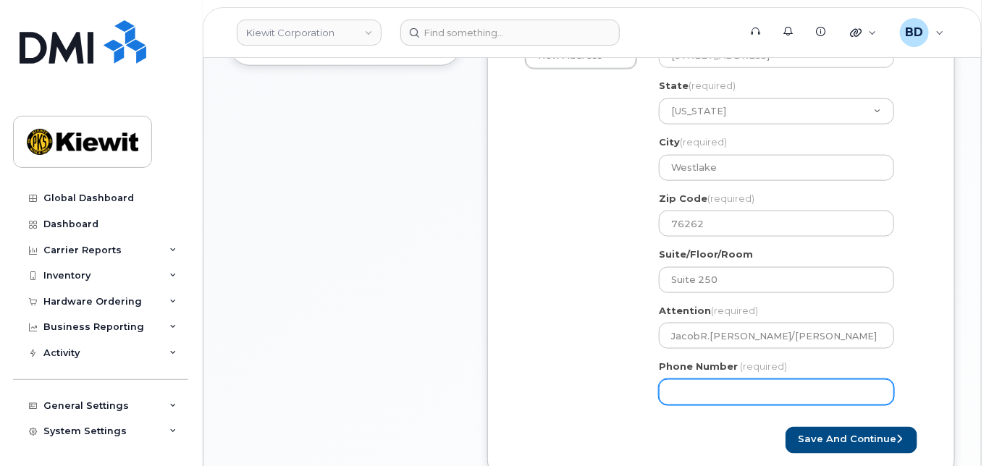
click at [690, 405] on input "Phone Number" at bounding box center [776, 392] width 235 height 26
type input "8777727707"
select select
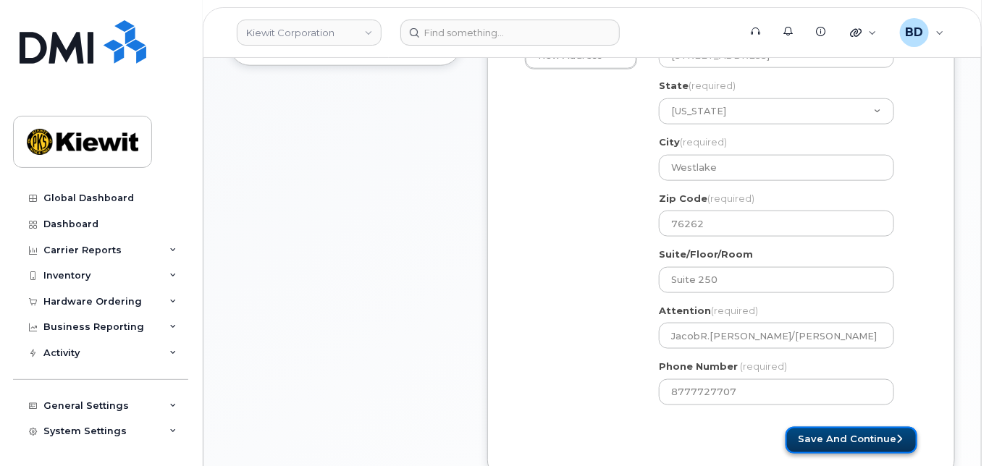
click at [816, 450] on button "Save and Continue" at bounding box center [851, 440] width 132 height 27
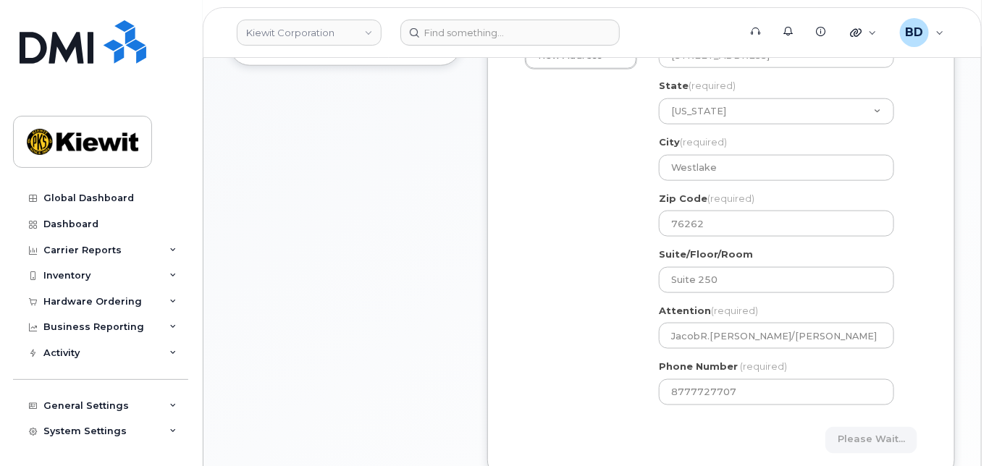
scroll to position [620, 0]
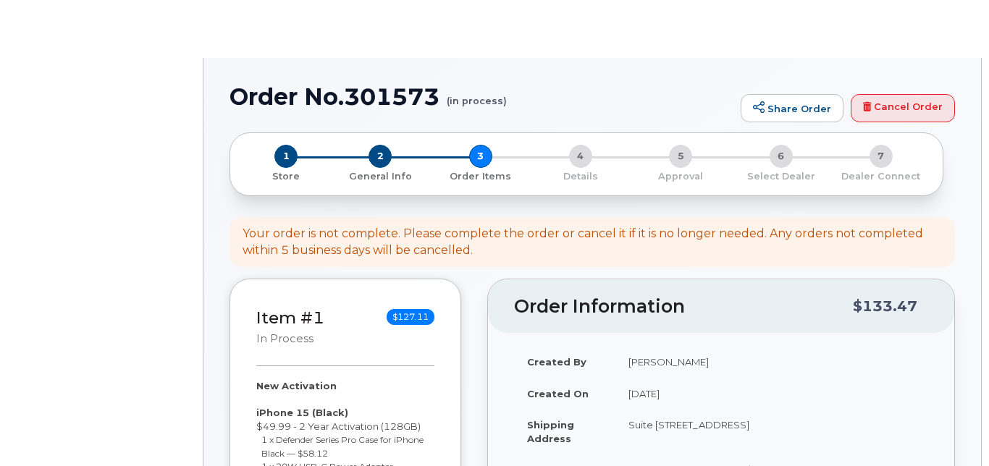
select select
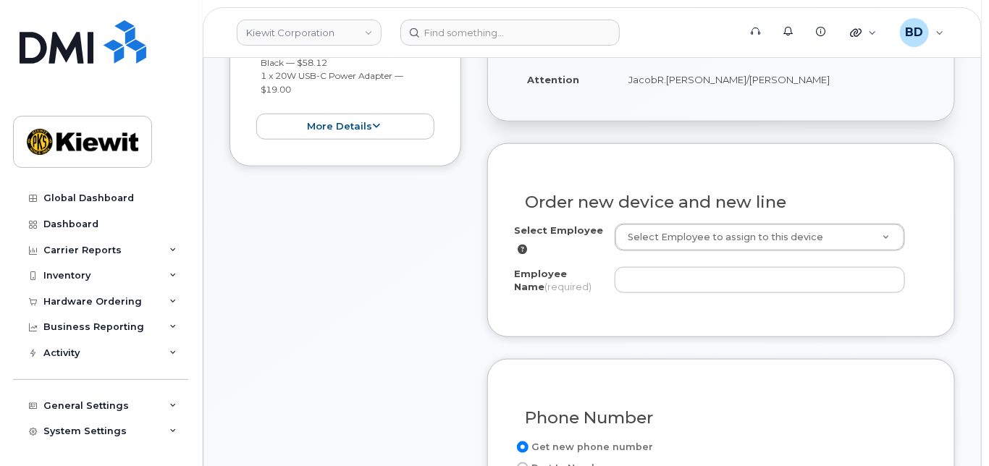
scroll to position [482, 0]
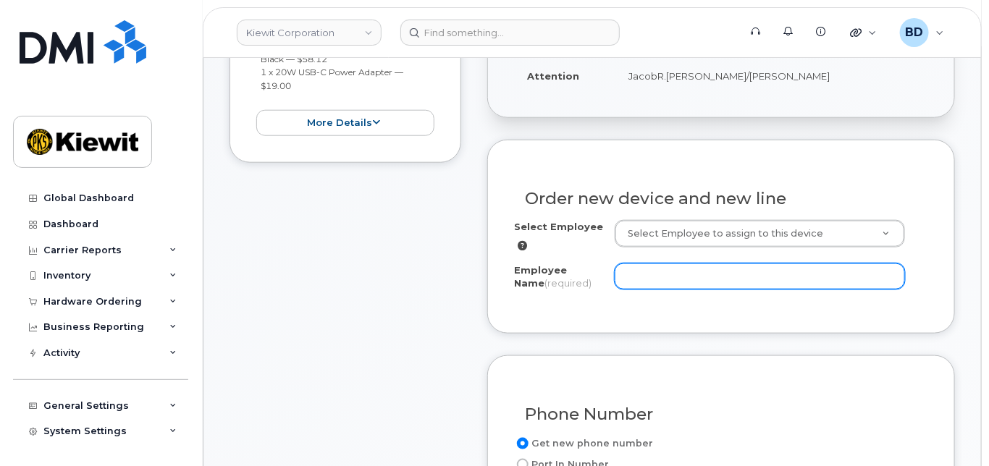
click at [648, 279] on input "Employee Name (required)" at bounding box center [760, 276] width 290 height 26
click at [644, 290] on input "Employee Name (required)" at bounding box center [760, 276] width 290 height 26
paste input "[PERSON_NAME]"
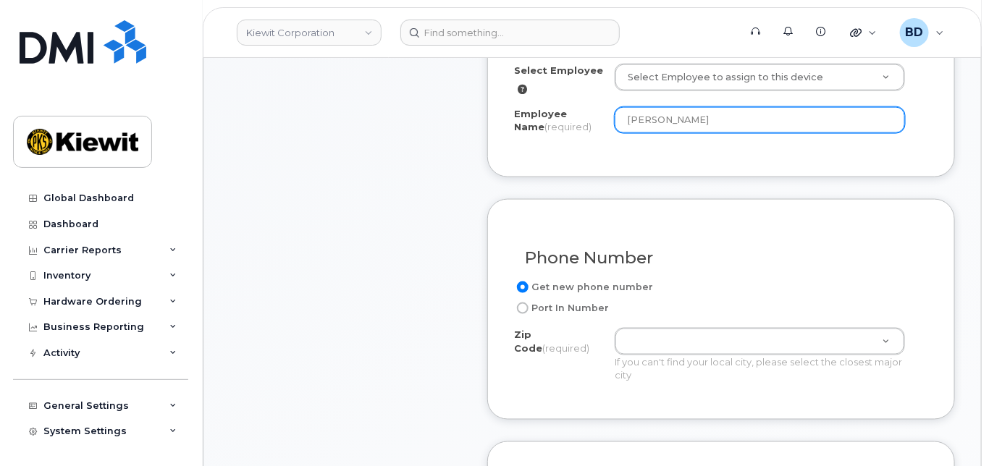
scroll to position [675, 0]
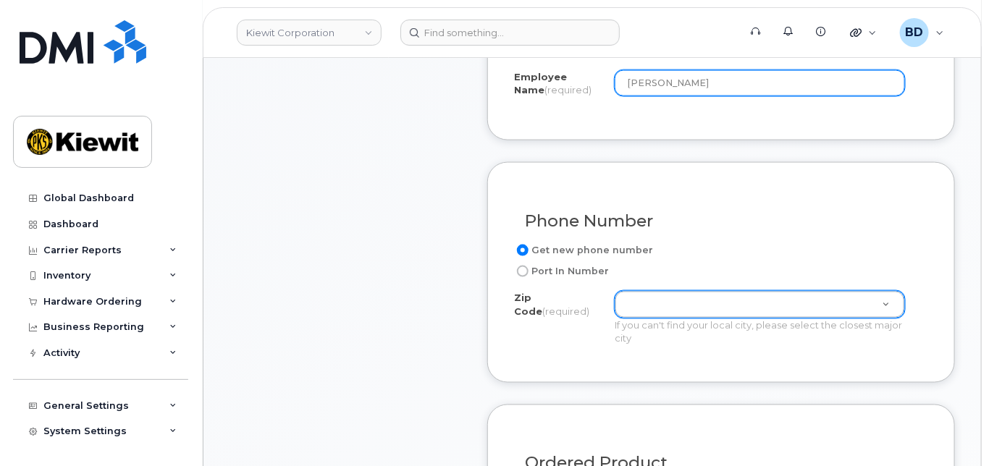
type input "[PERSON_NAME]"
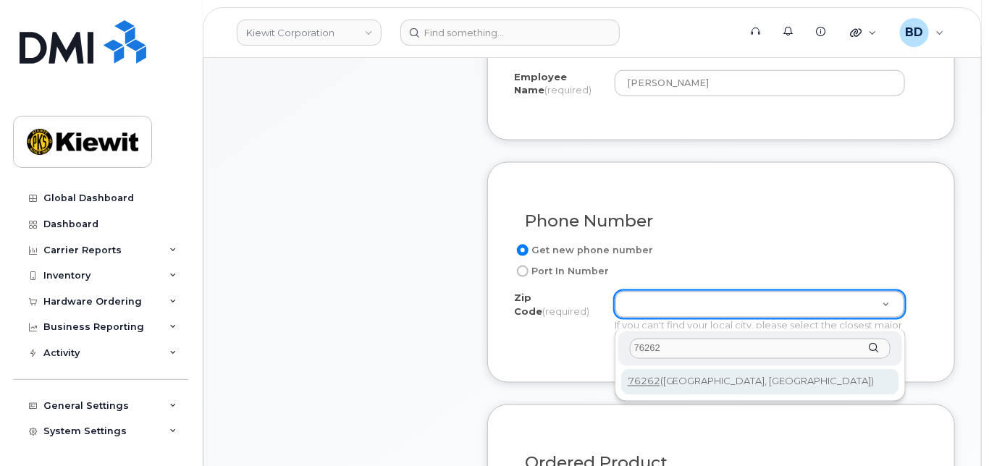
type input "76262"
type input "76262 ([GEOGRAPHIC_DATA], [GEOGRAPHIC_DATA])"
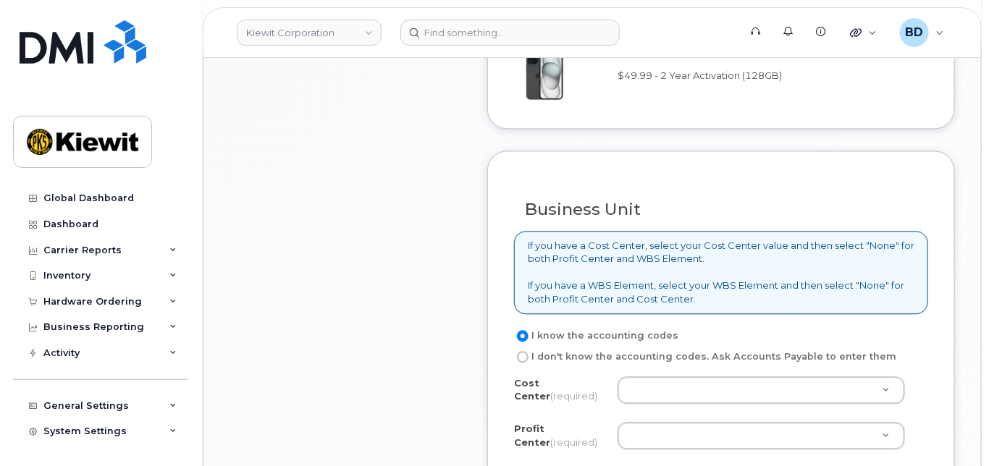
scroll to position [1158, 0]
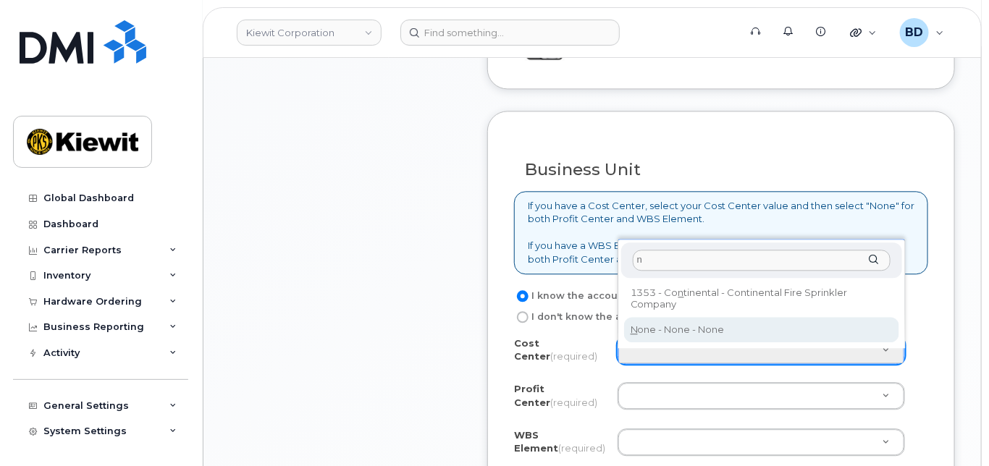
type input "n"
type input "None"
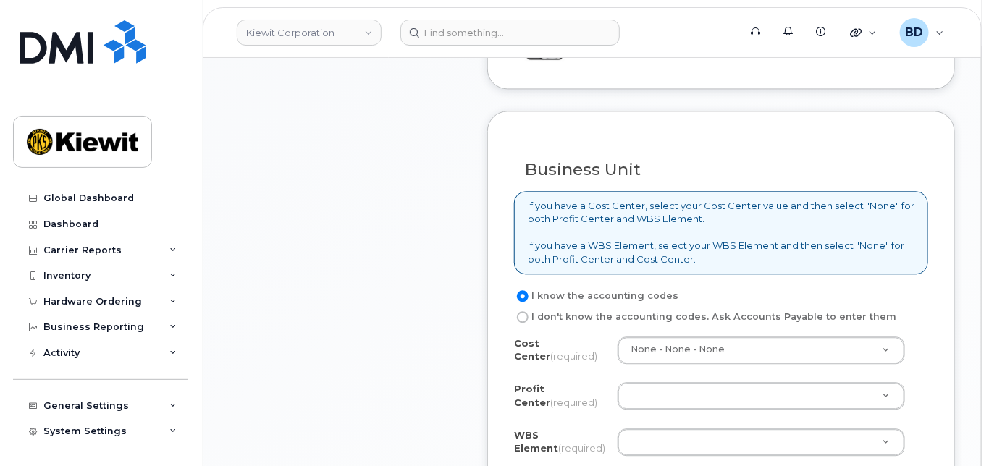
click at [629, 389] on div "Cost Center (required) None - None - None None Profit Center (required) None - …" at bounding box center [721, 406] width 414 height 138
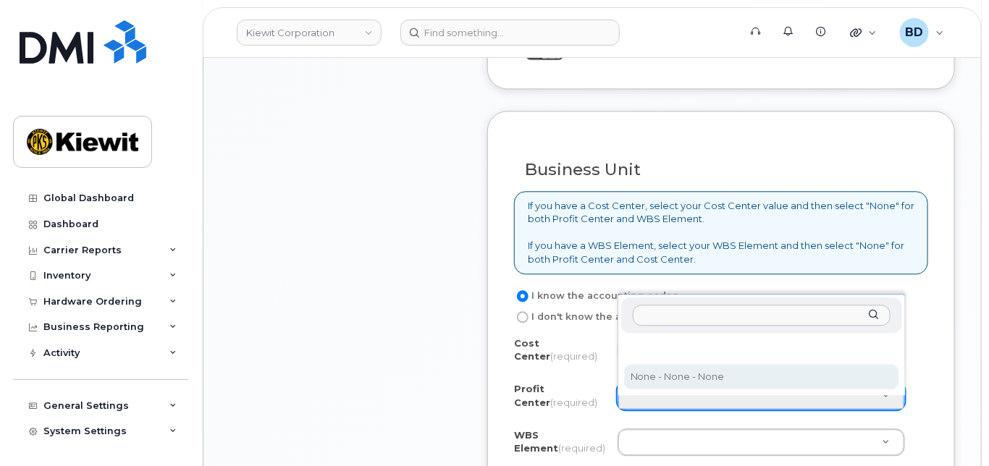
select select "None"
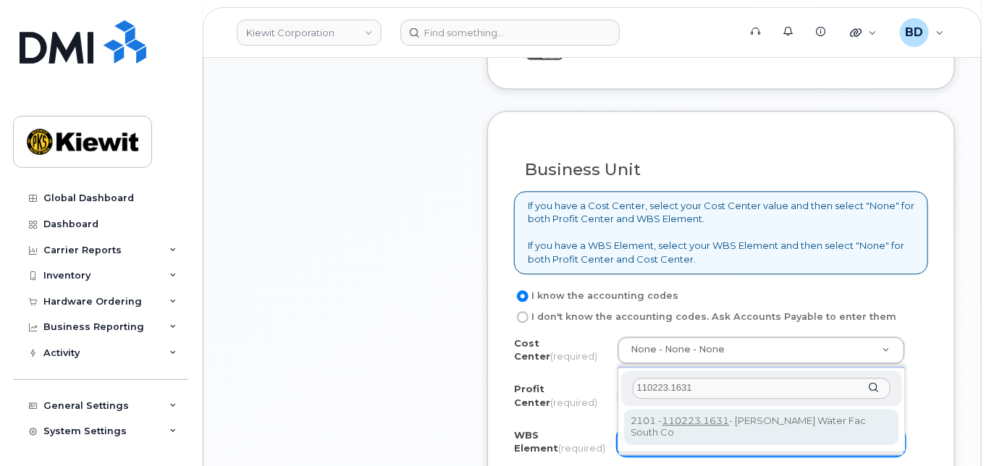
type input "110223.1631"
click at [754, 405] on div "110223.1631 2101 - 110223.1631 - [PERSON_NAME] Water Fac [GEOGRAPHIC_DATA]" at bounding box center [761, 409] width 288 height 84
type input "110223.1631"
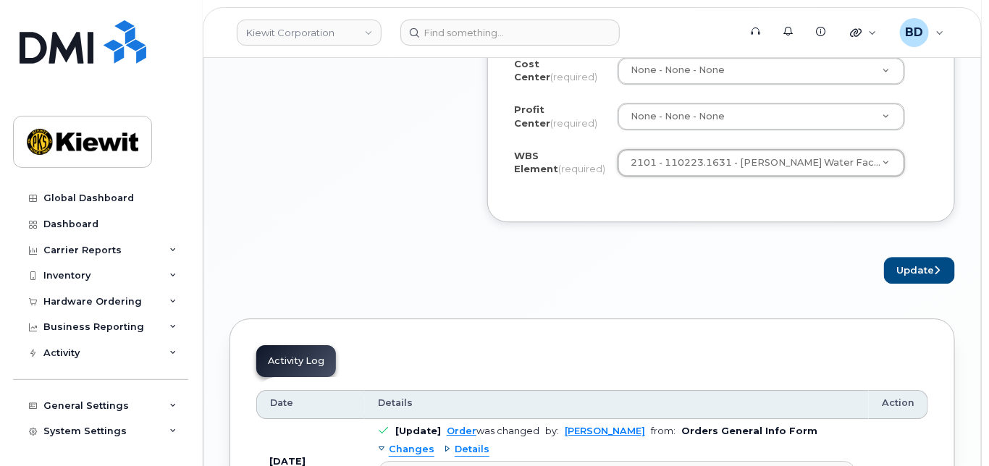
scroll to position [1447, 0]
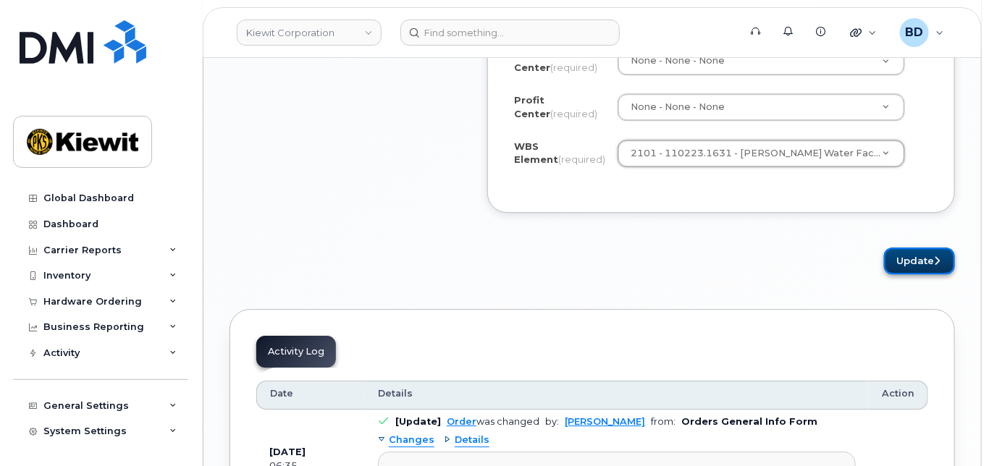
click at [916, 271] on button "Update" at bounding box center [919, 261] width 71 height 27
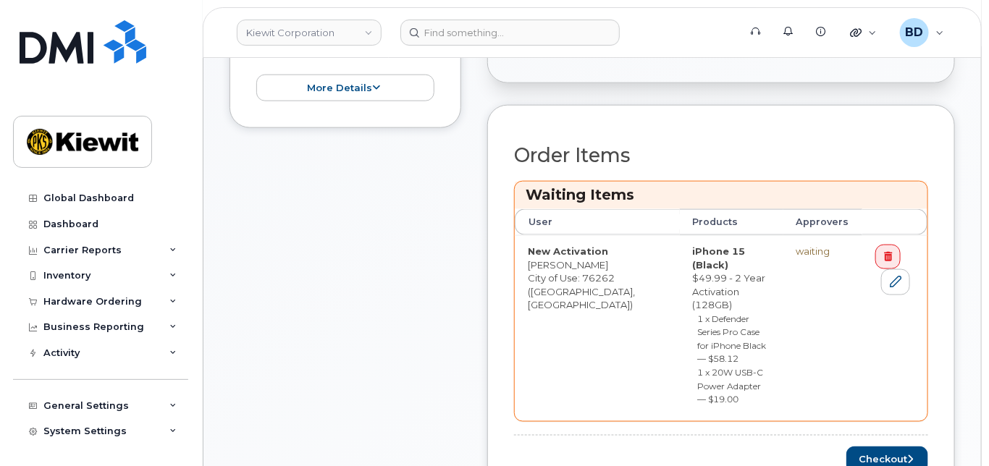
scroll to position [675, 0]
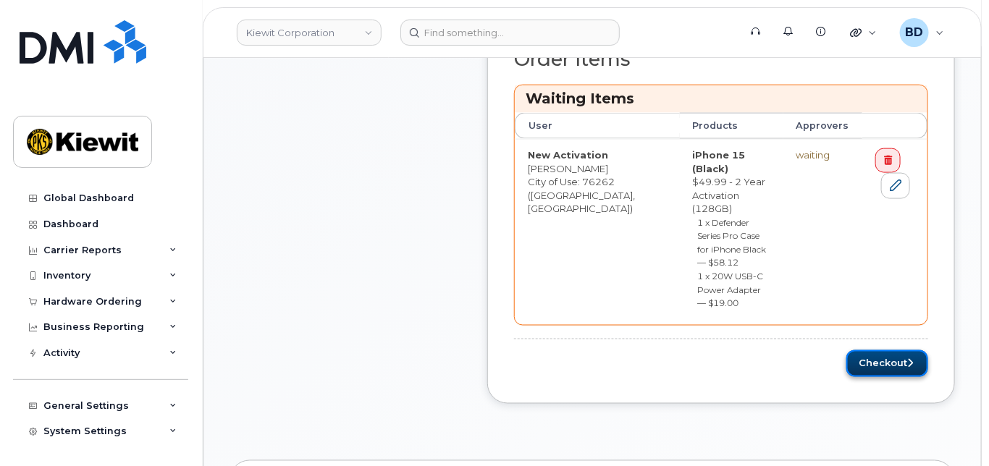
click at [875, 350] on button "Checkout" at bounding box center [887, 363] width 82 height 27
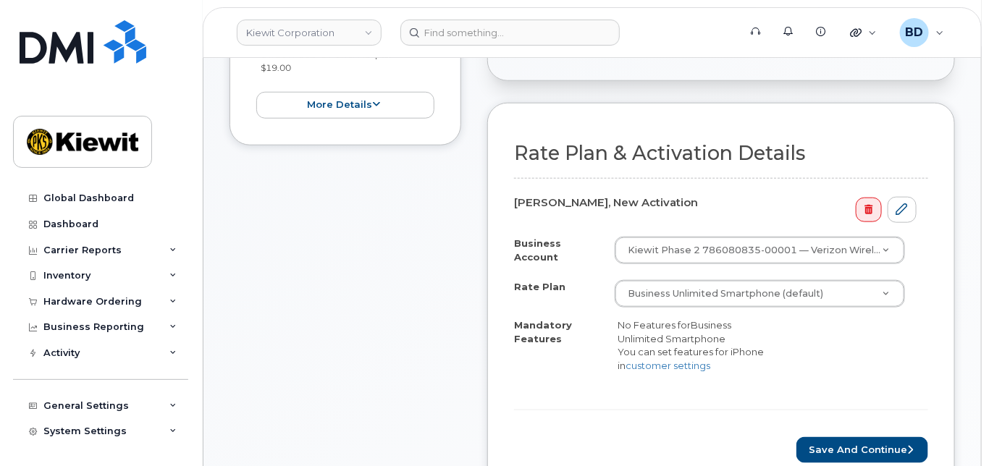
scroll to position [482, 0]
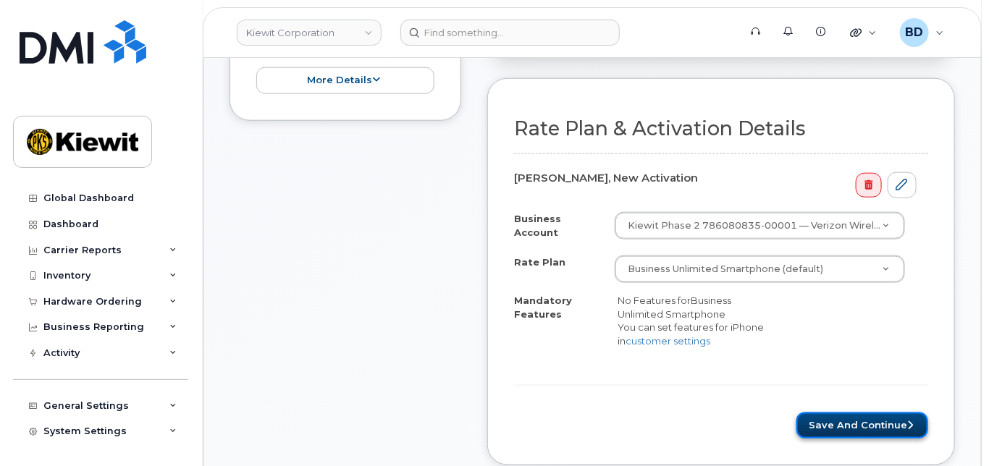
click at [854, 434] on button "Save and Continue" at bounding box center [862, 426] width 132 height 27
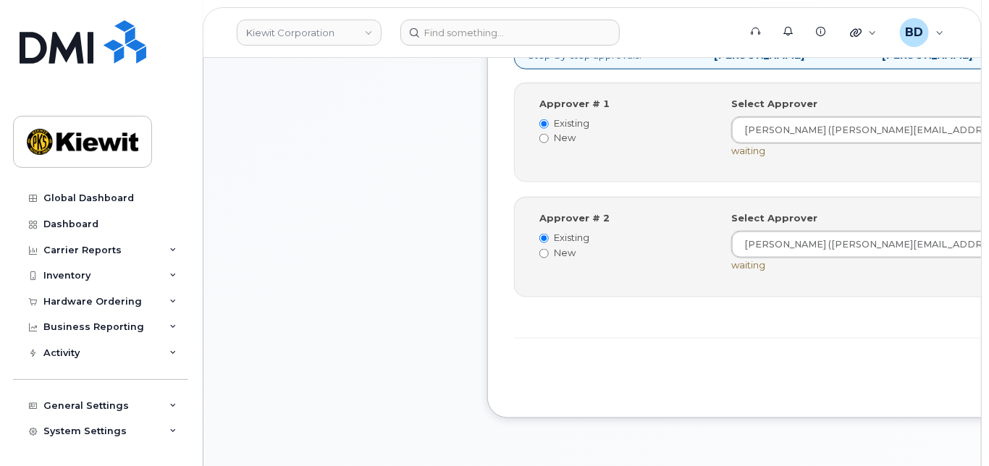
scroll to position [675, 0]
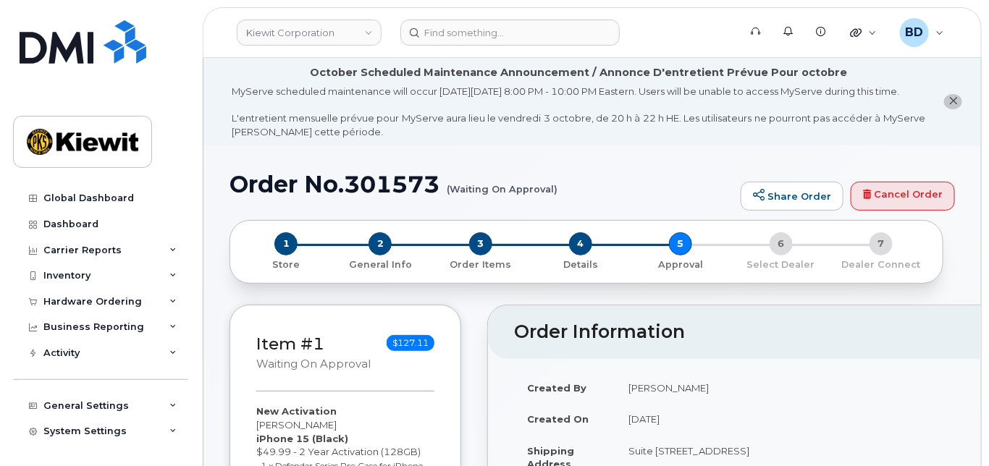
click at [382, 194] on h1 "Order No.301573 (Waiting On Approval)" at bounding box center [481, 184] width 504 height 25
click at [387, 195] on h1 "Order No.301573 (Waiting On Approval)" at bounding box center [481, 184] width 504 height 25
copy h1 "301573"
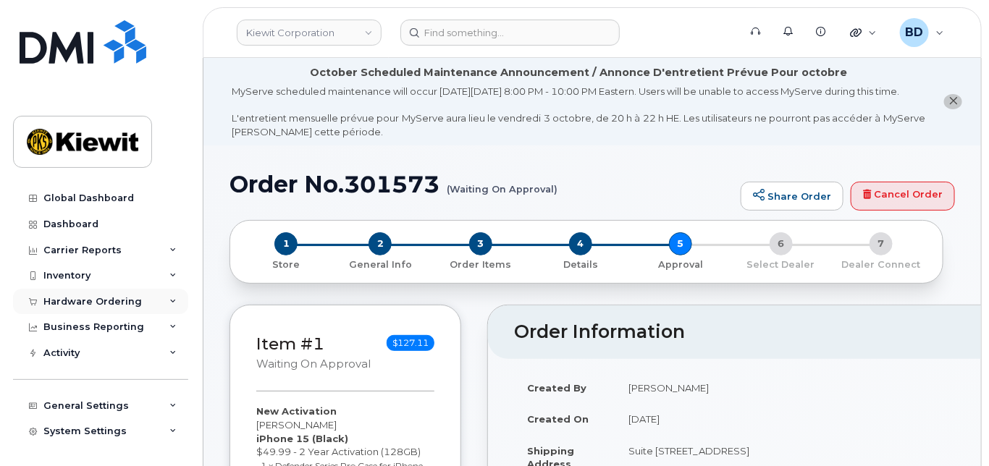
click at [115, 296] on div "Hardware Ordering" at bounding box center [92, 302] width 98 height 12
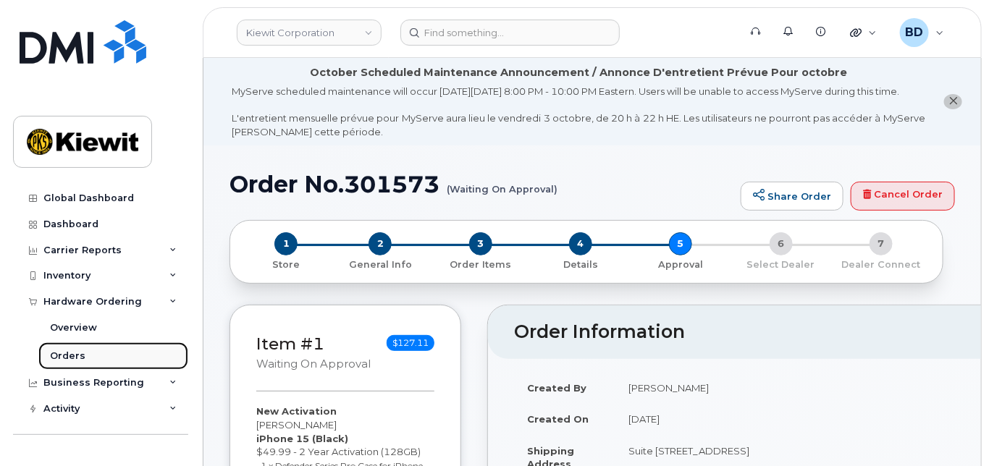
click at [76, 360] on div "Orders" at bounding box center [67, 356] width 35 height 13
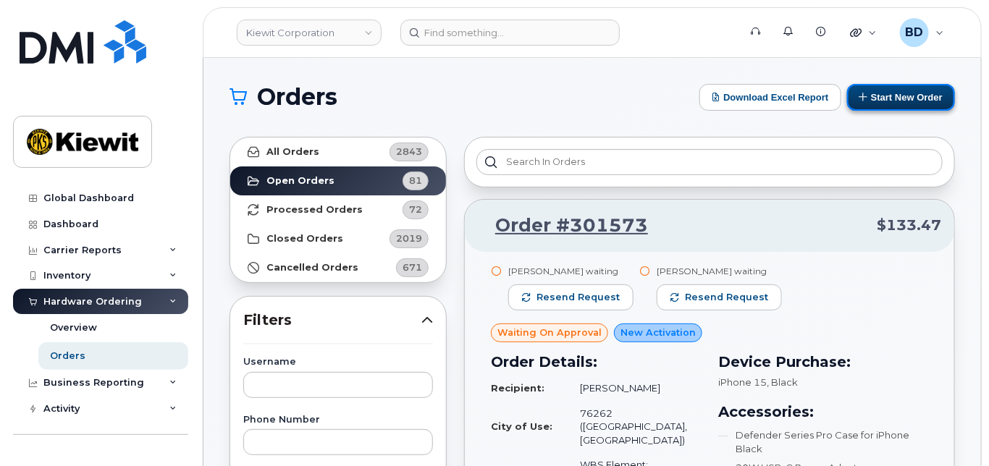
click at [901, 90] on button "Start New Order" at bounding box center [901, 97] width 108 height 27
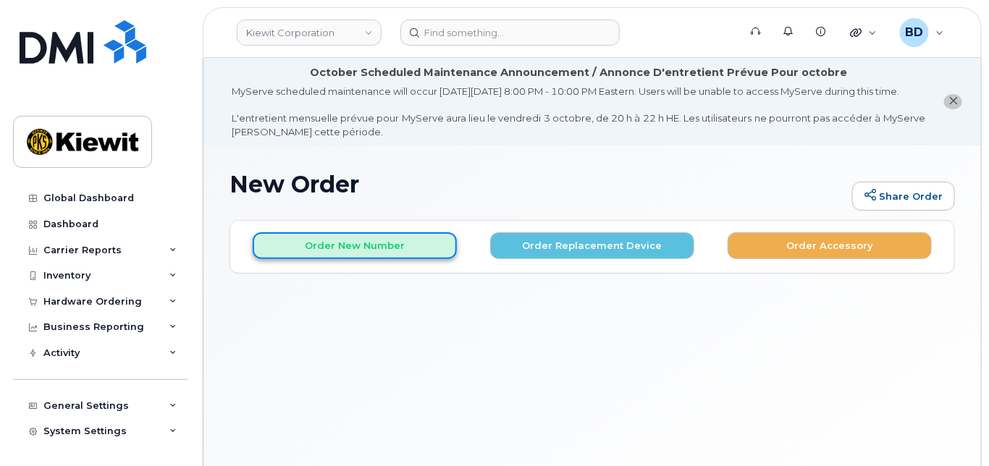
click at [328, 259] on button "Order New Number" at bounding box center [355, 245] width 204 height 27
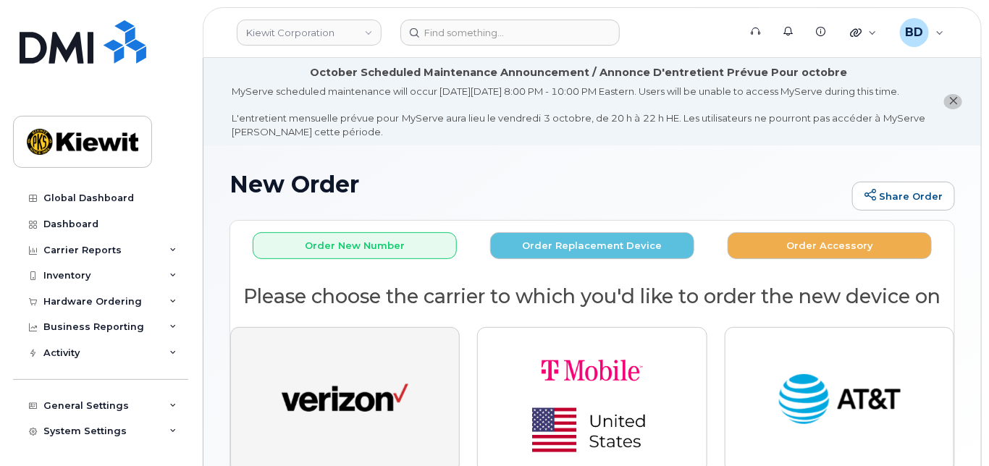
click at [343, 379] on button "button" at bounding box center [344, 400] width 229 height 146
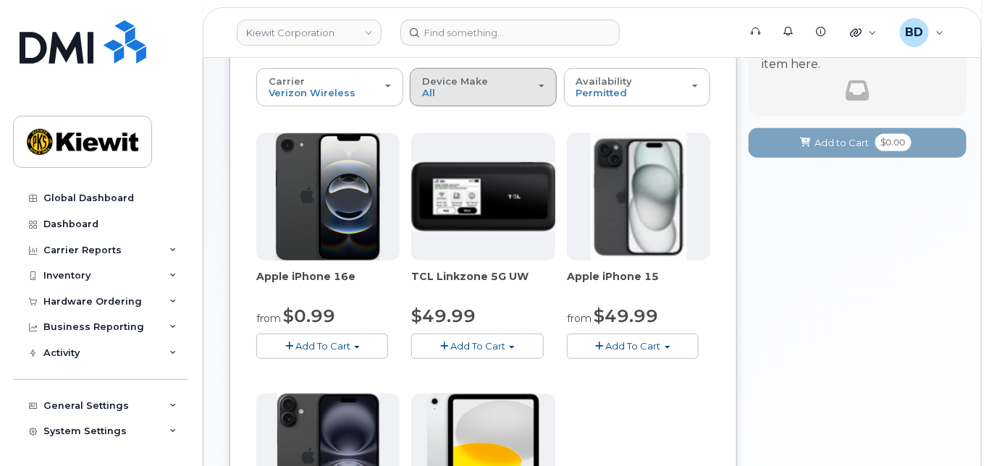
scroll to position [290, 0]
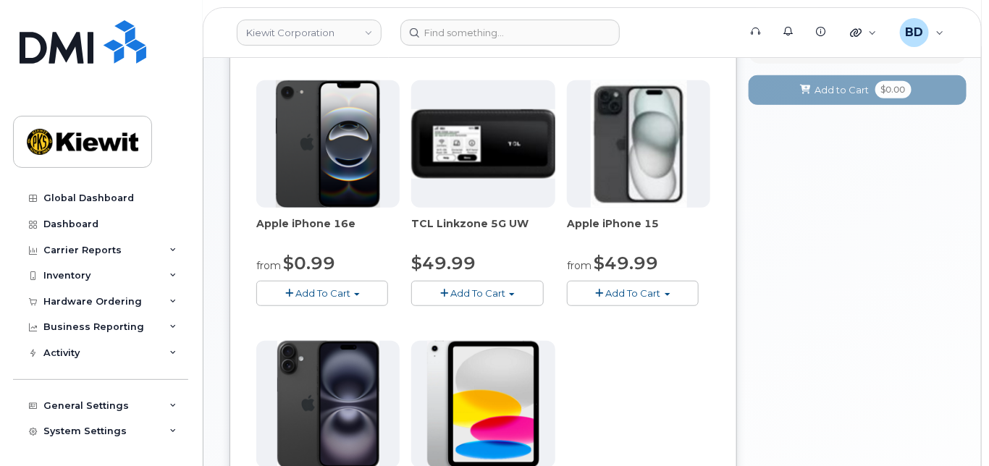
click at [645, 299] on span "Add To Cart" at bounding box center [633, 293] width 55 height 12
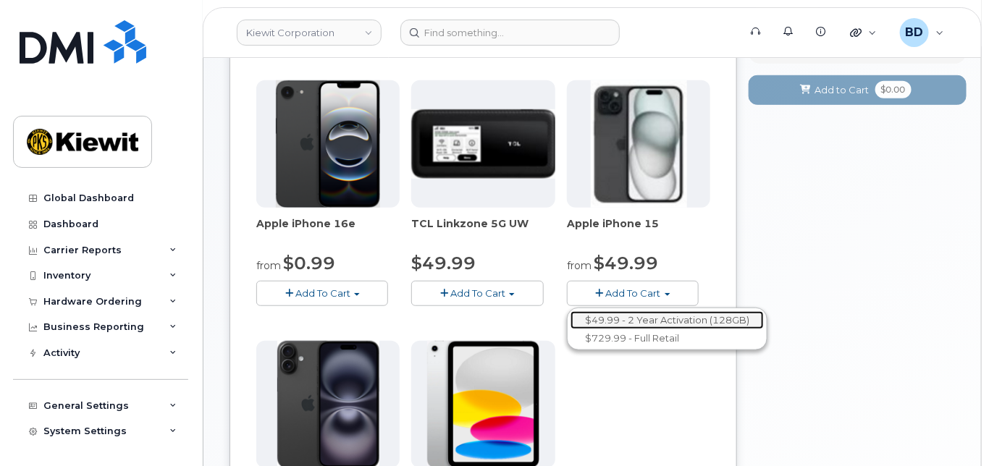
click at [634, 327] on link "$49.99 - 2 Year Activation (128GB)" at bounding box center [666, 320] width 193 height 18
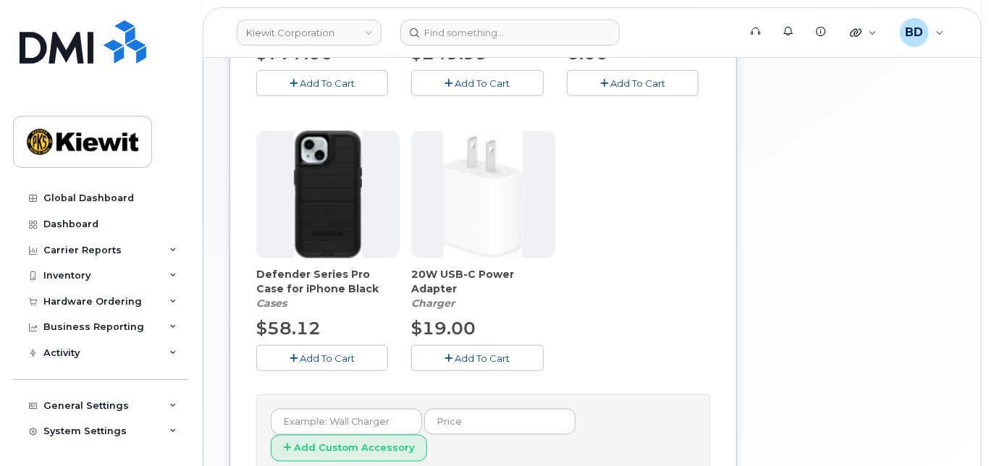
scroll to position [579, 0]
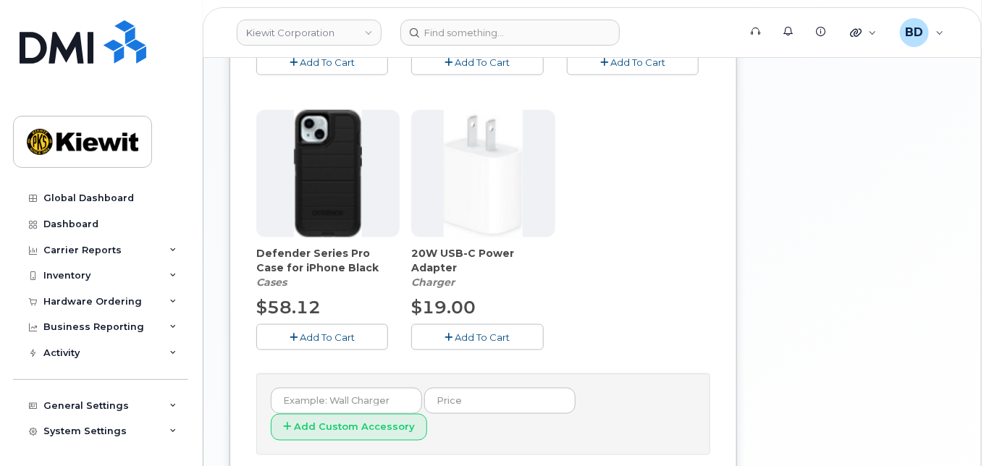
click at [306, 343] on span "Add To Cart" at bounding box center [327, 338] width 55 height 12
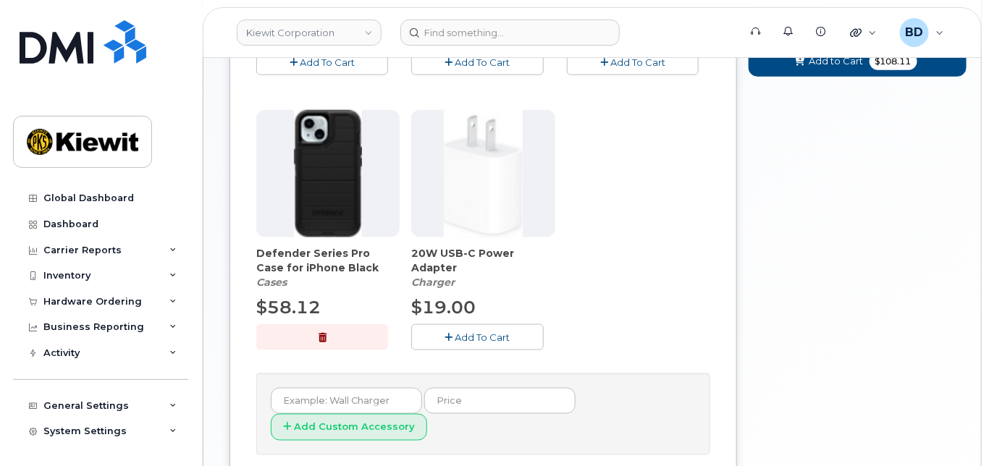
click at [494, 343] on span "Add To Cart" at bounding box center [482, 338] width 55 height 12
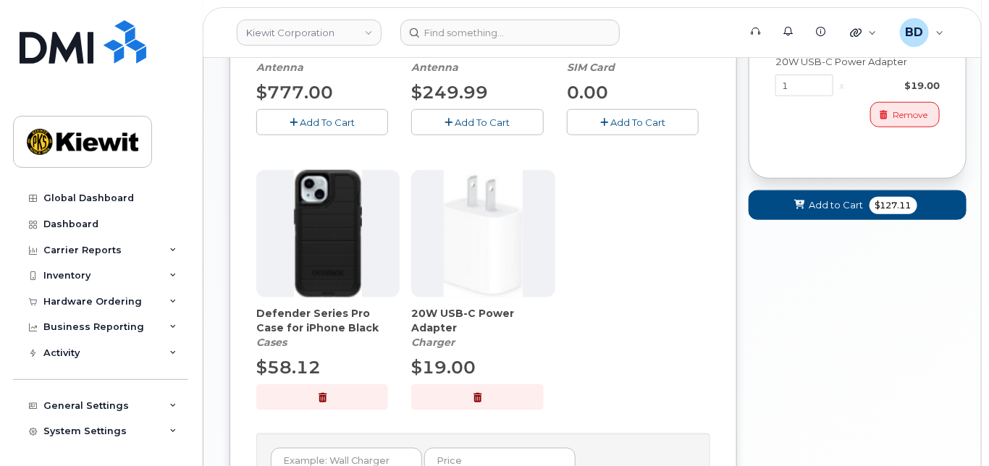
scroll to position [482, 0]
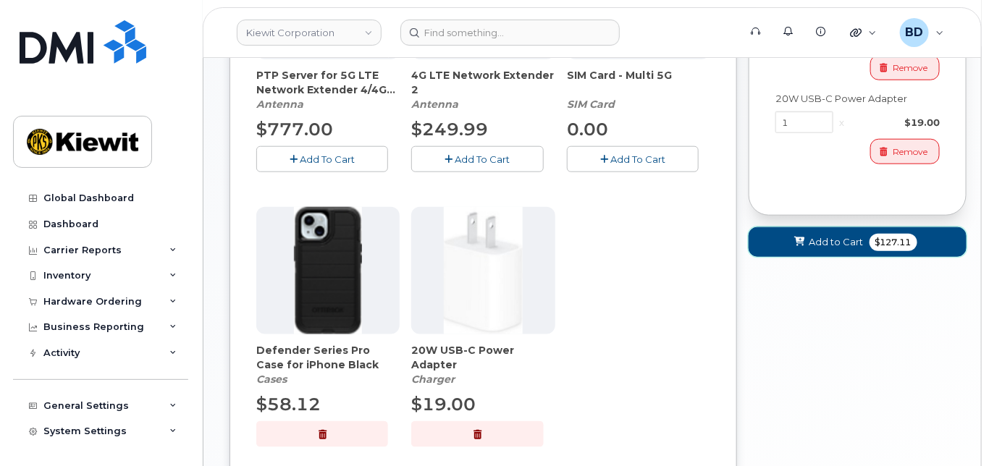
click at [832, 249] on span "Add to Cart" at bounding box center [836, 242] width 54 height 14
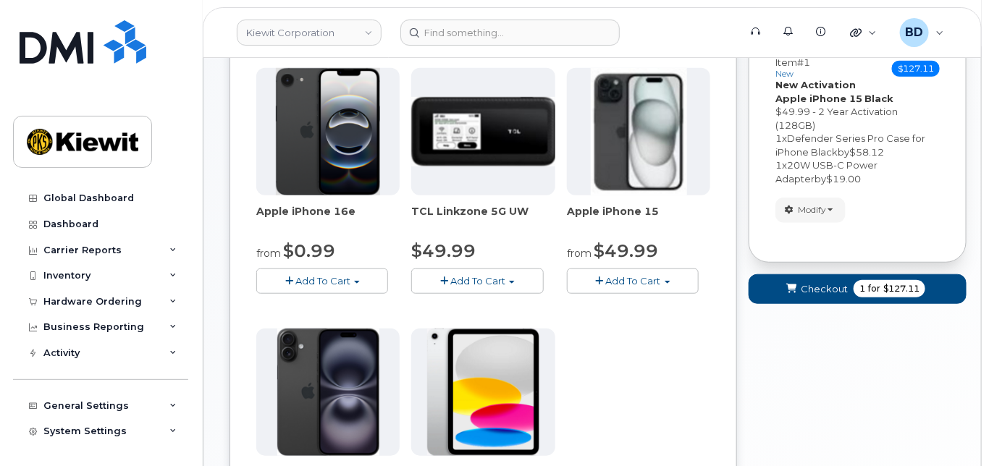
scroll to position [301, 0]
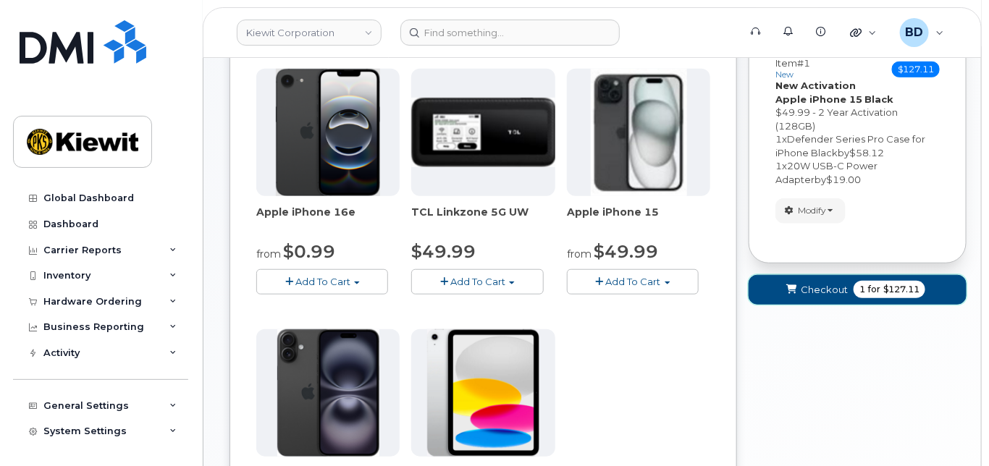
click at [822, 297] on span "Checkout" at bounding box center [824, 290] width 47 height 14
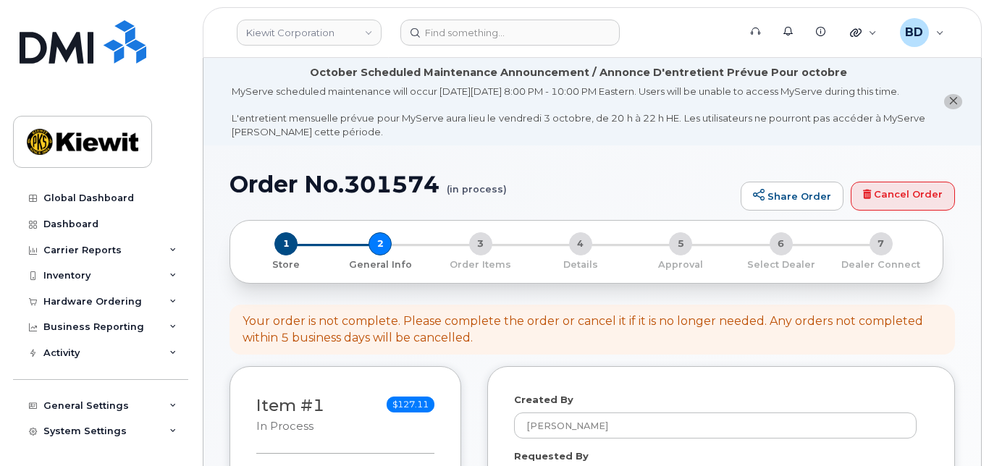
select select
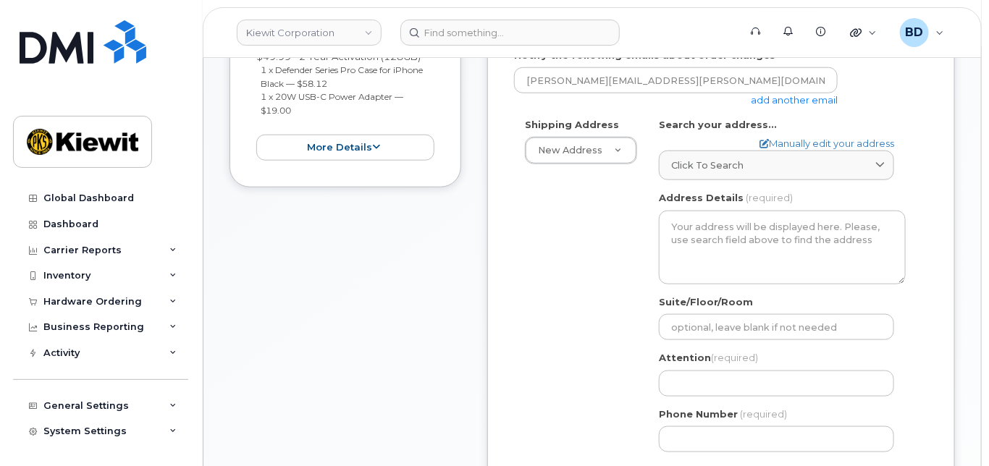
scroll to position [482, 0]
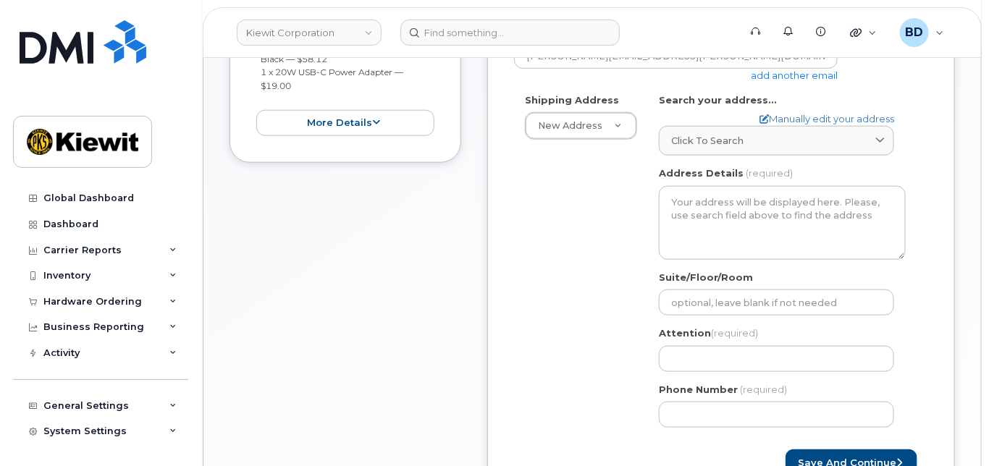
click at [817, 81] on link "add another email" at bounding box center [794, 75] width 87 height 12
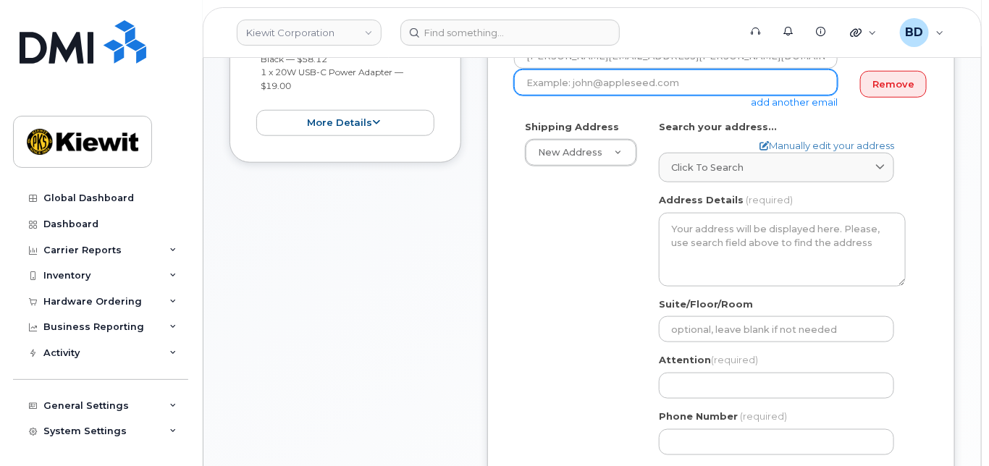
click at [586, 93] on input "email" at bounding box center [676, 82] width 324 height 26
paste input "matt.gabriel@kiewit.com"
type input "matt.gabriel@kiewit.com"
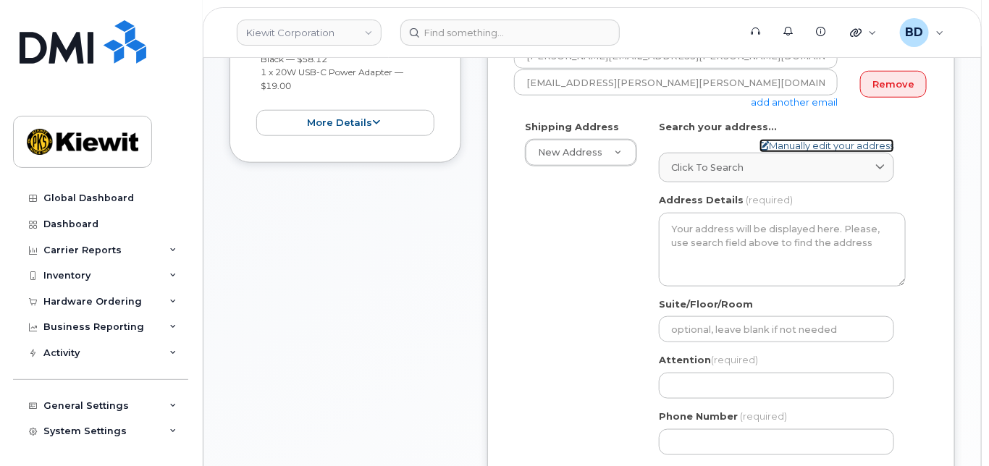
click at [789, 151] on link "Manually edit your address" at bounding box center [826, 146] width 135 height 14
select select
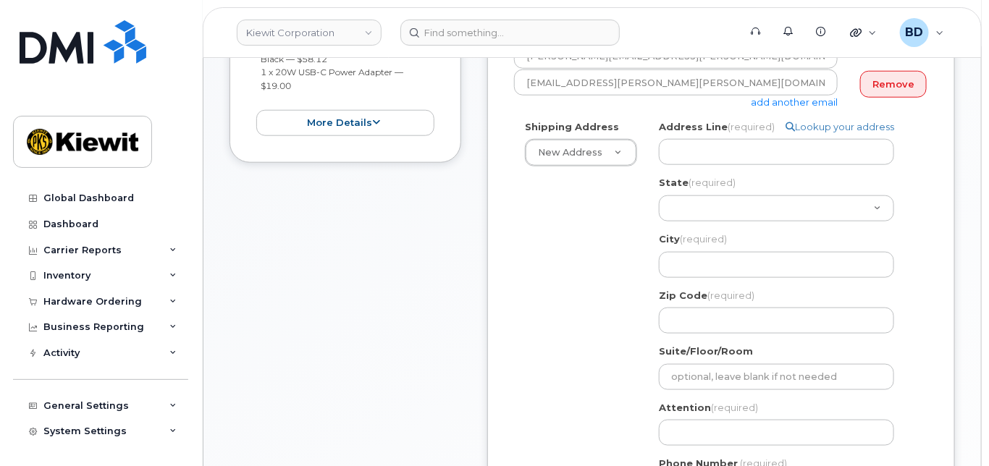
click at [679, 148] on div "Address Line (required) Lookup your address" at bounding box center [782, 143] width 247 height 46
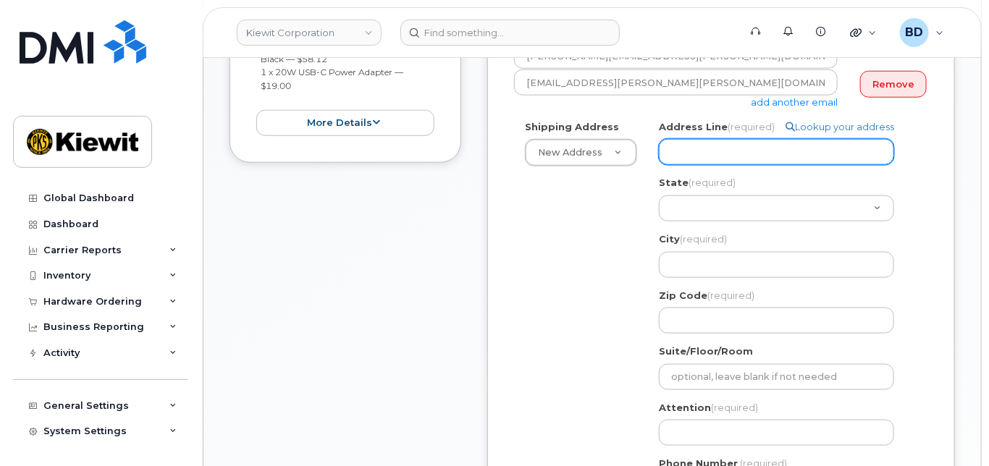
click at [679, 155] on input "Address Line (required)" at bounding box center [776, 152] width 235 height 26
paste input "8600 Main Street,"
select select
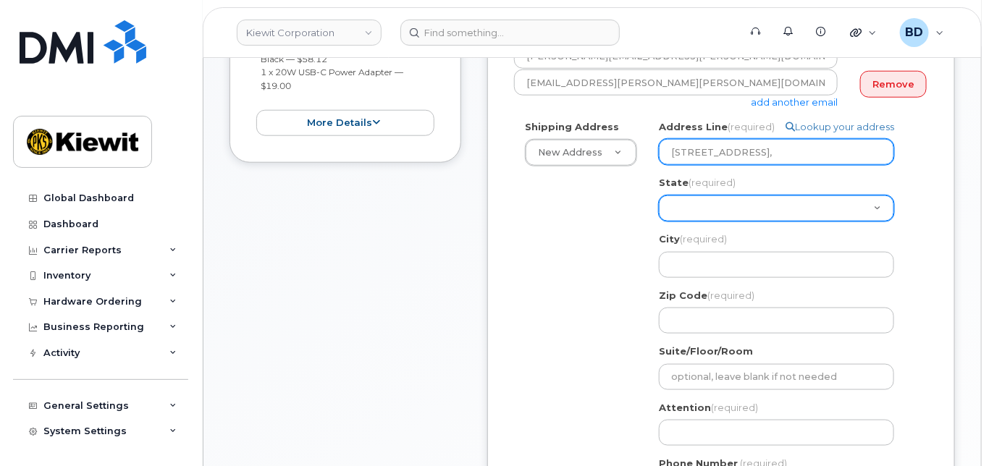
type input "8600 Main Street,"
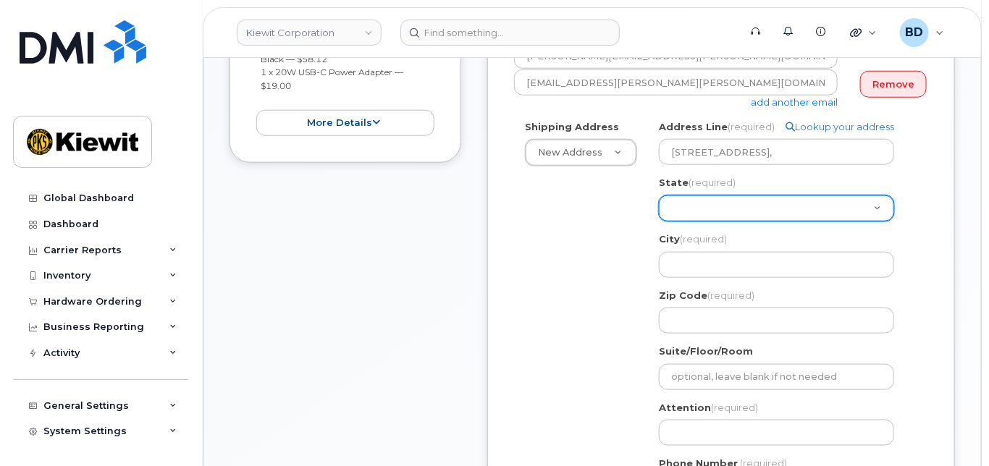
click at [670, 219] on select "Alabama Alaska American Samoa Arizona Arkansas California Colorado Connecticut …" at bounding box center [776, 208] width 235 height 26
select select "MD"
click at [689, 213] on select "Alabama Alaska American Samoa Arizona Arkansas California Colorado Connecticut …" at bounding box center [776, 208] width 235 height 26
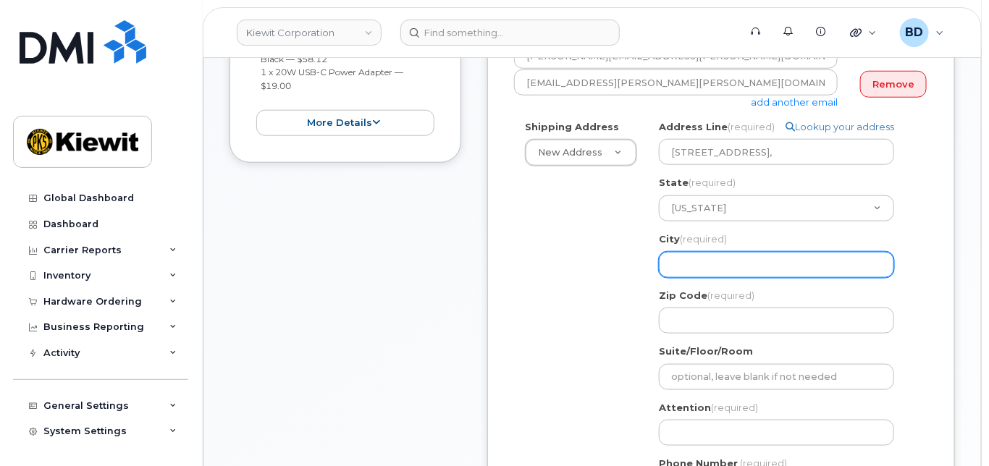
click at [683, 267] on input "City (required)" at bounding box center [776, 265] width 235 height 26
paste input "Ellicott City"
select select
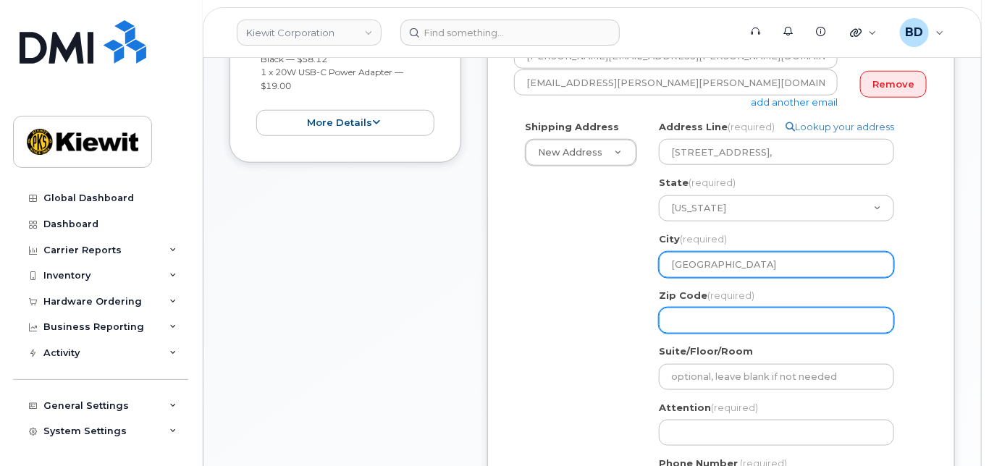
type input "Ellicott City"
click at [689, 334] on input "Zip Code (required)" at bounding box center [776, 321] width 235 height 26
select select
type input "2"
select select
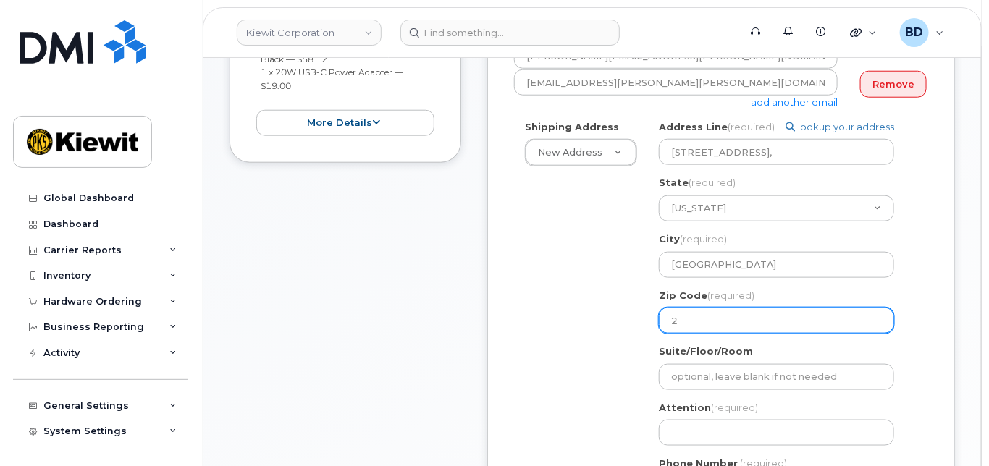
type input "21"
select select
type input "210"
select select
type input "2104"
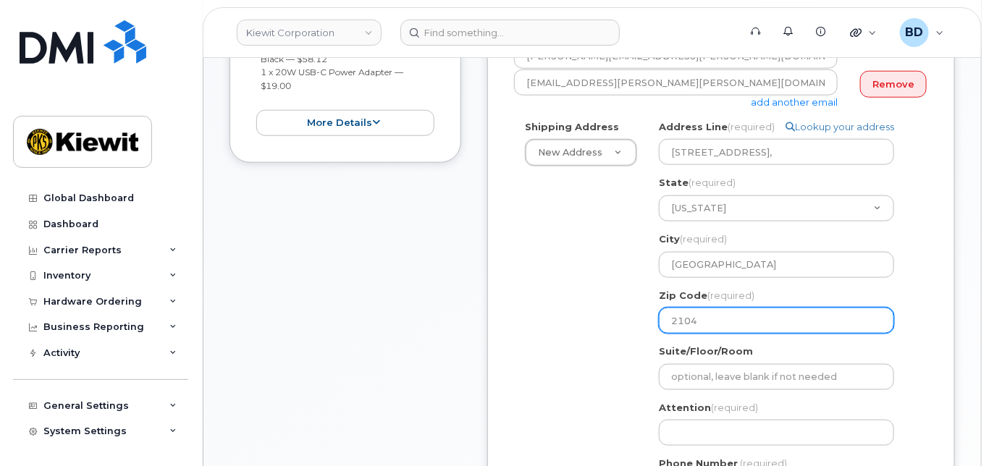
select select
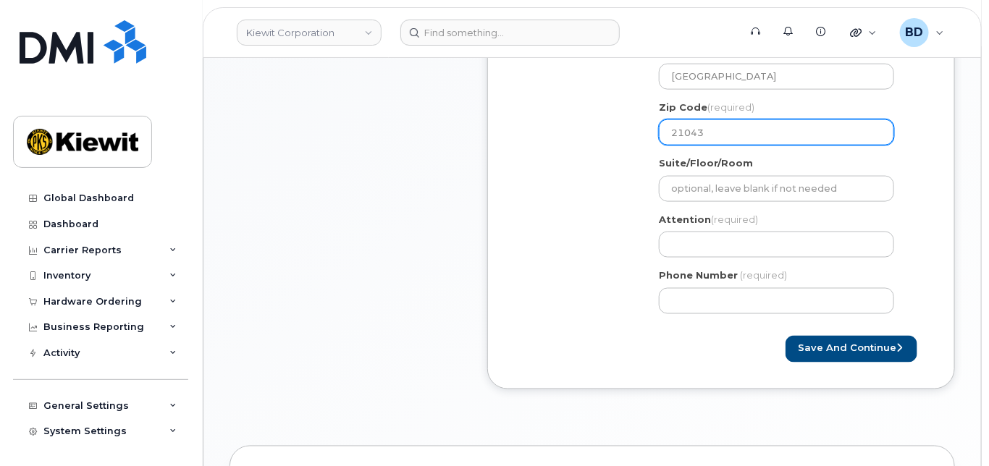
scroll to position [675, 0]
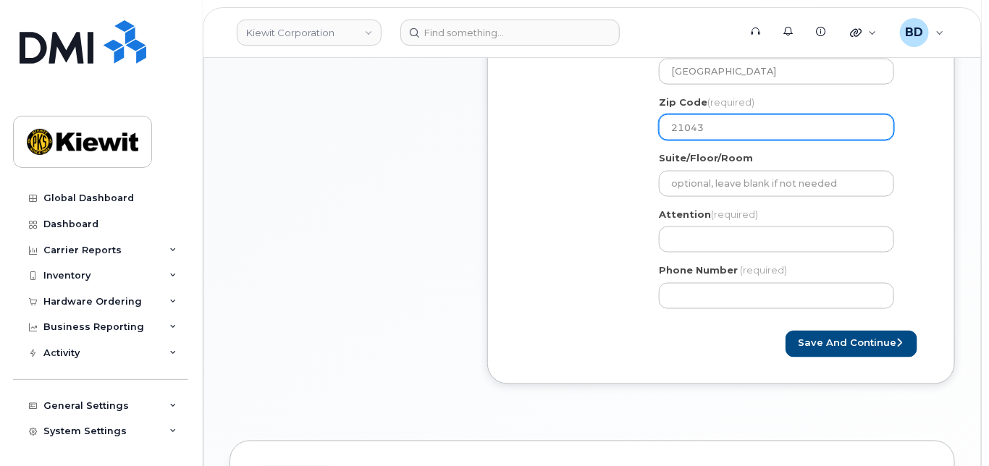
type input "21043"
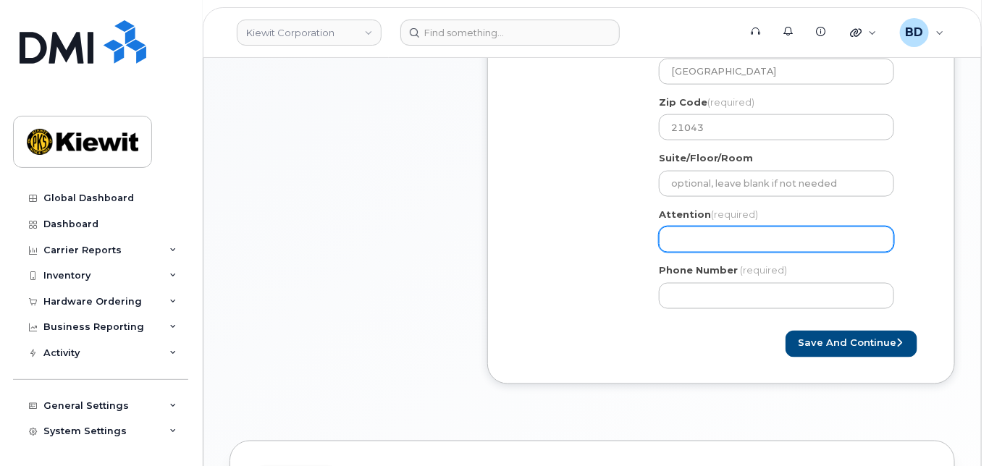
click at [670, 246] on input "Attention (required)" at bounding box center [776, 240] width 235 height 26
paste input "Vincent.Querijero"
select select
type input "Vincent.Querijero"
select select
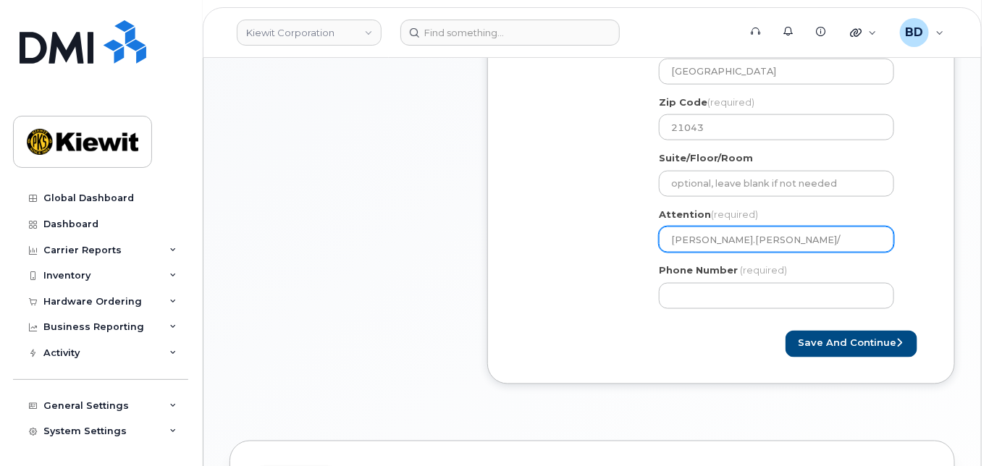
type input "Vincent.Querijero/"
click at [772, 253] on input "Vincent.Querijero/" at bounding box center [776, 240] width 235 height 26
paste input "Lesslie"
select select
type input "Vincent.Querijero/Lesslie"
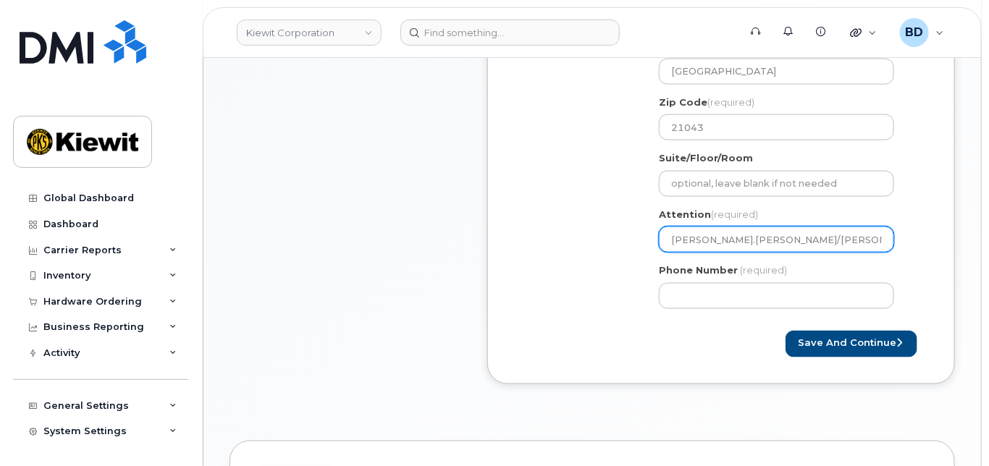
click at [800, 250] on input "Vincent.Querijero/Lesslie" at bounding box center [776, 240] width 235 height 26
paste input "Long Leat"
select select
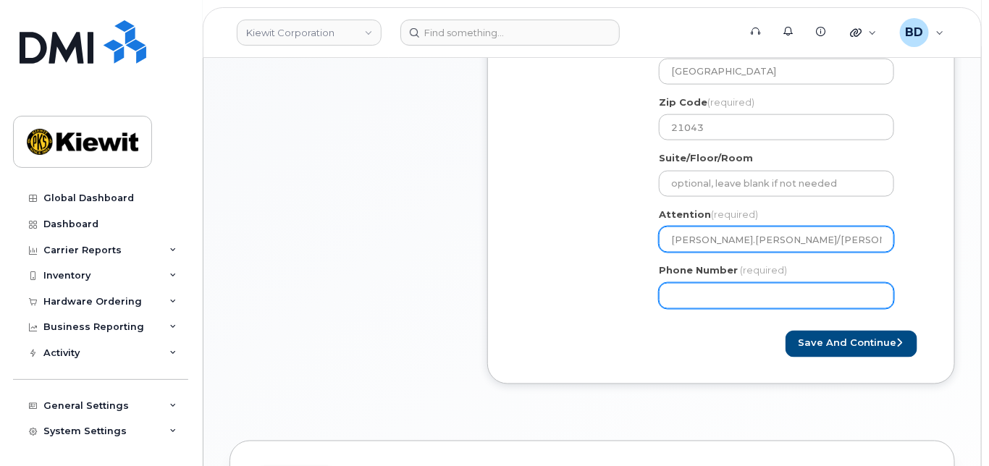
type input "[PERSON_NAME].[PERSON_NAME]/[PERSON_NAME] Leat"
click at [733, 309] on input "Phone Number" at bounding box center [776, 296] width 235 height 26
type input "8777727707"
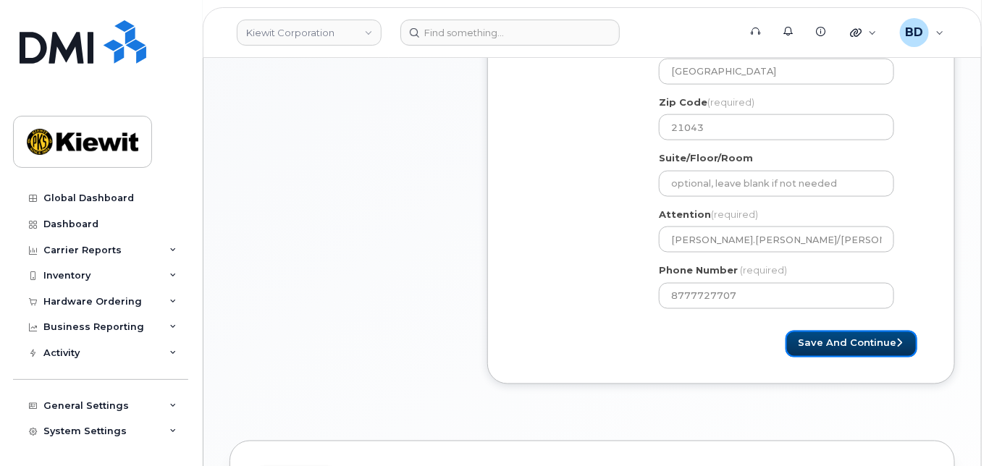
select select
click at [822, 353] on button "Save and Continue" at bounding box center [851, 344] width 132 height 27
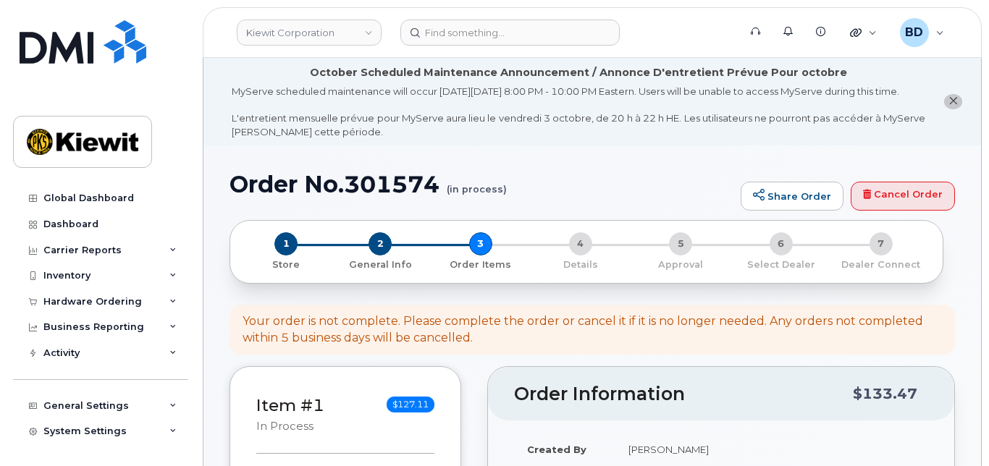
select select
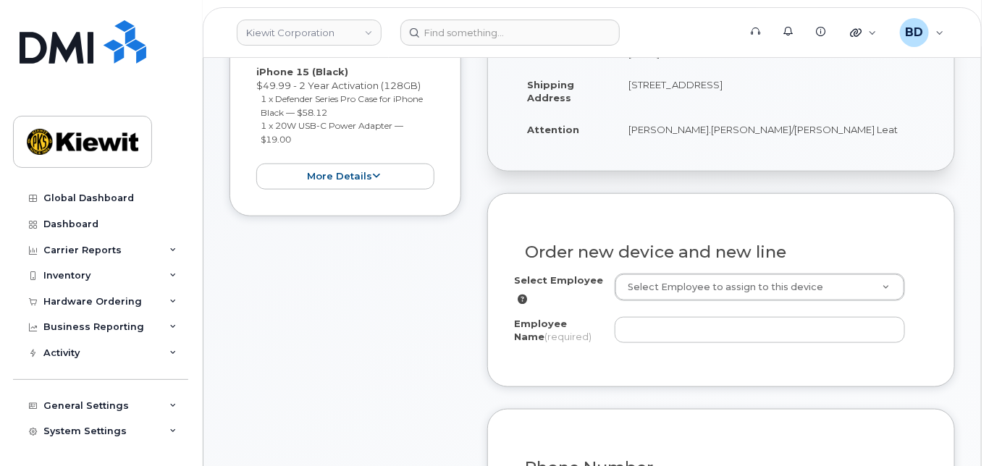
scroll to position [482, 0]
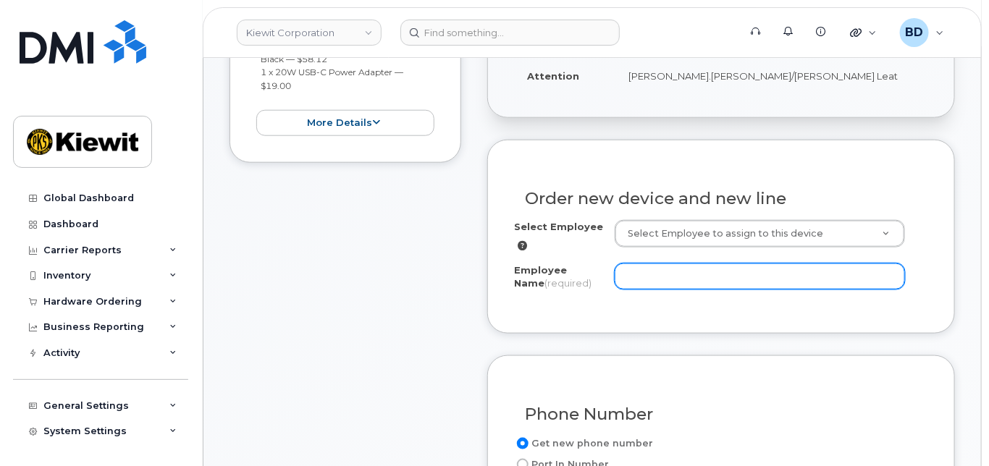
click at [640, 286] on input "Employee Name (required)" at bounding box center [760, 276] width 290 height 26
paste input "Long Leatherwood"
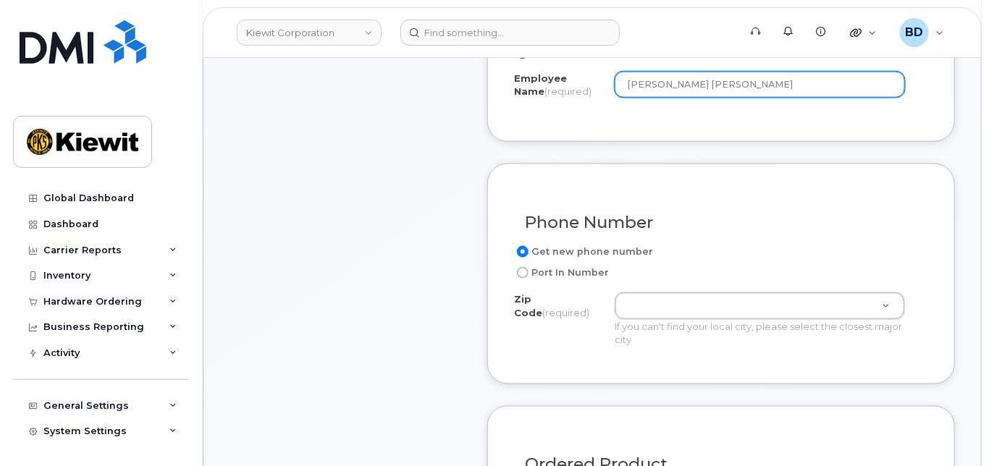
scroll to position [675, 0]
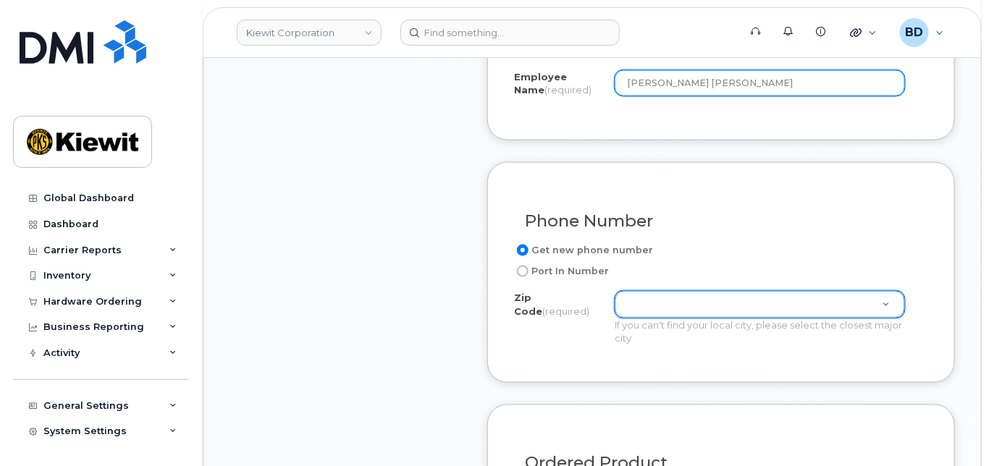
type input "[PERSON_NAME] [PERSON_NAME]"
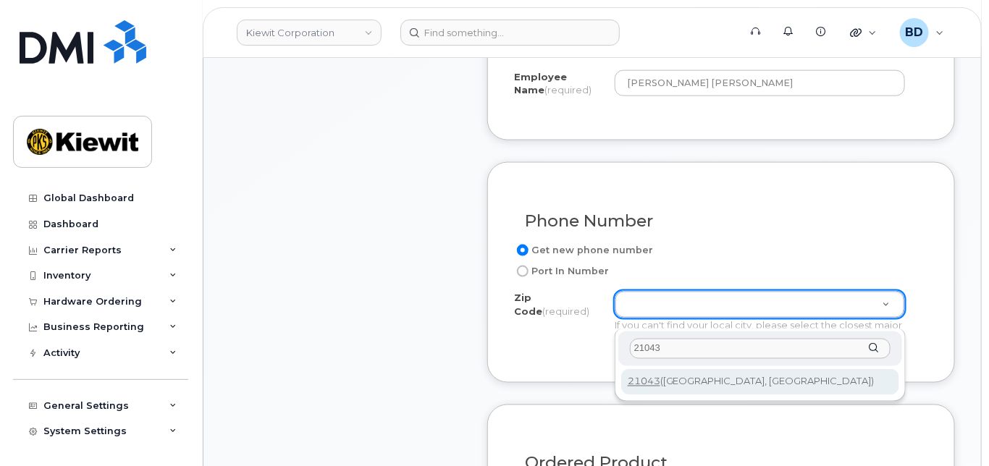
type input "21043"
type input "21043 (Ellicott City, MD)"
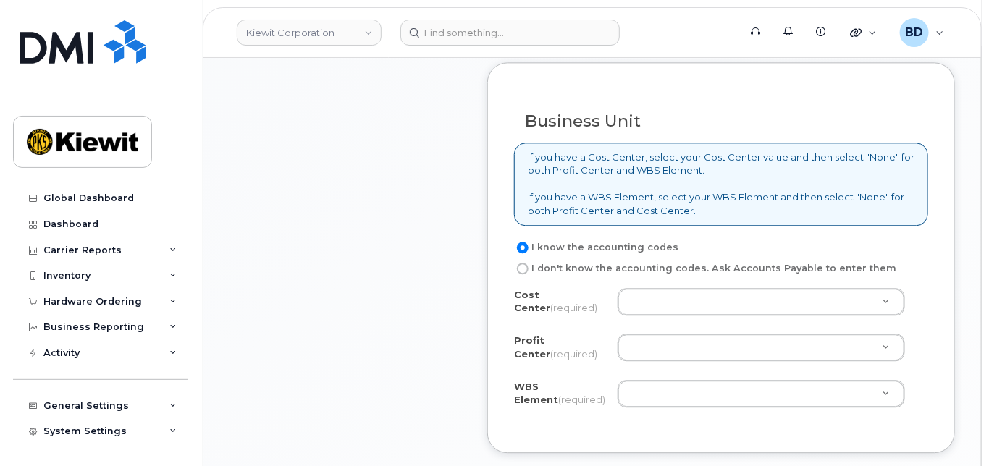
scroll to position [1351, 0]
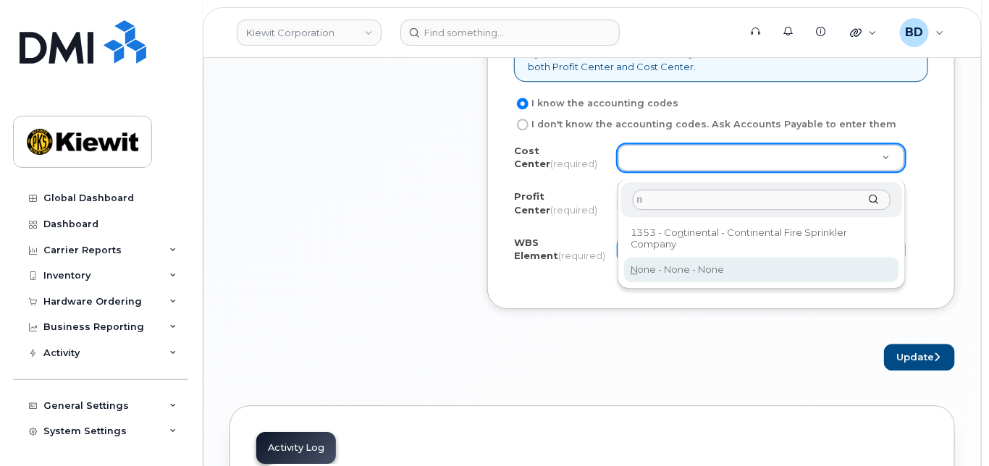
type input "n"
type input "None"
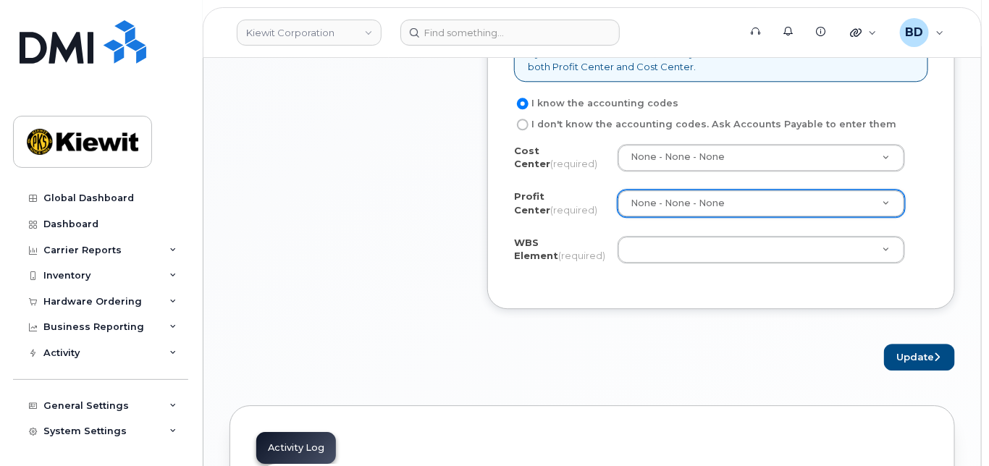
select select "None"
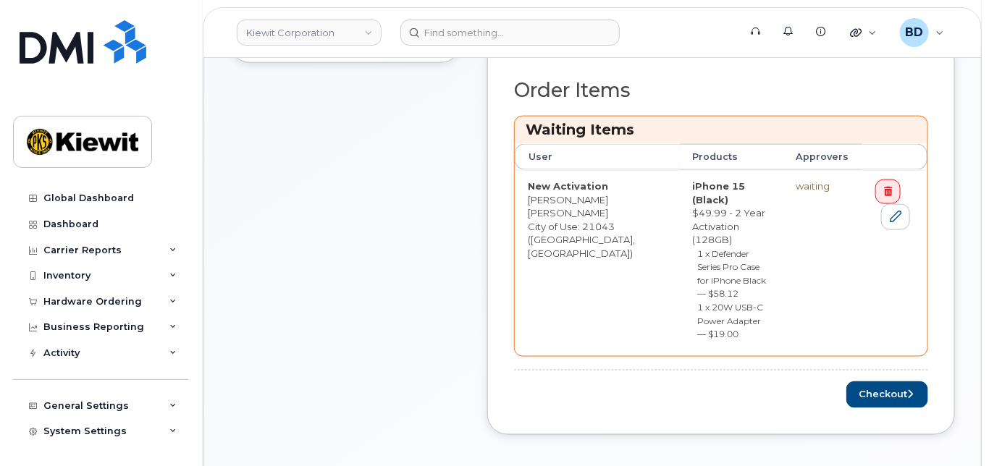
scroll to position [675, 0]
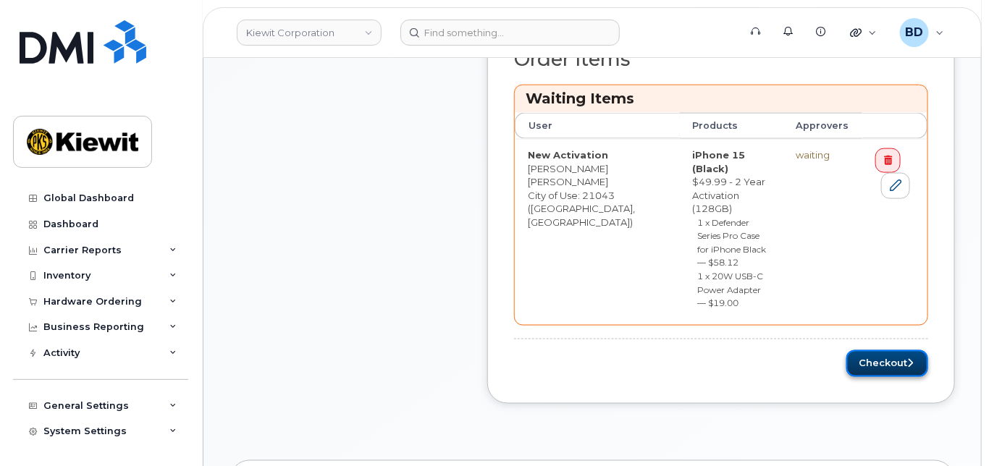
click at [913, 359] on icon "submit" at bounding box center [910, 363] width 6 height 9
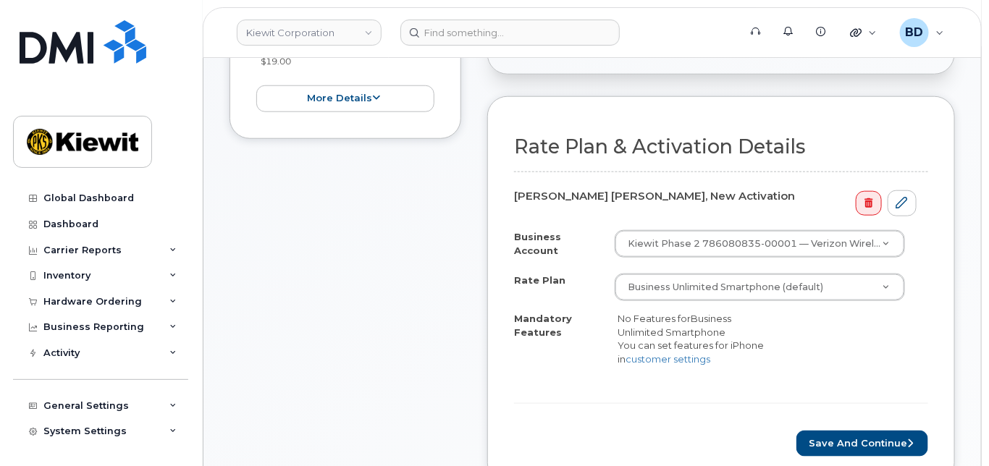
scroll to position [482, 0]
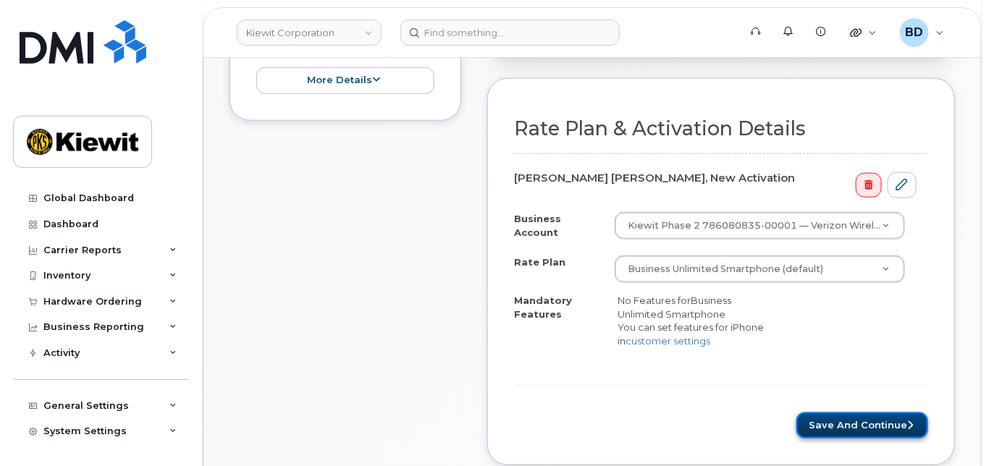
click at [850, 428] on button "Save and Continue" at bounding box center [862, 426] width 132 height 27
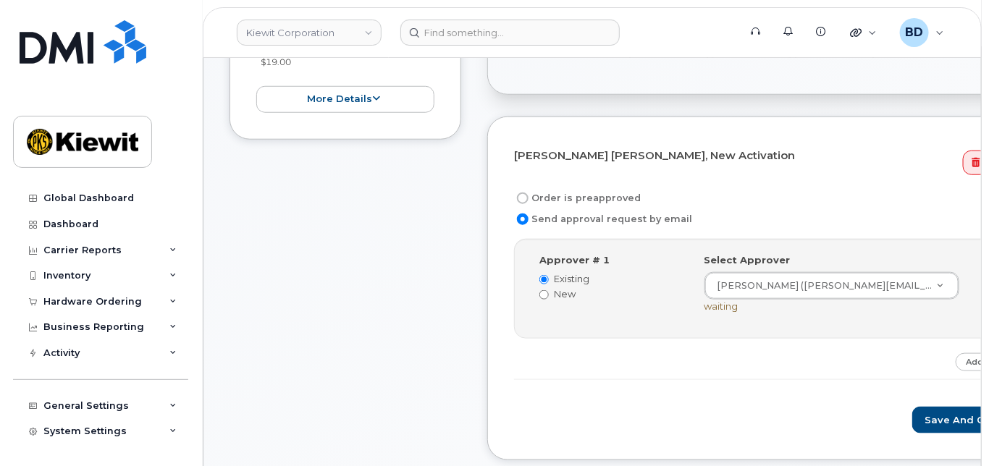
scroll to position [482, 0]
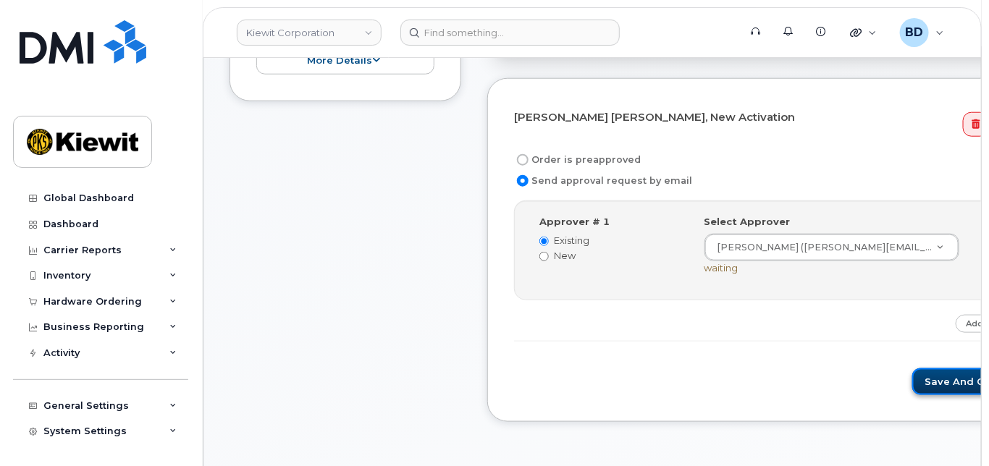
click at [912, 390] on button "Save and Continue" at bounding box center [973, 381] width 123 height 27
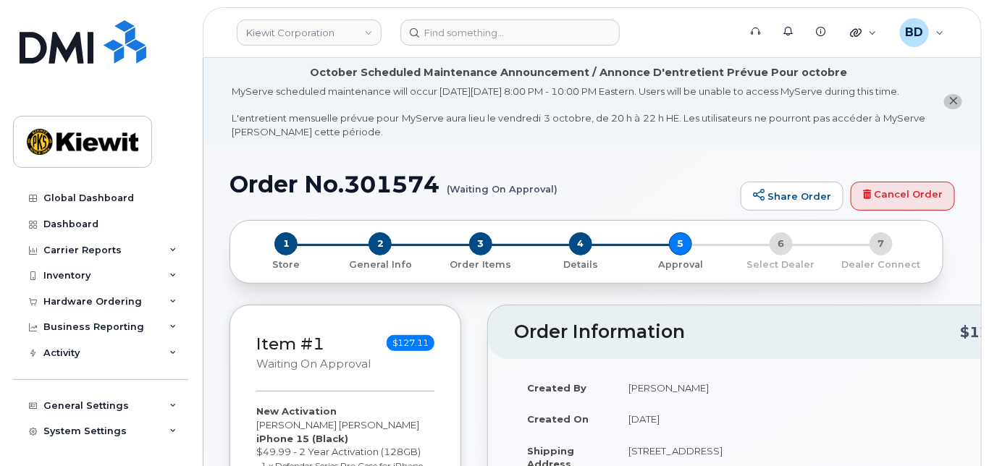
click at [394, 197] on h1 "Order No.301574 (Waiting On Approval)" at bounding box center [481, 184] width 504 height 25
copy h1 "301574"
